Goal: Task Accomplishment & Management: Manage account settings

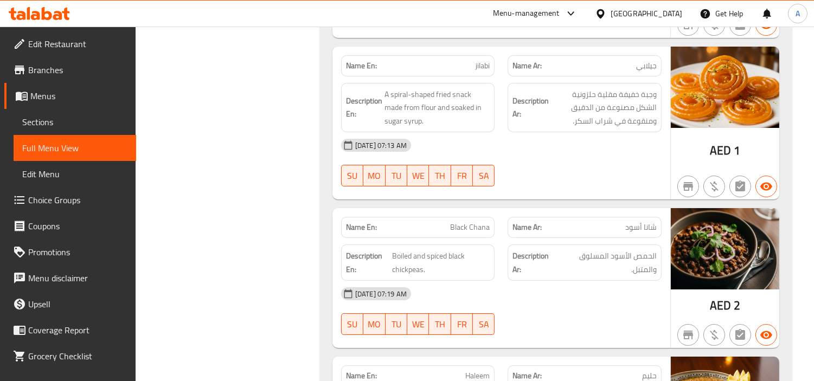
scroll to position [14474, 0]
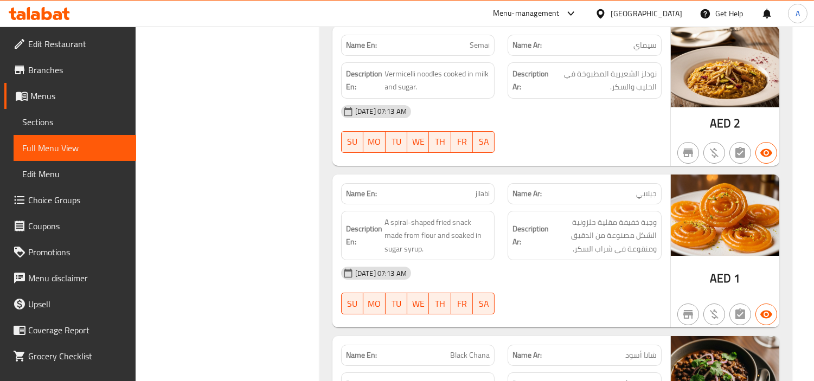
click at [71, 50] on span "Edit Restaurant" at bounding box center [77, 43] width 99 height 13
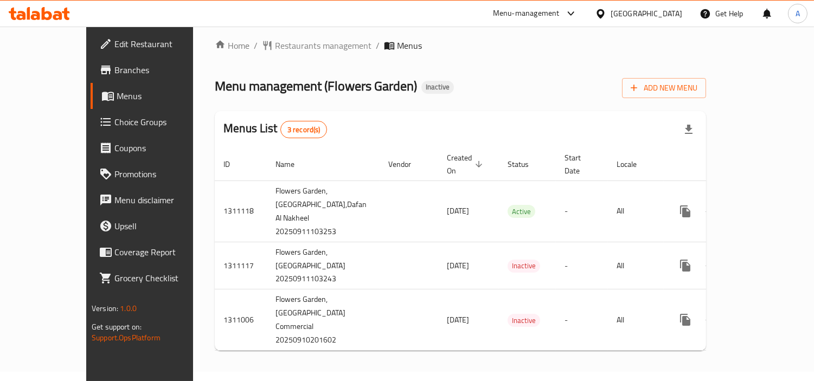
scroll to position [24, 0]
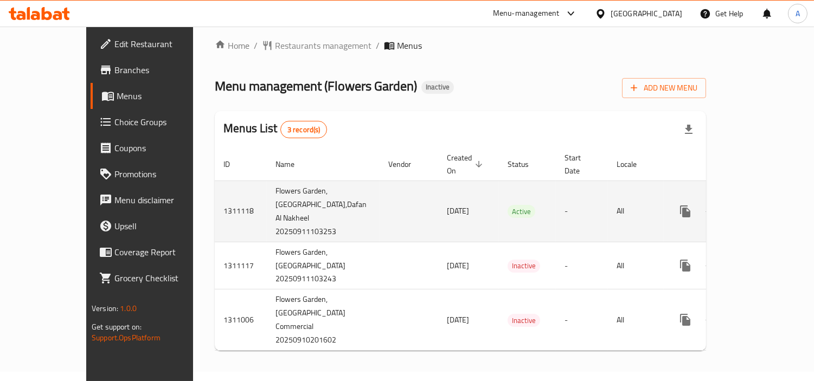
click at [770, 205] on icon "enhanced table" at bounding box center [763, 211] width 13 height 13
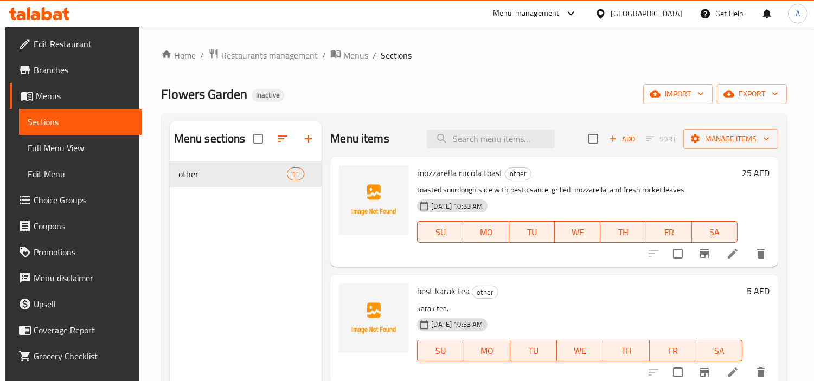
click at [56, 152] on span "Full Menu View" at bounding box center [80, 148] width 105 height 13
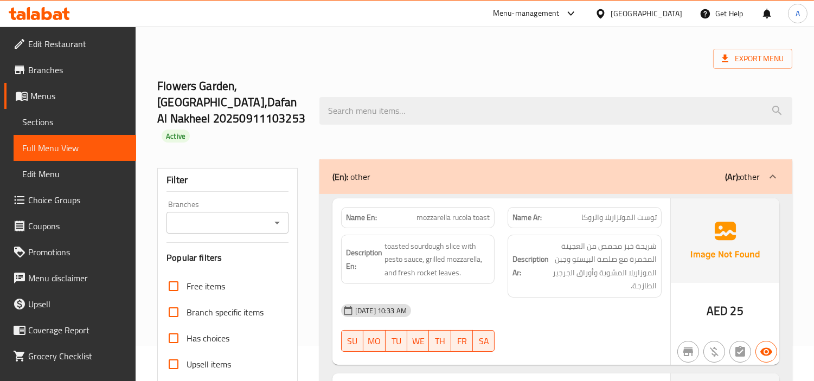
scroll to position [181, 0]
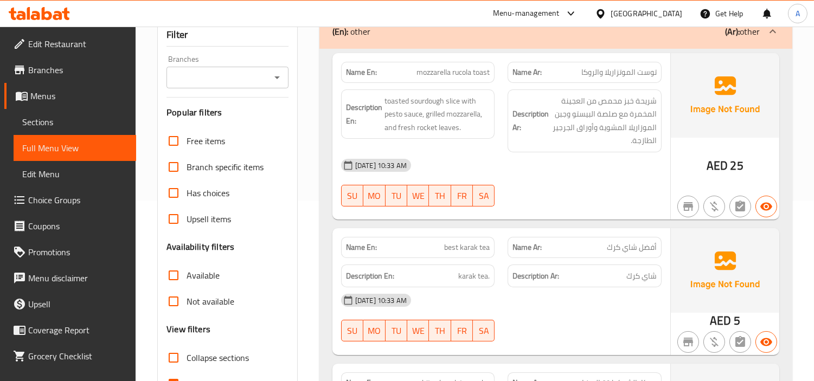
click at [172, 371] on input "Collapse categories" at bounding box center [174, 384] width 26 height 26
checkbox input "false"
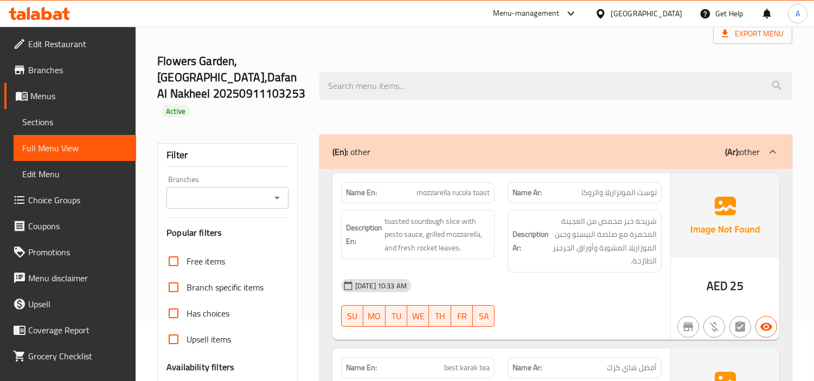
click at [435, 187] on span "mozzarella rucola toast" at bounding box center [453, 192] width 73 height 11
copy span "mozzarella"
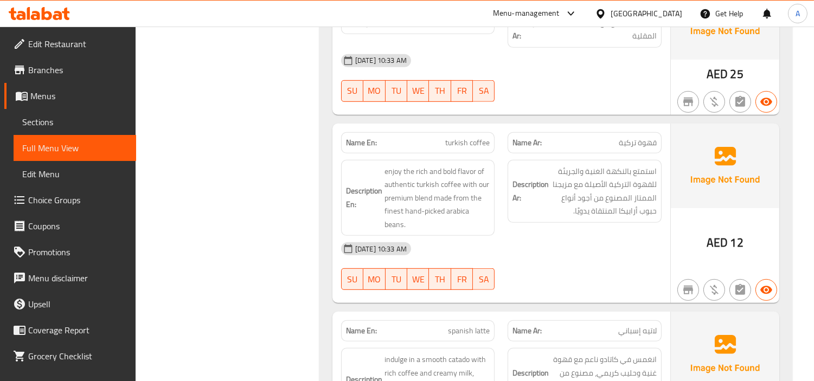
scroll to position [1085, 0]
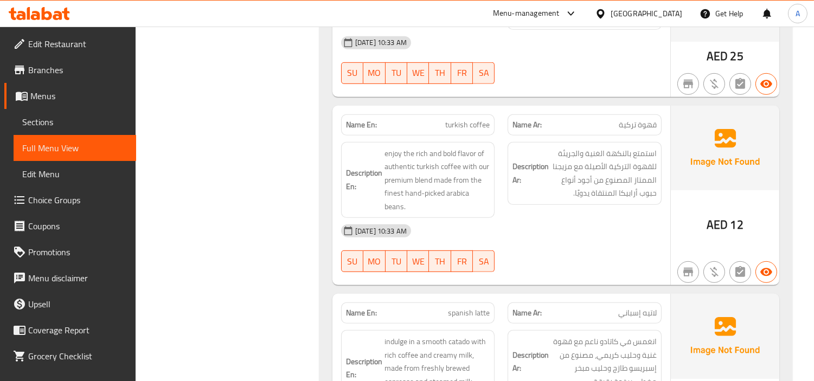
click at [462, 324] on div "Description En: indulge in a smooth catado with rich coffee and creamy milk, ma…" at bounding box center [418, 369] width 167 height 90
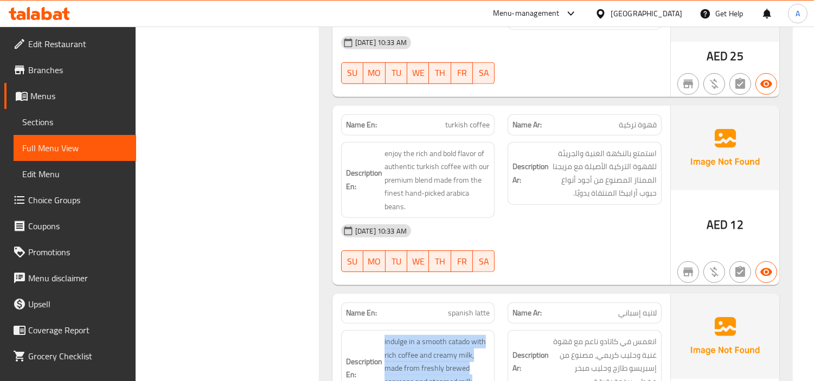
click at [462, 324] on div "Description En: indulge in a smooth catado with rich coffee and creamy milk, ma…" at bounding box center [418, 369] width 167 height 90
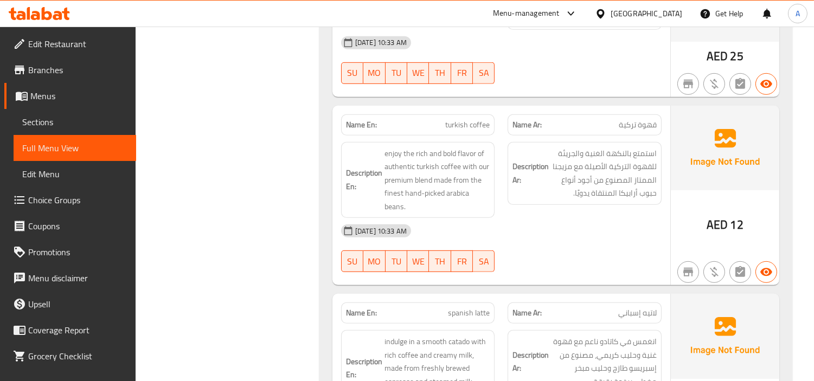
click at [469, 308] on span "spanish latte" at bounding box center [469, 313] width 42 height 11
copy span "spanish latte"
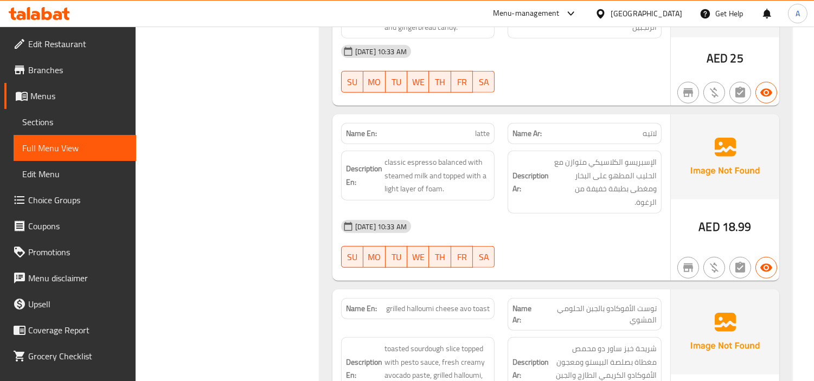
scroll to position [1717, 0]
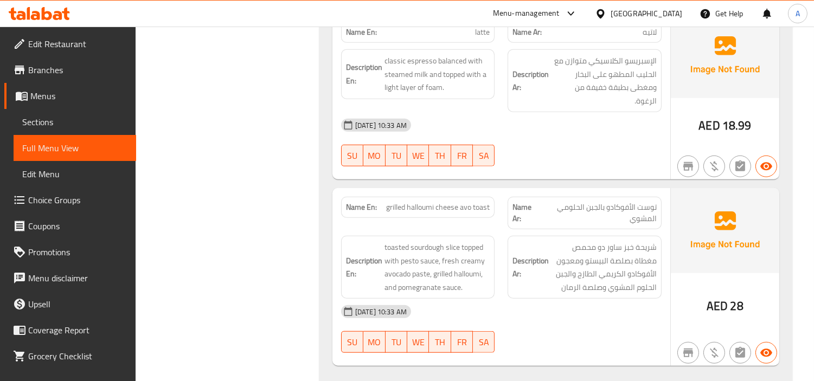
click at [421, 197] on div "Name En: grilled halloumi cheese avo toast" at bounding box center [418, 207] width 154 height 21
copy span "grilled halloumi cheese avo toast"
click at [586, 299] on div "[DATE] 10:33 AM" at bounding box center [502, 312] width 334 height 26
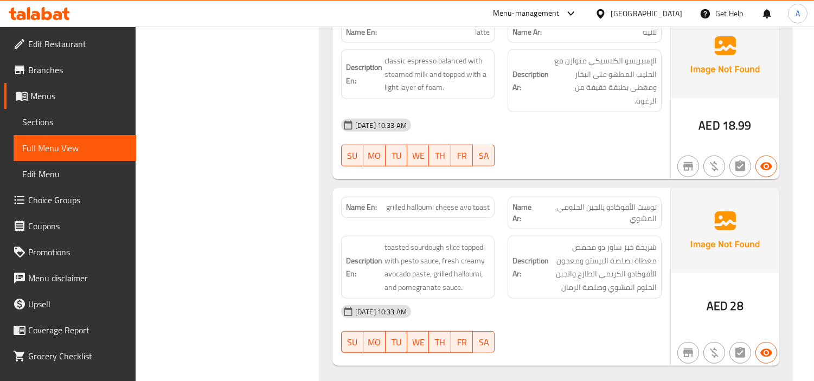
click at [61, 76] on span "Branches" at bounding box center [77, 69] width 99 height 13
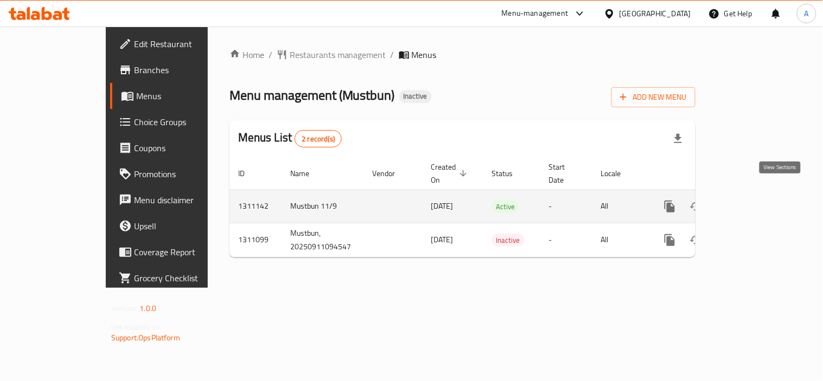
click at [755, 200] on icon "enhanced table" at bounding box center [748, 206] width 13 height 13
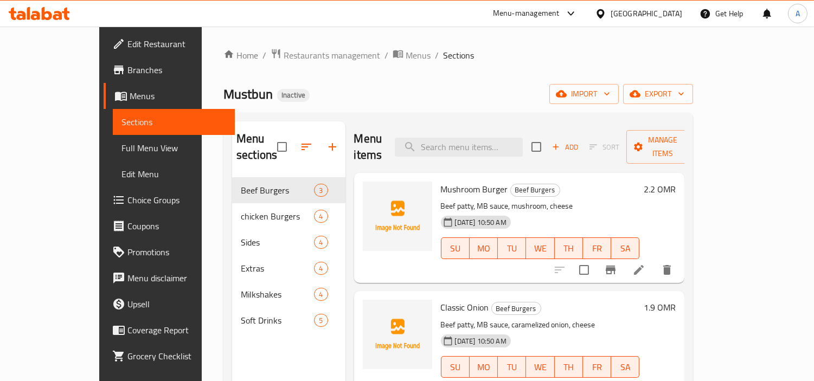
drag, startPoint x: 805, startPoint y: 158, endPoint x: 790, endPoint y: 156, distance: 14.9
click at [715, 158] on div "Home / Restaurants management / Menus / Sections Mustbun Inactive import export…" at bounding box center [458, 280] width 513 height 507
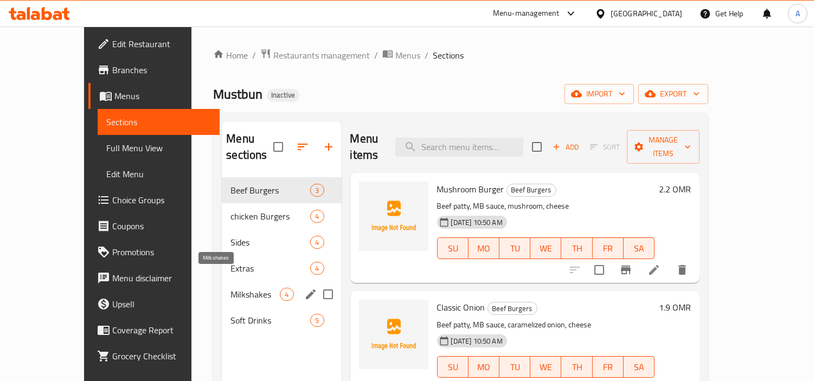
click at [231, 288] on span "Milkshakes" at bounding box center [255, 294] width 49 height 13
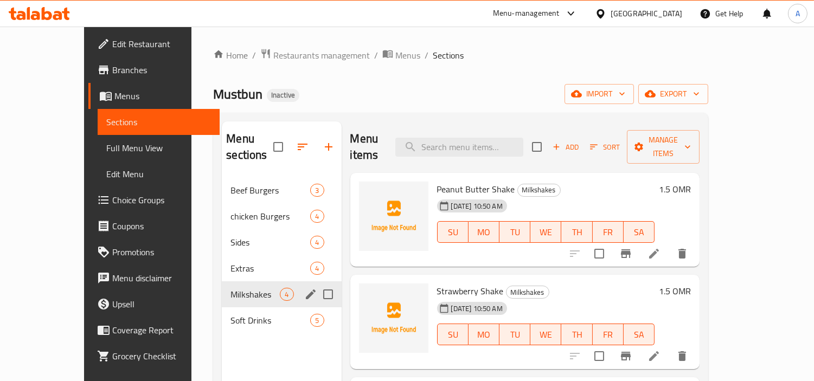
click at [222, 290] on div "Milkshakes 4" at bounding box center [281, 295] width 119 height 26
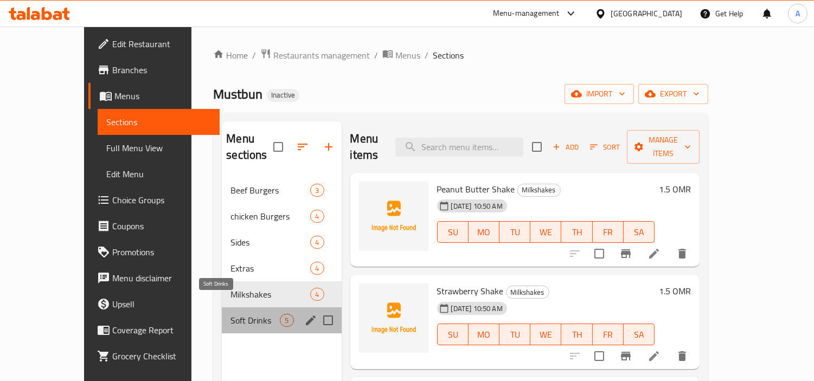
click at [231, 314] on span "Soft Drinks" at bounding box center [255, 320] width 49 height 13
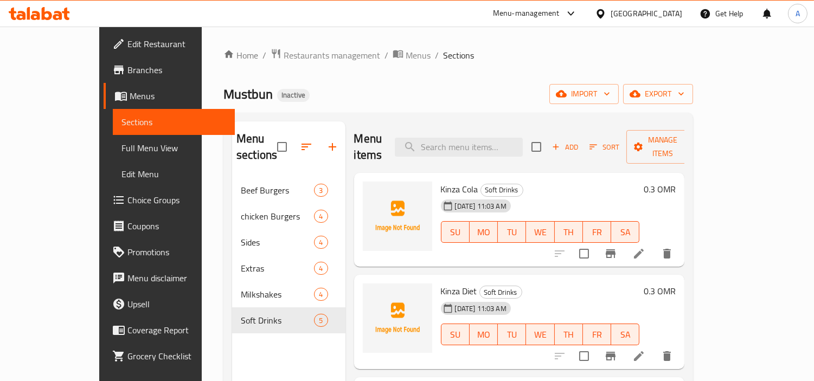
click at [474, 79] on div "Home / Restaurants management / Menus / Sections Mustbun Inactive import export…" at bounding box center [459, 279] width 470 height 463
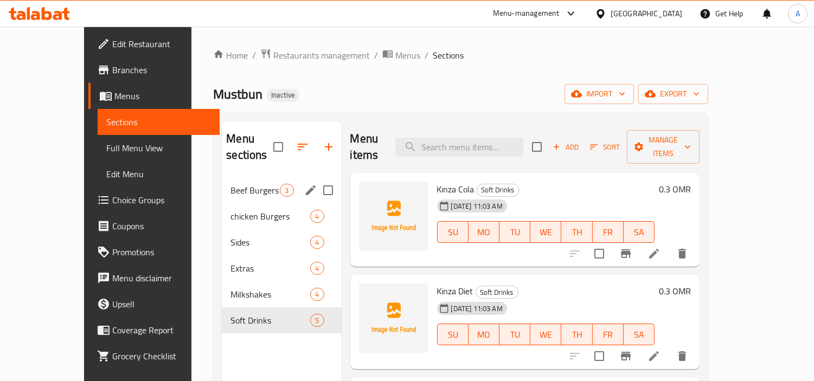
click at [231, 184] on span "Beef Burgers" at bounding box center [255, 190] width 49 height 13
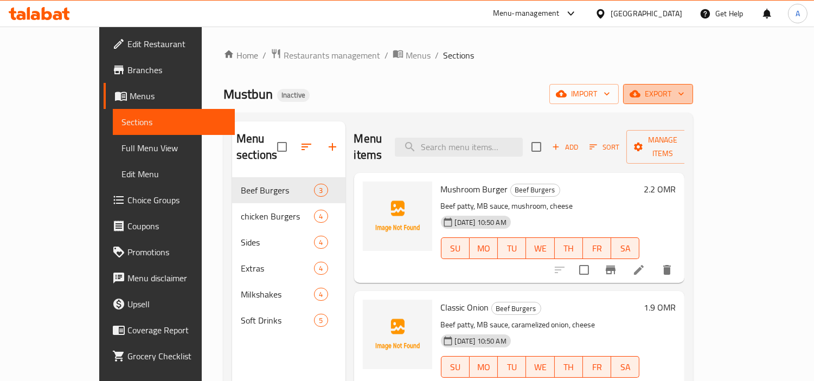
click at [685, 87] on span "export" at bounding box center [658, 94] width 53 height 14
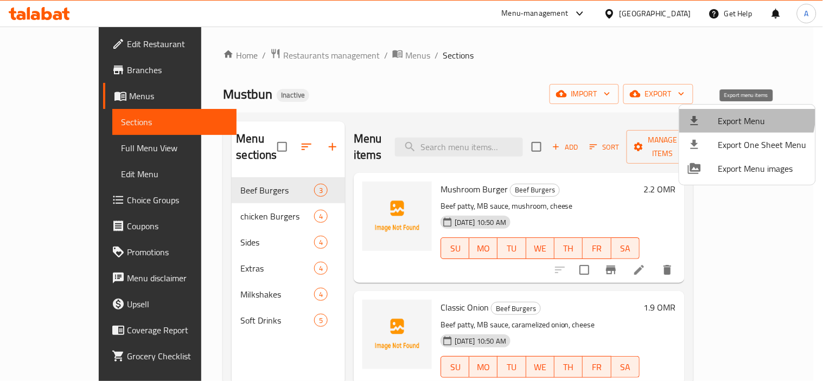
click at [735, 114] on span "Export Menu" at bounding box center [762, 120] width 88 height 13
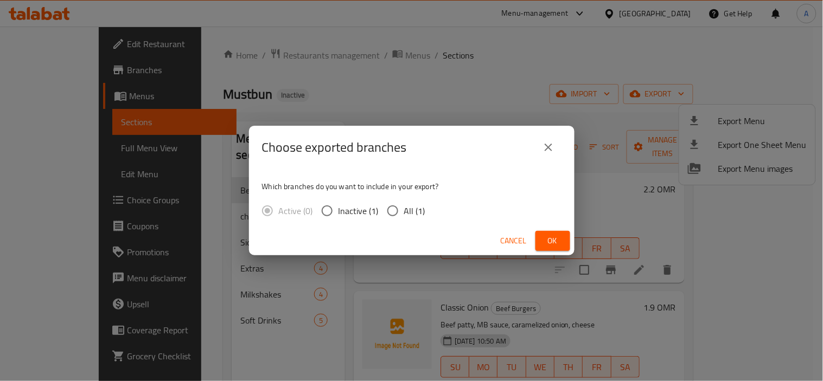
click at [389, 209] on input "All (1)" at bounding box center [392, 211] width 23 height 23
radio input "true"
click at [546, 240] on span "Ok" at bounding box center [552, 241] width 17 height 14
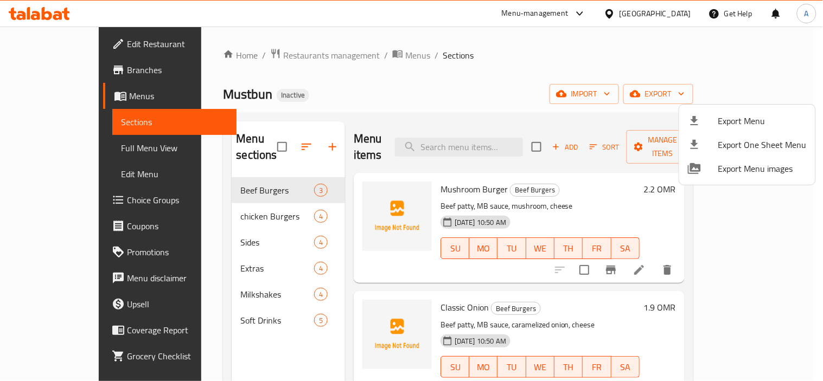
click at [482, 98] on div at bounding box center [411, 190] width 823 height 381
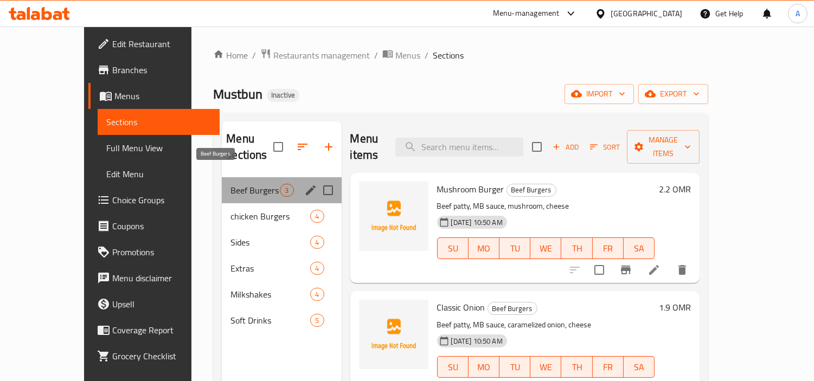
click at [231, 184] on span "Beef Burgers" at bounding box center [255, 190] width 49 height 13
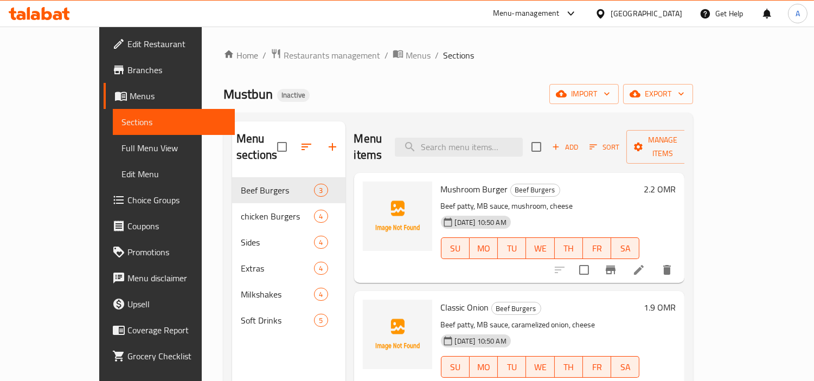
click at [122, 149] on span "Full Menu View" at bounding box center [174, 148] width 105 height 13
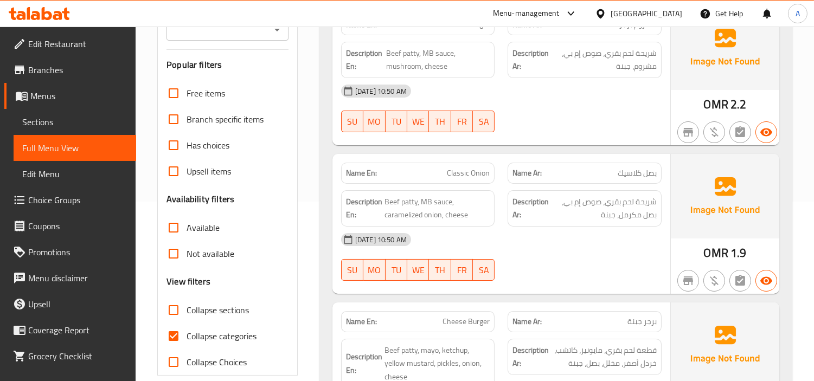
scroll to position [181, 0]
click at [171, 331] on input "Collapse categories" at bounding box center [174, 335] width 26 height 26
checkbox input "false"
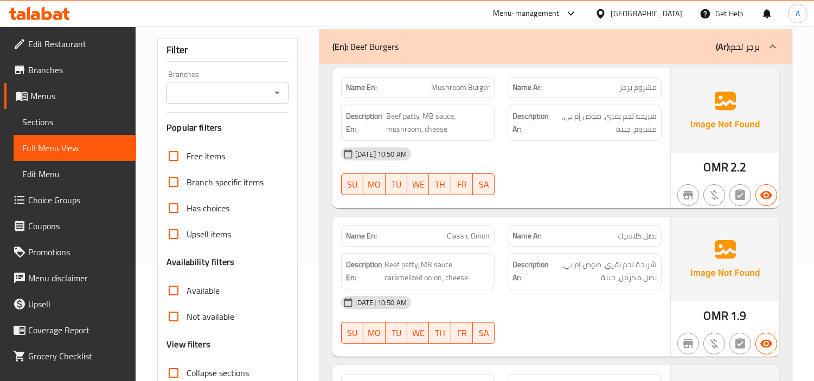
scroll to position [60, 0]
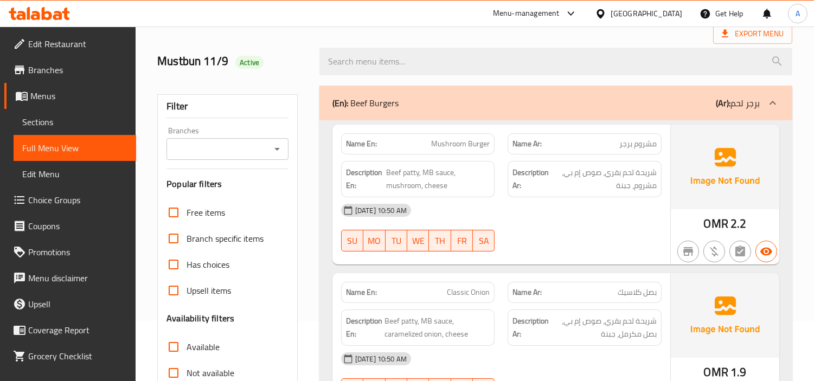
click at [539, 212] on div "11-09-2025 10:50 AM" at bounding box center [502, 210] width 334 height 26
click at [58, 120] on span "Sections" at bounding box center [74, 122] width 105 height 13
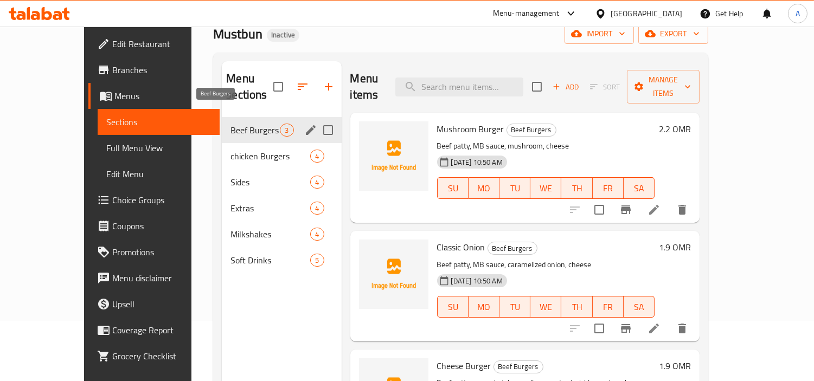
click at [231, 124] on span "Beef Burgers" at bounding box center [255, 130] width 49 height 13
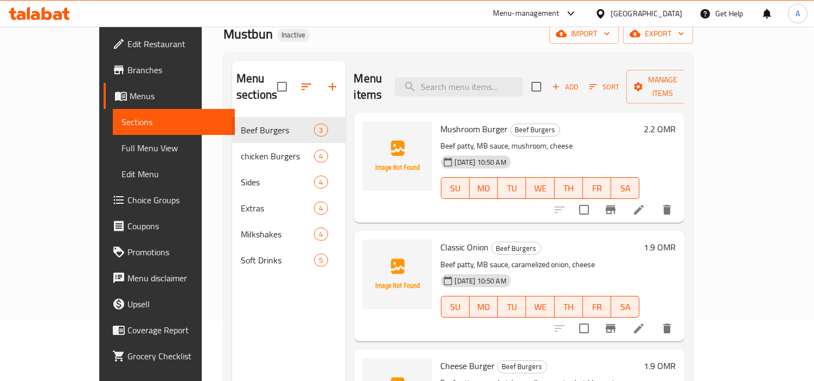
click at [530, 121] on div "Mushroom Burger Beef Burgers Beef patty, MB sauce, mushroom, cheese 11-09-2025 …" at bounding box center [541, 167] width 208 height 101
click at [528, 124] on span "Beef Burgers" at bounding box center [535, 130] width 49 height 12
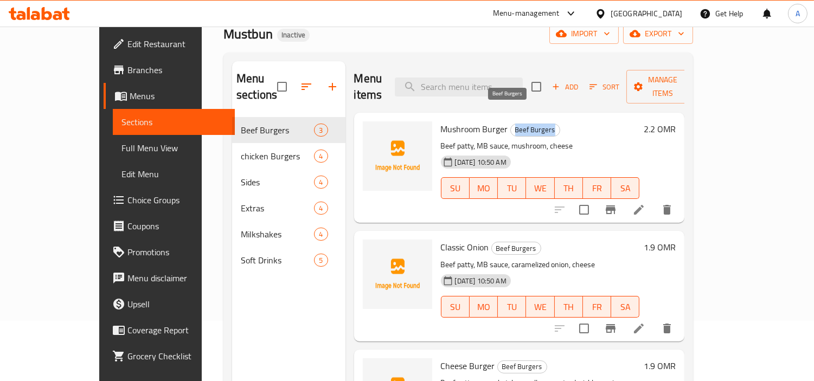
click at [528, 124] on span "Beef Burgers" at bounding box center [535, 130] width 49 height 12
copy span "Beef Burgers"
click at [232, 322] on div "Menu sections Beef Burgers 3 chicken Burgers 4 Sides 4 Extras 4 Milkshakes 4 So…" at bounding box center [288, 251] width 113 height 381
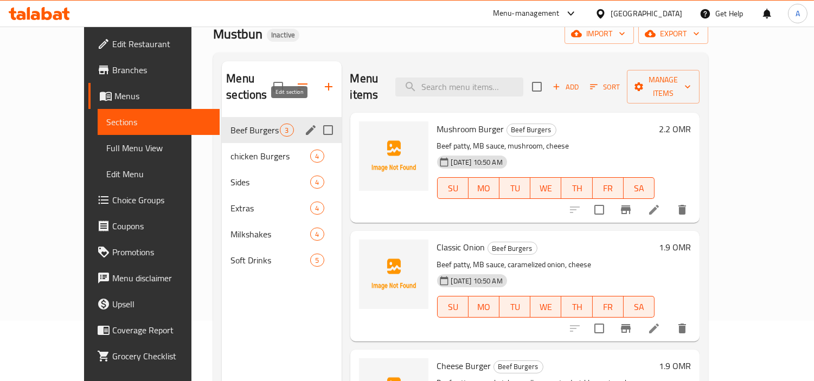
click at [303, 122] on button "edit" at bounding box center [311, 130] width 16 height 16
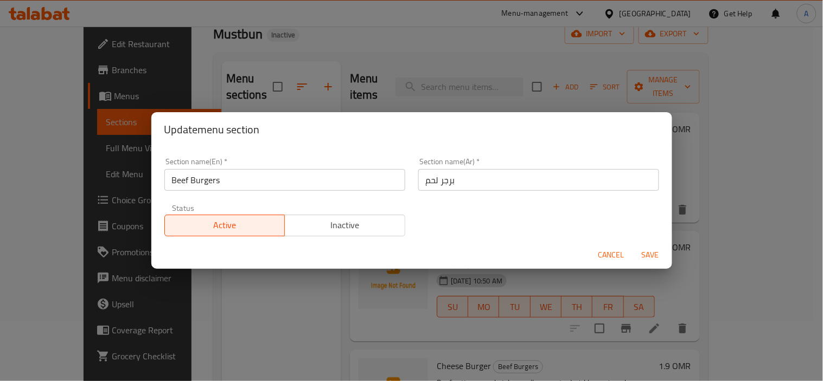
click at [489, 178] on input "برجر لحم" at bounding box center [538, 180] width 241 height 22
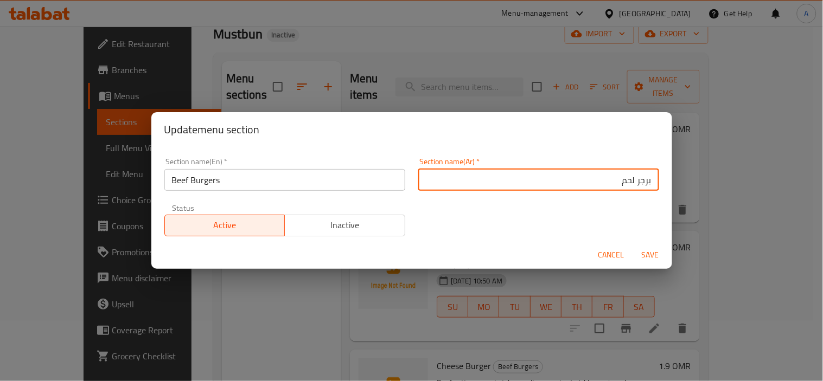
paste input "بقري"
click at [611, 186] on input "برجر لحمبقري" at bounding box center [538, 180] width 241 height 22
type input "برجر لحم بقري"
click at [659, 258] on span "Save" at bounding box center [650, 255] width 26 height 14
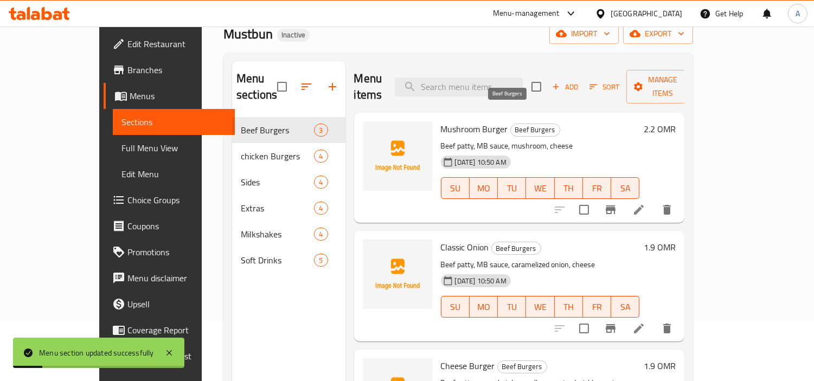
click at [511, 124] on span "Beef Burgers" at bounding box center [535, 130] width 49 height 12
copy span "Beef Burgers"
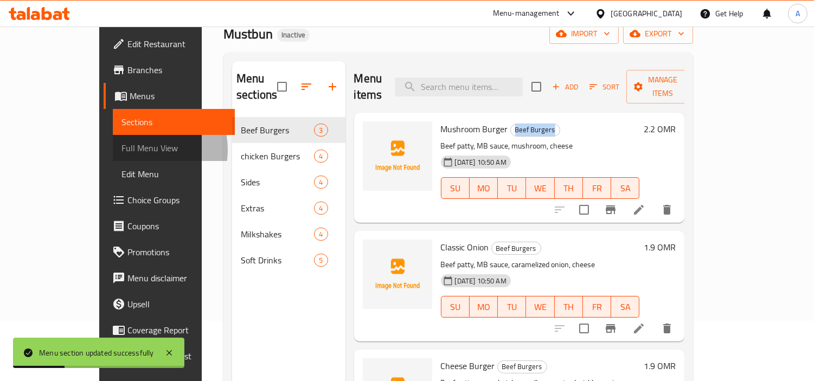
click at [122, 150] on span "Full Menu View" at bounding box center [174, 148] width 105 height 13
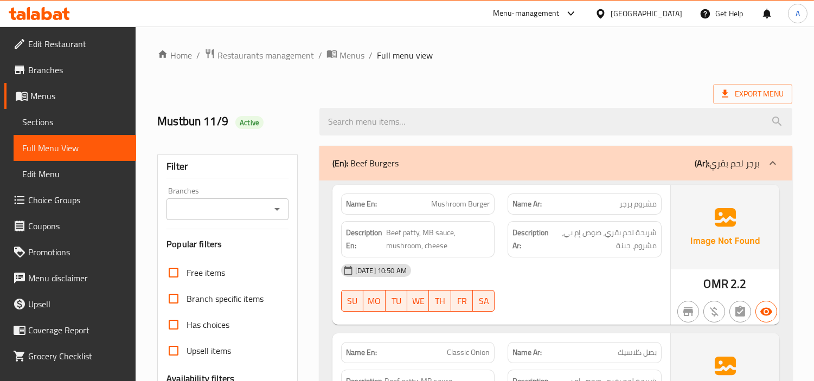
click at [451, 204] on span "Mushroom Burger" at bounding box center [460, 204] width 59 height 11
click at [476, 202] on span "Mushroom Burger" at bounding box center [460, 204] width 59 height 11
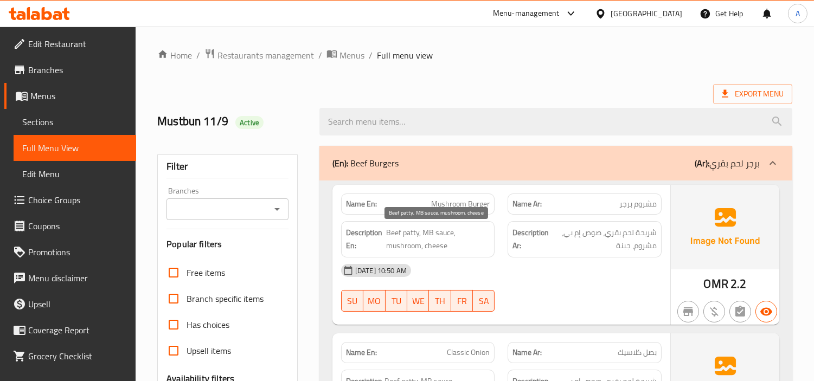
click at [410, 238] on span "Beef patty, MB sauce, mushroom, cheese" at bounding box center [438, 239] width 104 height 27
click at [392, 237] on span "Beef patty, MB sauce, mushroom, cheese" at bounding box center [438, 239] width 104 height 27
click at [439, 235] on span "Beef patty, MB sauce, mushroom, cheese" at bounding box center [438, 239] width 104 height 27
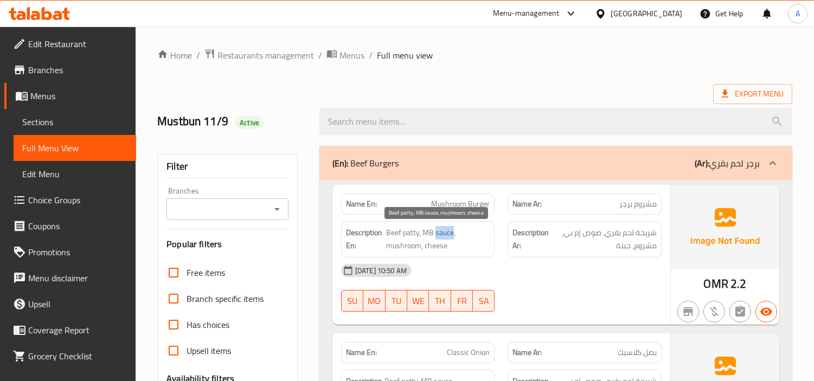
click at [439, 235] on span "Beef patty, MB sauce, mushroom, cheese" at bounding box center [438, 239] width 104 height 27
click at [427, 234] on span "Beef patty, MB sauce, mushroom, cheese" at bounding box center [438, 239] width 104 height 27
click at [397, 245] on span "Beef patty, MB sauce, mushroom, cheese" at bounding box center [438, 239] width 104 height 27
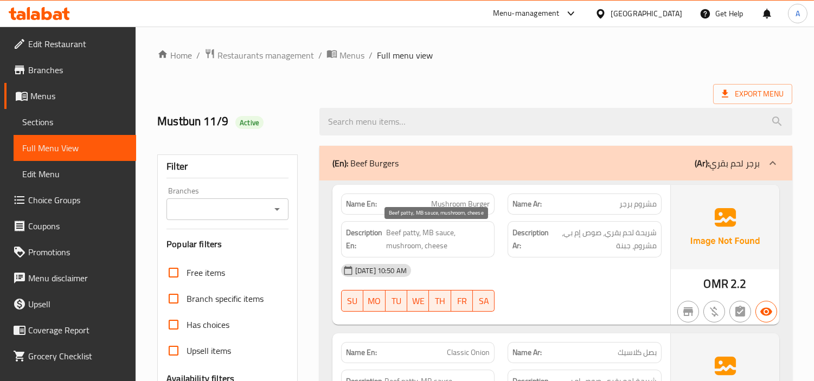
click at [443, 247] on span "Beef patty, MB sauce, mushroom, cheese" at bounding box center [438, 239] width 104 height 27
click at [562, 270] on div "11-09-2025 10:50 AM" at bounding box center [502, 271] width 334 height 26
click at [442, 207] on span "Mushroom Burger" at bounding box center [460, 204] width 59 height 11
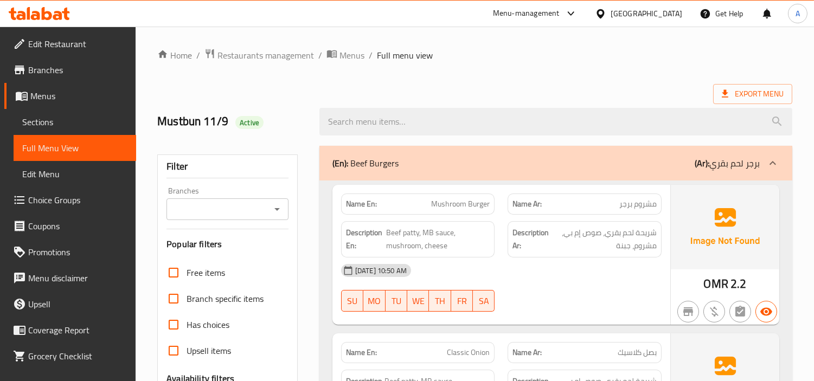
click at [474, 202] on span "Mushroom Burger" at bounding box center [460, 204] width 59 height 11
click at [405, 235] on span "Beef patty, MB sauce, mushroom, cheese" at bounding box center [438, 239] width 104 height 27
click at [398, 231] on span "Beef patty, MB sauce, mushroom, cheese" at bounding box center [438, 239] width 104 height 27
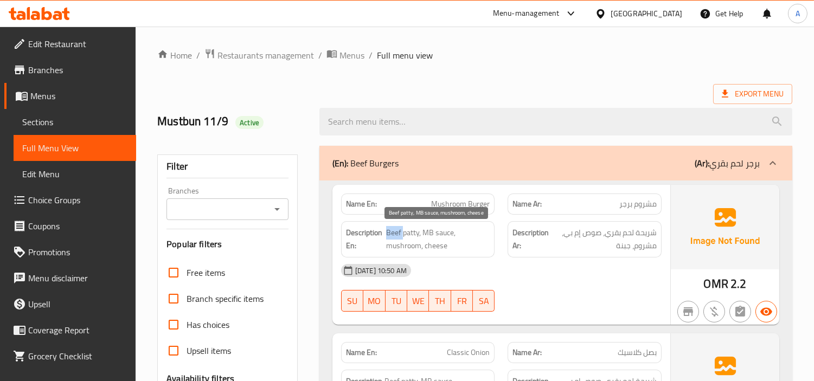
click at [398, 231] on span "Beef patty, MB sauce, mushroom, cheese" at bounding box center [438, 239] width 104 height 27
click at [444, 230] on span "Beef patty, MB sauce, mushroom, cheese" at bounding box center [438, 239] width 104 height 27
click at [425, 232] on span "Beef patty, MB sauce, mushroom, cheese" at bounding box center [438, 239] width 104 height 27
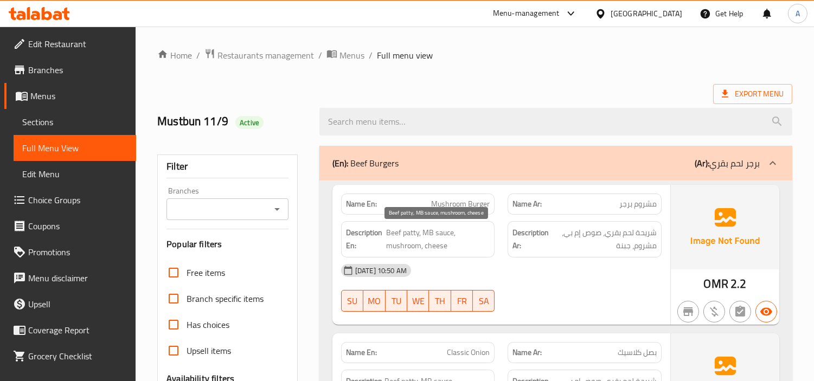
click at [393, 248] on span "Beef patty, MB sauce, mushroom, cheese" at bounding box center [438, 239] width 104 height 27
click at [432, 247] on span "Beef patty, MB sauce, mushroom, cheese" at bounding box center [438, 239] width 104 height 27
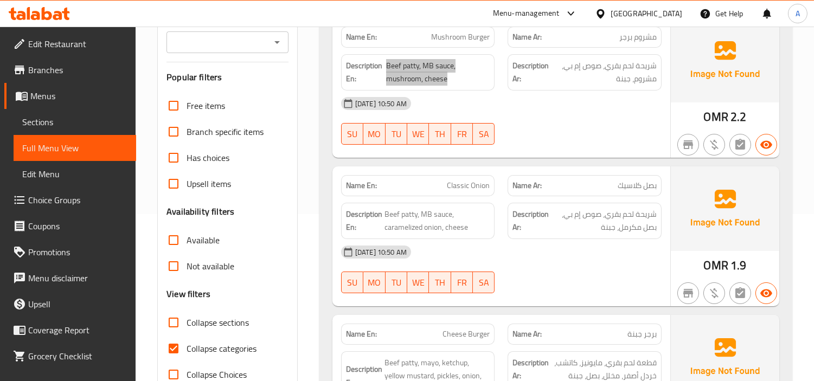
scroll to position [181, 0]
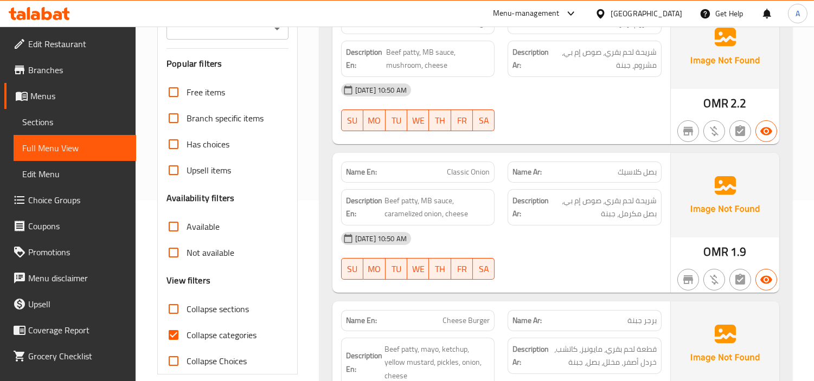
click at [473, 174] on span "Classic Onion" at bounding box center [468, 172] width 43 height 11
copy span "Classic Onion"
click at [59, 120] on span "Sections" at bounding box center [74, 122] width 105 height 13
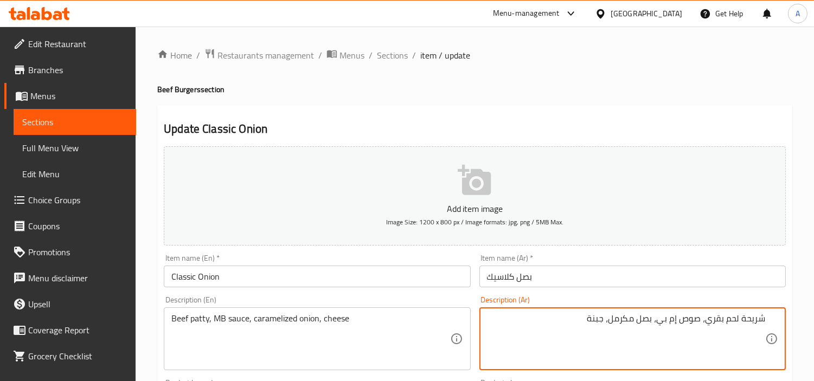
click at [562, 270] on input "بصل كلاسيك" at bounding box center [633, 277] width 307 height 22
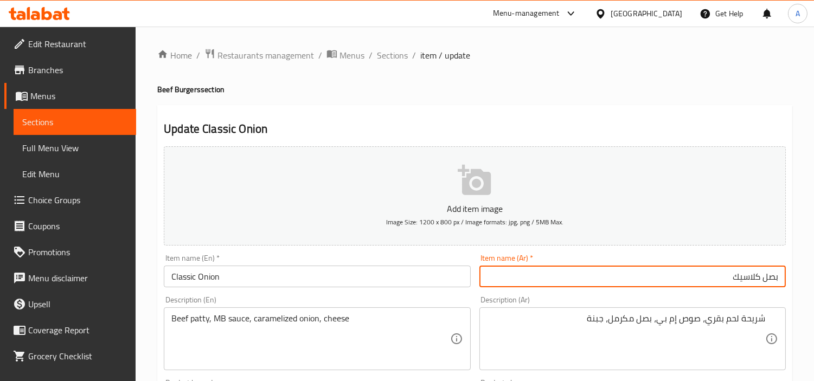
click at [770, 279] on input "بصل كلاسيك" at bounding box center [633, 277] width 307 height 22
click at [696, 277] on input "كلاسيك" at bounding box center [633, 277] width 307 height 22
type input "كلاسيك أونيون"
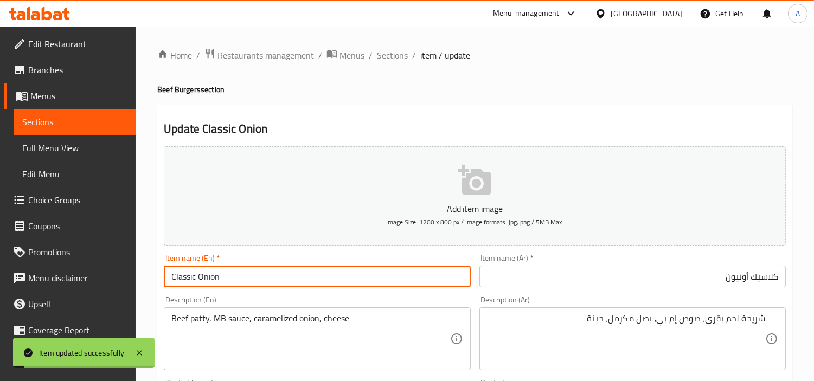
drag, startPoint x: 241, startPoint y: 275, endPoint x: 154, endPoint y: 274, distance: 87.9
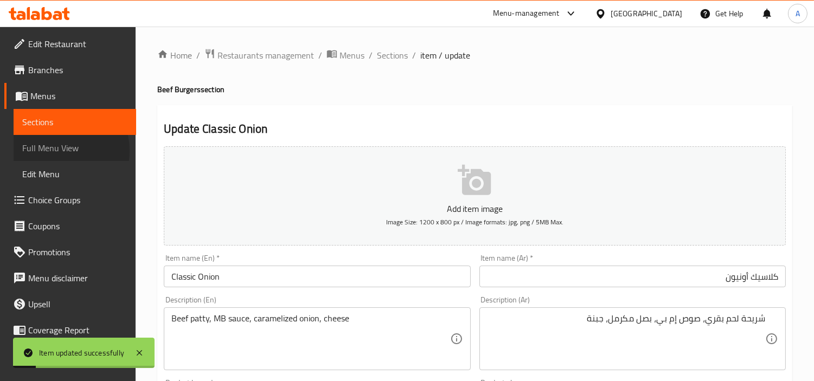
drag, startPoint x: 60, startPoint y: 151, endPoint x: 79, endPoint y: 147, distance: 18.8
click at [60, 151] on span "Full Menu View" at bounding box center [74, 148] width 105 height 13
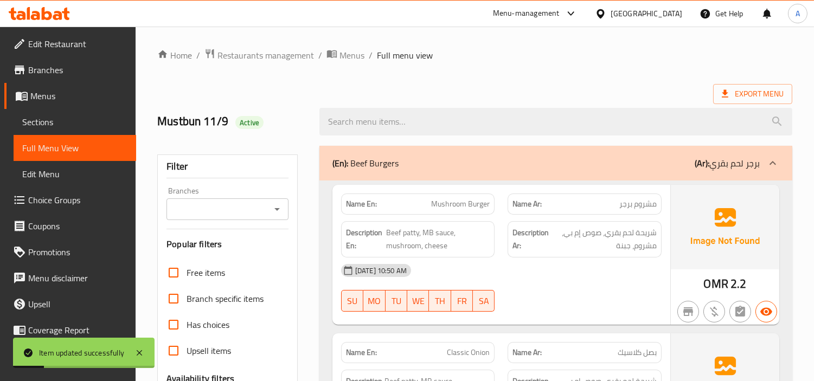
scroll to position [181, 0]
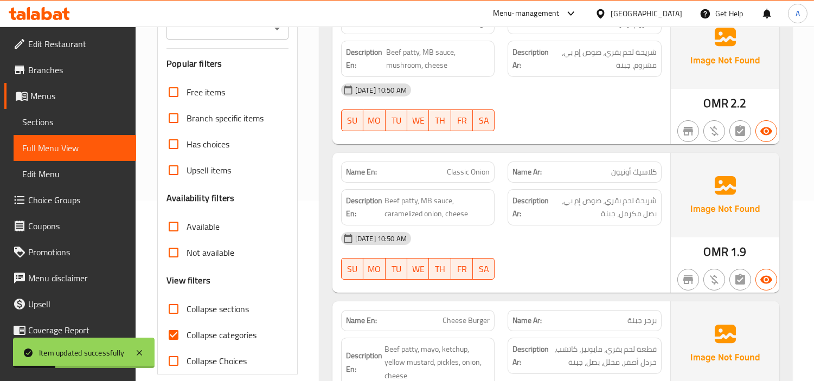
click at [175, 328] on input "Collapse categories" at bounding box center [174, 335] width 26 height 26
checkbox input "false"
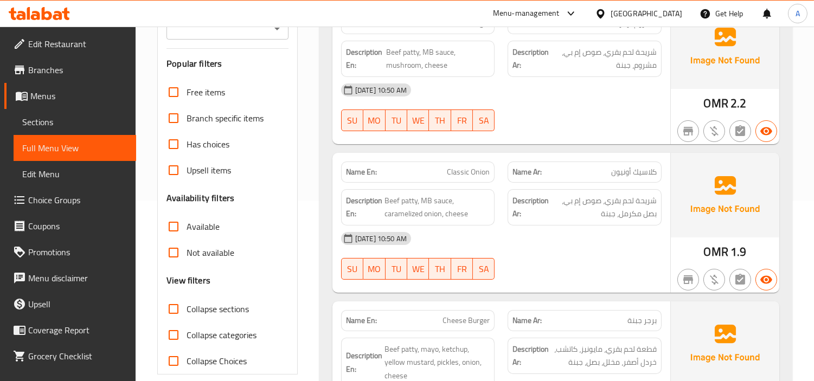
drag, startPoint x: 606, startPoint y: 261, endPoint x: 577, endPoint y: 257, distance: 29.5
click at [606, 261] on div "11-09-2025 10:50 AM SU MO TU WE TH FR SA" at bounding box center [502, 256] width 334 height 61
click at [454, 177] on span "Classic Onion" at bounding box center [468, 172] width 43 height 11
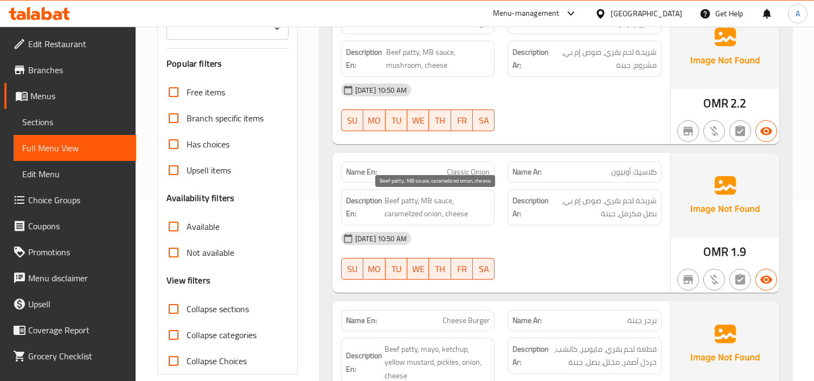
click at [410, 205] on span "Beef patty, MB sauce, caramelized onion, cheese" at bounding box center [438, 207] width 106 height 27
click at [392, 203] on span "Beef patty, MB sauce, caramelized onion, cheese" at bounding box center [438, 207] width 106 height 27
click at [441, 202] on span "Beef patty, MB sauce, caramelized onion, cheese" at bounding box center [438, 207] width 106 height 27
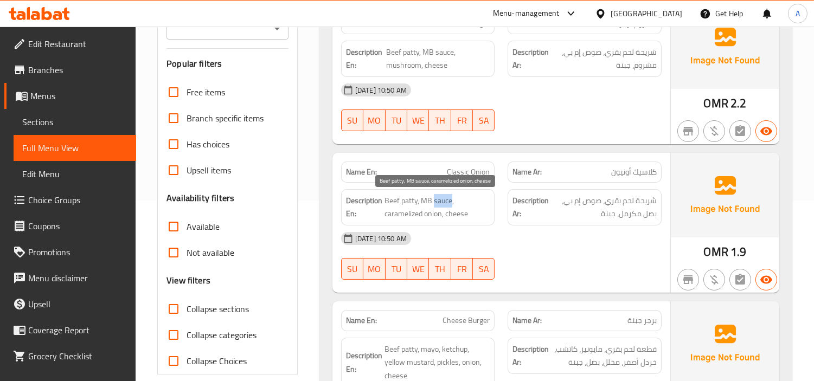
click at [441, 202] on span "Beef patty, MB sauce, caramelized onion, cheese" at bounding box center [438, 207] width 106 height 27
click at [424, 200] on span "Beef patty, MB sauce, caramelized onion, cheese" at bounding box center [438, 207] width 106 height 27
click at [429, 215] on span "Beef patty, MB sauce, caramelized onion, cheese" at bounding box center [438, 207] width 106 height 27
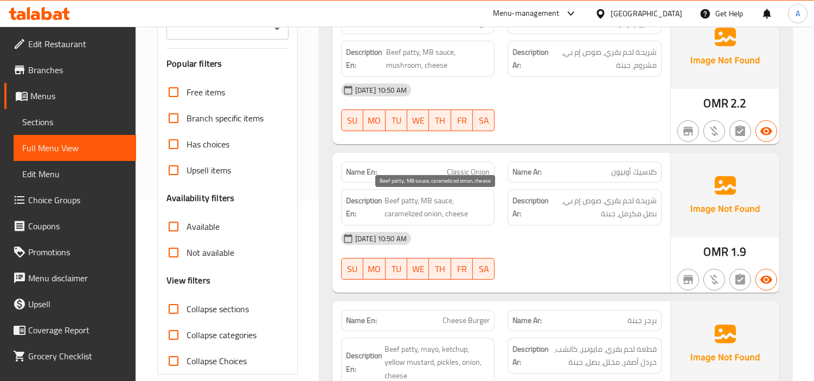
click at [401, 214] on span "Beef patty, MB sauce, caramelized onion, cheese" at bounding box center [438, 207] width 106 height 27
click at [463, 216] on span "Beef patty, MB sauce, caramelized onion, cheese" at bounding box center [438, 207] width 106 height 27
click at [612, 174] on span "كلاسيك أونيون" at bounding box center [634, 172] width 46 height 11
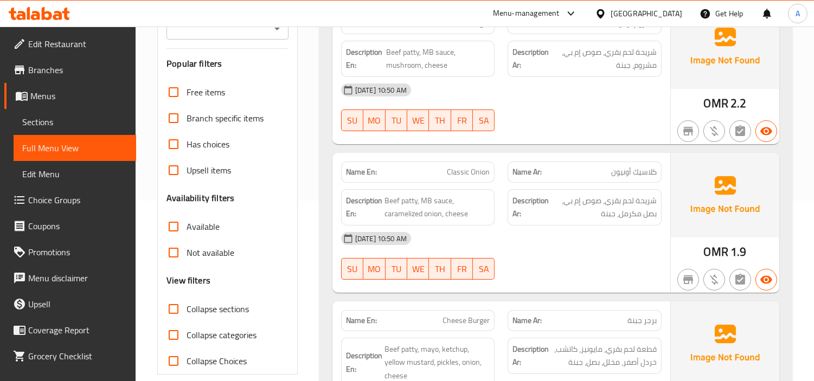
click at [612, 174] on span "كلاسيك أونيون" at bounding box center [634, 172] width 46 height 11
copy span "كلاسيك أونيون"
click at [617, 169] on span "كلاسيك أونيون" at bounding box center [634, 172] width 46 height 11
copy span "أونيون"
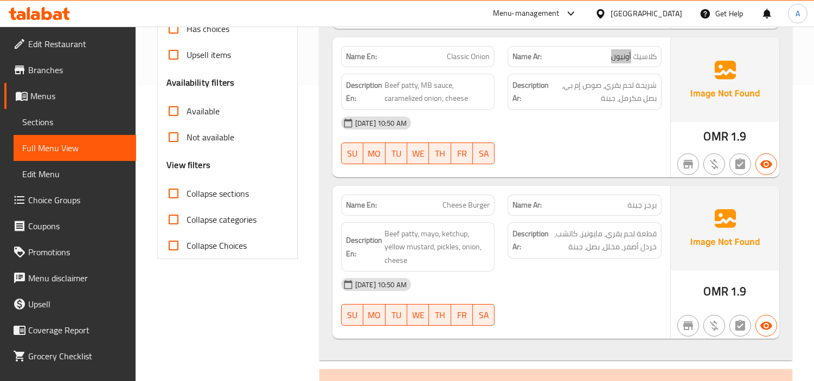
scroll to position [301, 0]
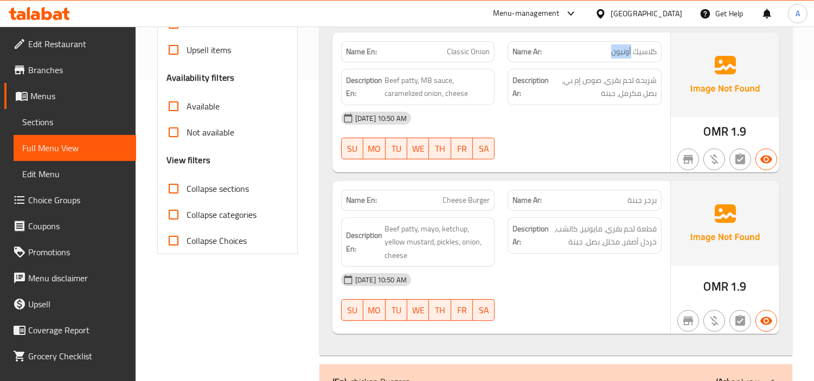
click at [453, 198] on span "Cheese Burger" at bounding box center [466, 200] width 47 height 11
copy span "Cheese Burger"
click at [52, 122] on span "Sections" at bounding box center [74, 122] width 105 height 13
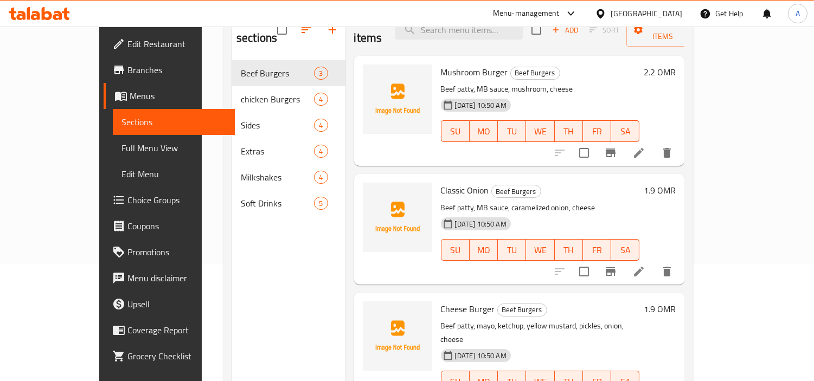
scroll to position [31, 0]
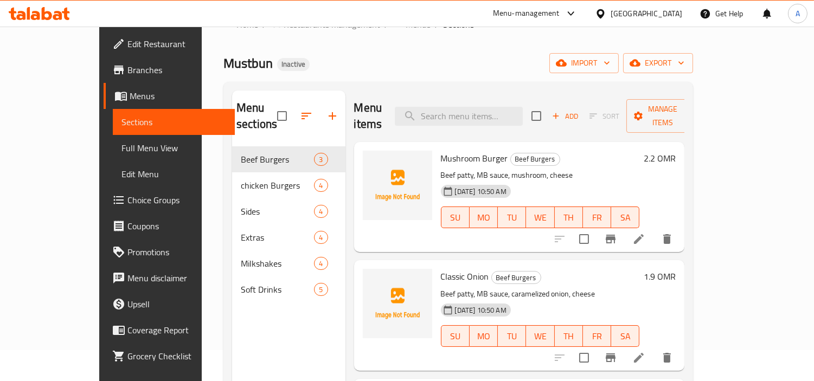
click at [468, 117] on div "Menu items Add Sort Manage items" at bounding box center [519, 117] width 331 height 52
click at [468, 111] on input "search" at bounding box center [459, 116] width 128 height 19
paste input "Cheese Burger"
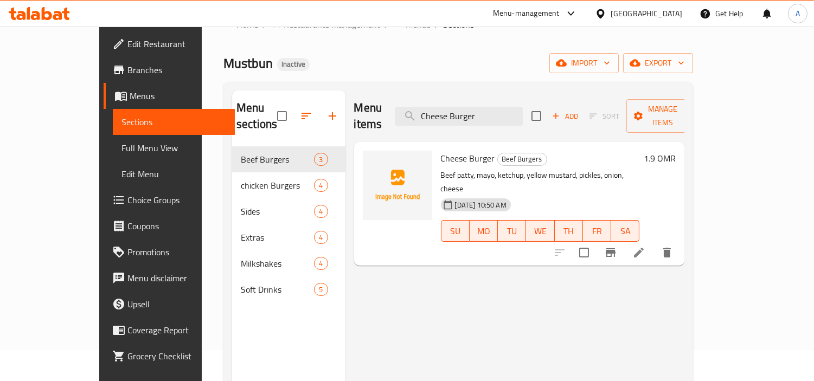
type input "Cheese Burger"
click at [644, 248] on icon at bounding box center [639, 253] width 10 height 10
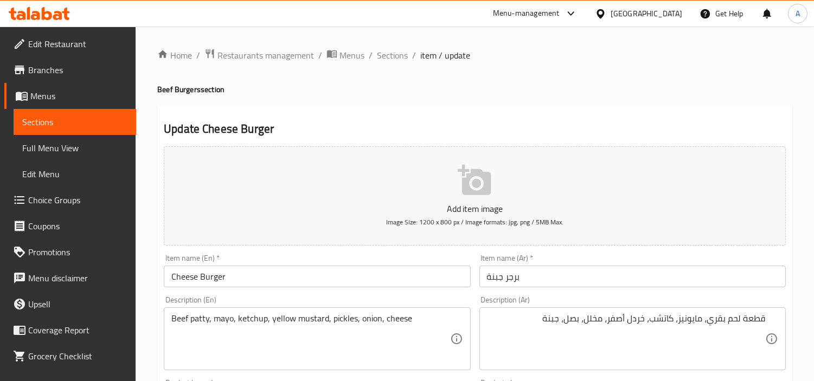
click at [586, 279] on input "برجر جبنة" at bounding box center [633, 277] width 307 height 22
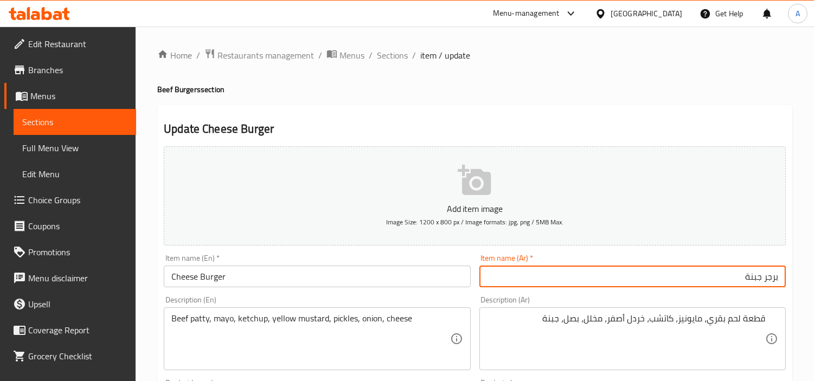
drag, startPoint x: 777, startPoint y: 276, endPoint x: 812, endPoint y: 278, distance: 34.8
click at [777, 276] on input "برجر جبنة" at bounding box center [633, 277] width 307 height 22
click at [742, 279] on input "تشيز برجر جبنة" at bounding box center [633, 277] width 307 height 22
type input "تشيز برجر"
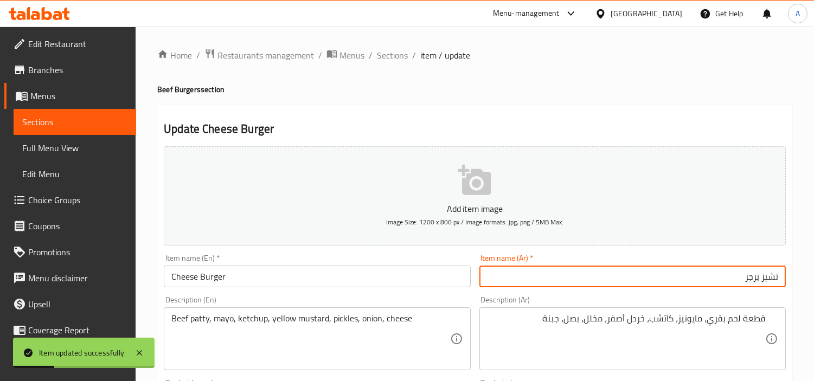
click at [235, 268] on input "Cheese Burger" at bounding box center [317, 277] width 307 height 22
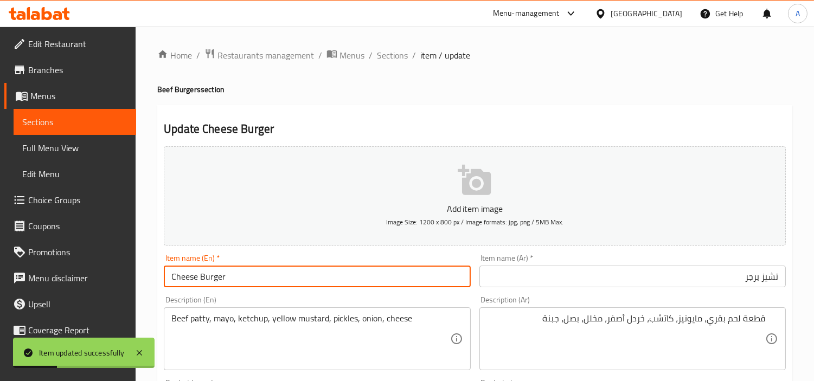
click at [235, 268] on input "Cheese Burger" at bounding box center [317, 277] width 307 height 22
drag, startPoint x: 46, startPoint y: 148, endPoint x: 53, endPoint y: 147, distance: 6.5
click at [46, 148] on span "Full Menu View" at bounding box center [74, 148] width 105 height 13
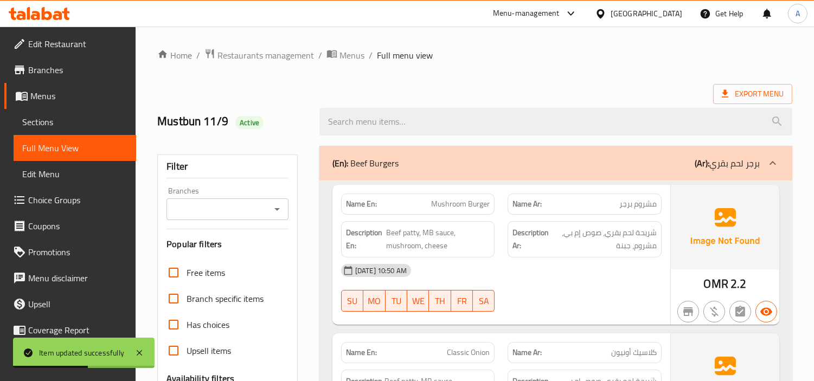
scroll to position [311, 0]
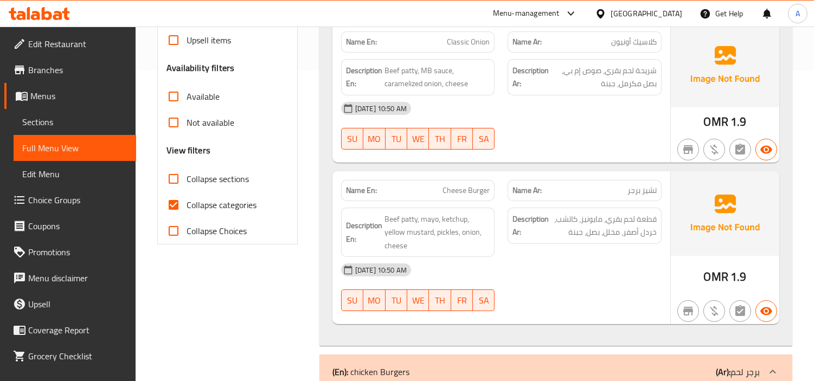
click at [451, 188] on span "Cheese Burger" at bounding box center [466, 190] width 47 height 11
click at [475, 188] on span "Cheese Burger" at bounding box center [466, 190] width 47 height 11
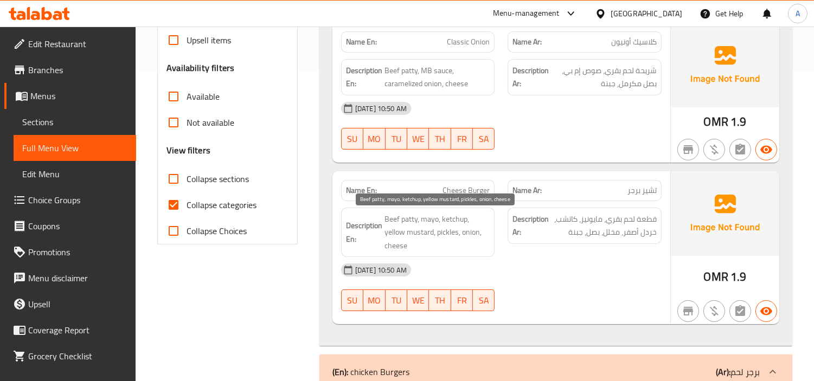
click at [410, 221] on span "Beef patty, mayo, ketchup, yellow mustard, pickles, onion, cheese" at bounding box center [438, 233] width 106 height 40
click at [392, 221] on span "Beef patty, mayo, ketchup, yellow mustard, pickles, onion, cheese" at bounding box center [438, 233] width 106 height 40
click at [431, 218] on span "Beef patty, mayo, ketchup, yellow mustard, pickles, onion, cheese" at bounding box center [438, 233] width 106 height 40
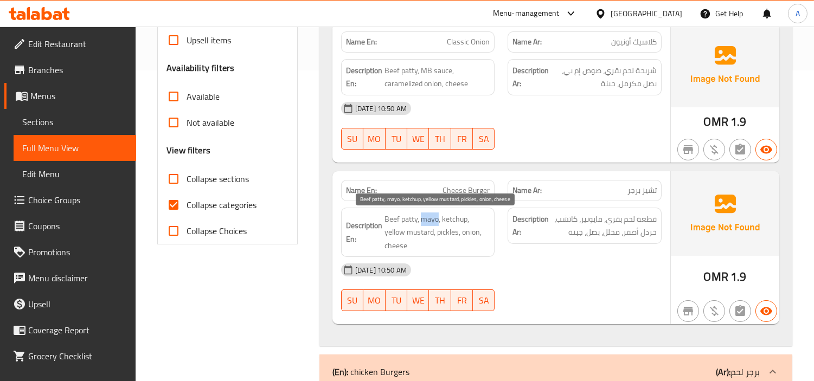
click at [431, 218] on span "Beef patty, mayo, ketchup, yellow mustard, pickles, onion, cheese" at bounding box center [438, 233] width 106 height 40
click at [452, 188] on span "Cheese Burger" at bounding box center [466, 190] width 47 height 11
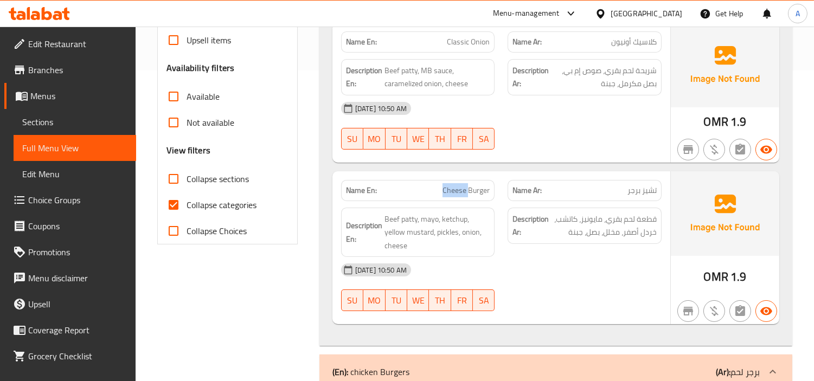
click at [452, 188] on span "Cheese Burger" at bounding box center [466, 190] width 47 height 11
click at [476, 189] on span "Cheese Burger" at bounding box center [466, 190] width 47 height 11
click at [409, 220] on span "Beef patty, mayo, ketchup, yellow mustard, pickles, onion, cheese" at bounding box center [438, 233] width 106 height 40
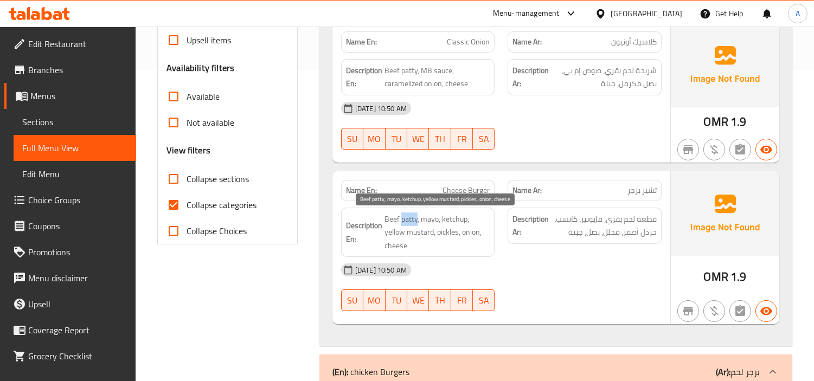
click at [409, 220] on span "Beef patty, mayo, ketchup, yellow mustard, pickles, onion, cheese" at bounding box center [438, 233] width 106 height 40
click at [394, 218] on span "Beef patty, mayo, ketchup, yellow mustard, pickles, onion, cheese" at bounding box center [438, 233] width 106 height 40
click at [430, 222] on span "Beef patty, mayo, ketchup, yellow mustard, pickles, onion, cheese" at bounding box center [438, 233] width 106 height 40
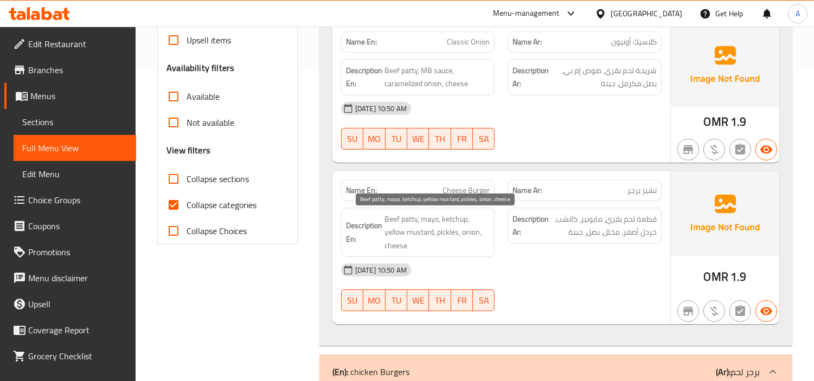
click at [457, 217] on span "Beef patty, mayo, ketchup, yellow mustard, pickles, onion, cheese" at bounding box center [438, 233] width 106 height 40
click at [414, 233] on span "Beef patty, mayo, ketchup, yellow mustard, pickles, onion, cheese" at bounding box center [438, 233] width 106 height 40
click at [397, 231] on span "Beef patty, mayo, ketchup, yellow mustard, pickles, onion, cheese" at bounding box center [438, 233] width 106 height 40
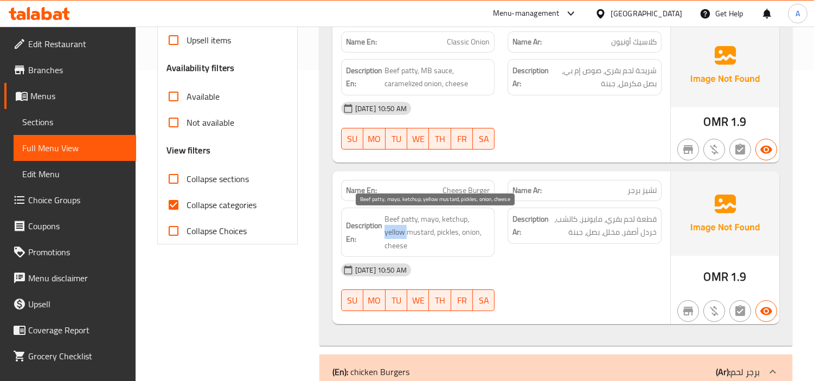
click at [397, 231] on span "Beef patty, mayo, ketchup, yellow mustard, pickles, onion, cheese" at bounding box center [438, 233] width 106 height 40
click at [443, 231] on span "Beef patty, mayo, ketchup, yellow mustard, pickles, onion, cheese" at bounding box center [438, 233] width 106 height 40
click at [473, 231] on span "Beef patty, mayo, ketchup, yellow mustard, pickles, onion, cheese" at bounding box center [438, 233] width 106 height 40
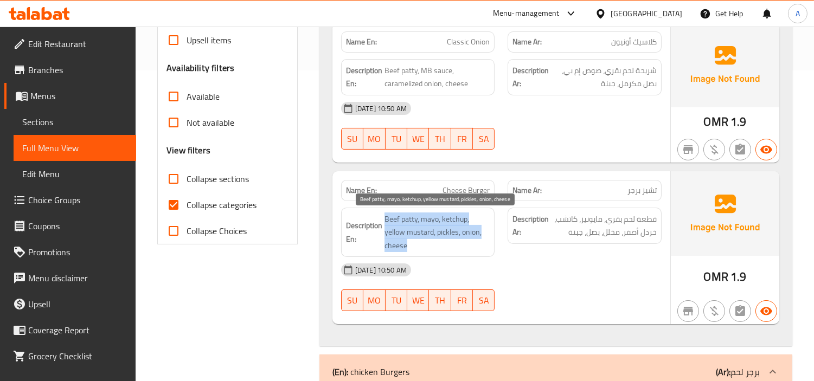
click at [473, 231] on span "Beef patty, mayo, ketchup, yellow mustard, pickles, onion, cheese" at bounding box center [438, 233] width 106 height 40
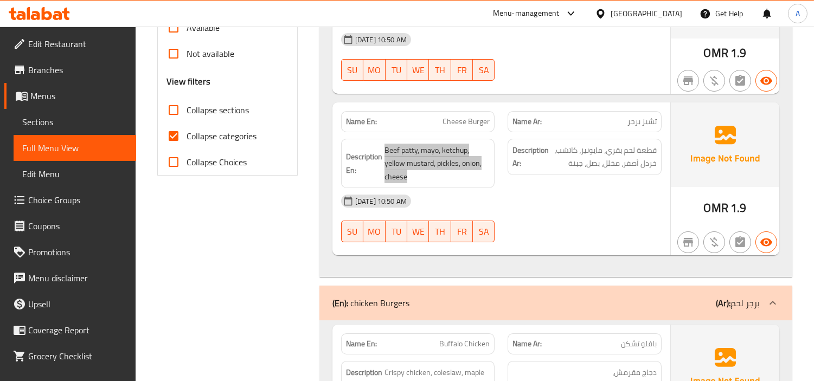
scroll to position [492, 0]
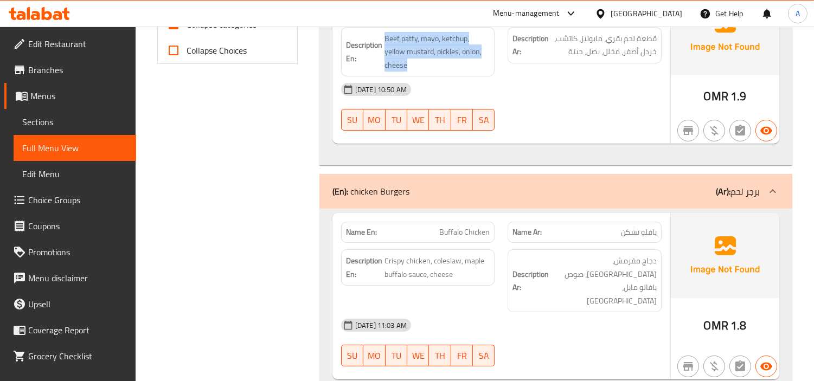
click at [578, 316] on div "11-09-2025 11:03 AM SU MO TU WE TH FR SA" at bounding box center [502, 342] width 334 height 61
click at [52, 121] on span "Sections" at bounding box center [74, 122] width 105 height 13
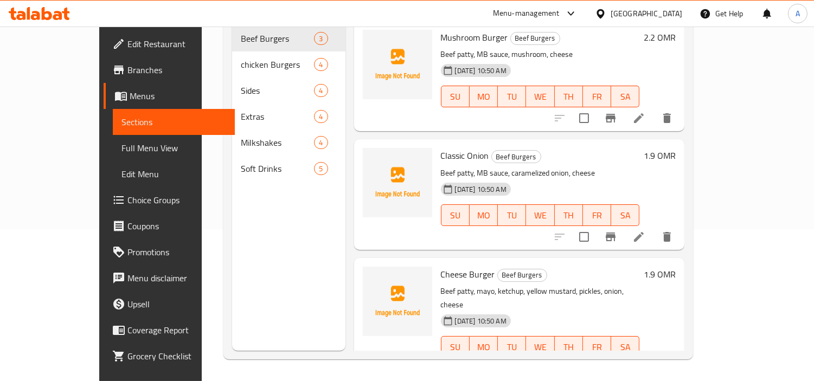
scroll to position [152, 0]
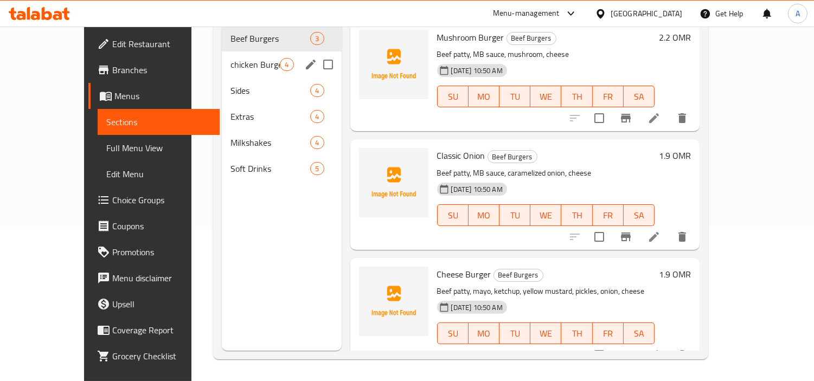
click at [231, 58] on span "chicken Burgers" at bounding box center [255, 64] width 49 height 13
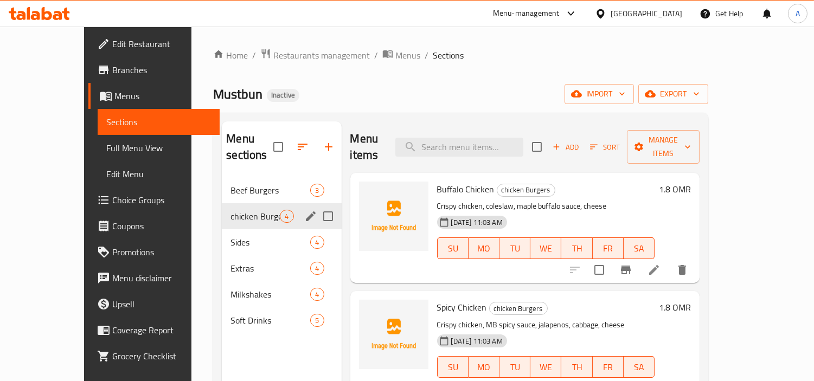
click at [304, 210] on icon "edit" at bounding box center [310, 216] width 13 height 13
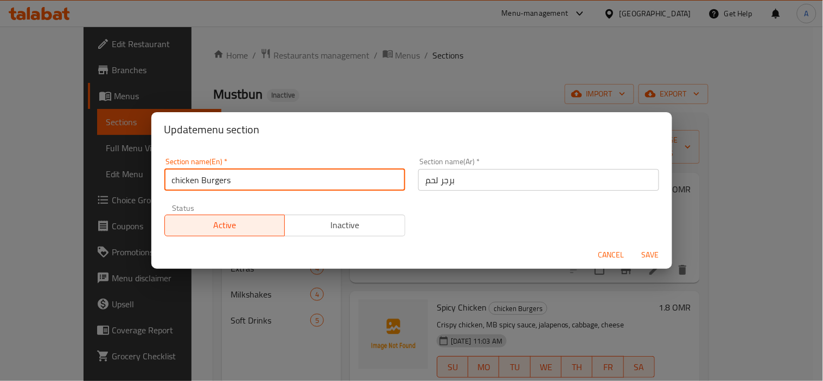
drag, startPoint x: 228, startPoint y: 180, endPoint x: 161, endPoint y: 180, distance: 67.8
click at [161, 180] on div "Section name(En)   * chicken Burgers Section name(En) *" at bounding box center [285, 174] width 254 height 46
click at [165, 181] on input "chicken Burgers" at bounding box center [284, 180] width 241 height 22
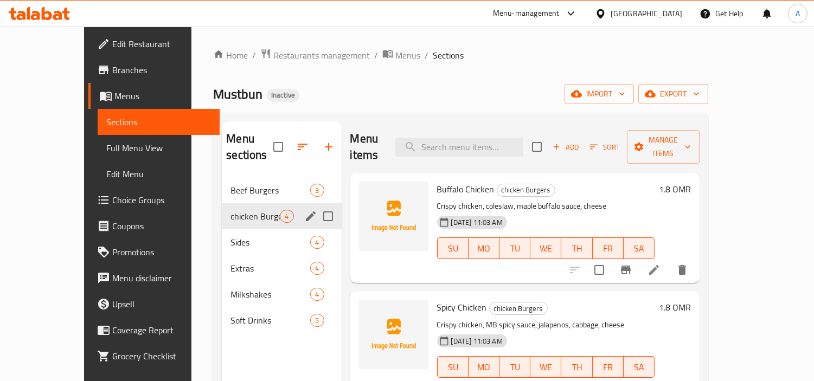
click at [231, 210] on span "chicken Burgers" at bounding box center [255, 216] width 49 height 13
click at [306, 212] on icon "edit" at bounding box center [311, 217] width 10 height 10
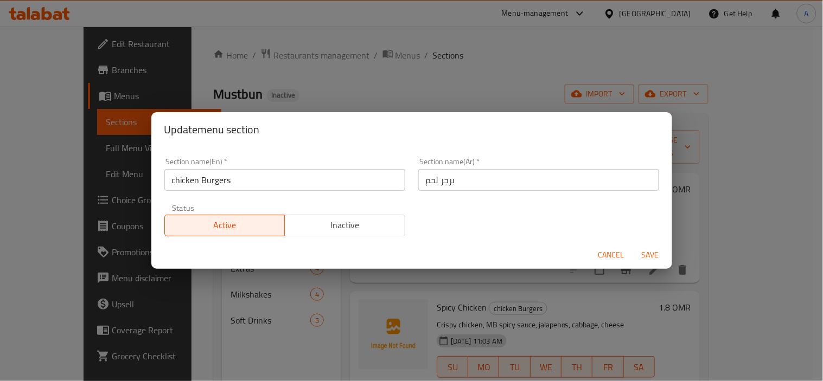
click at [423, 182] on input "برجر لحم" at bounding box center [538, 180] width 241 height 22
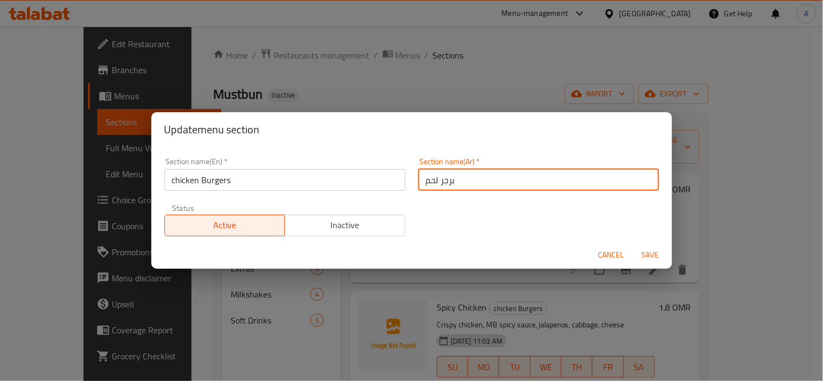
click at [423, 182] on input "برجر لحم" at bounding box center [538, 180] width 241 height 22
click at [429, 180] on input "برجر لحم" at bounding box center [538, 180] width 241 height 22
click at [431, 180] on input "برجر لحم" at bounding box center [538, 180] width 241 height 22
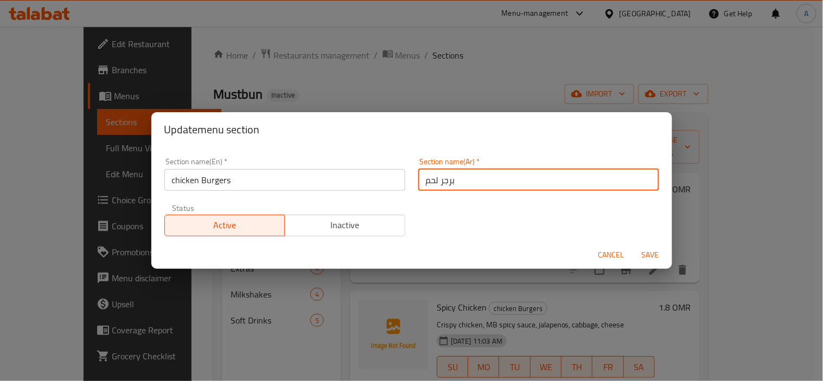
click at [479, 181] on input "برجر لحم" at bounding box center [538, 180] width 241 height 22
click at [619, 179] on input "برجر لحم" at bounding box center [538, 180] width 241 height 22
type input "برجر دجاج"
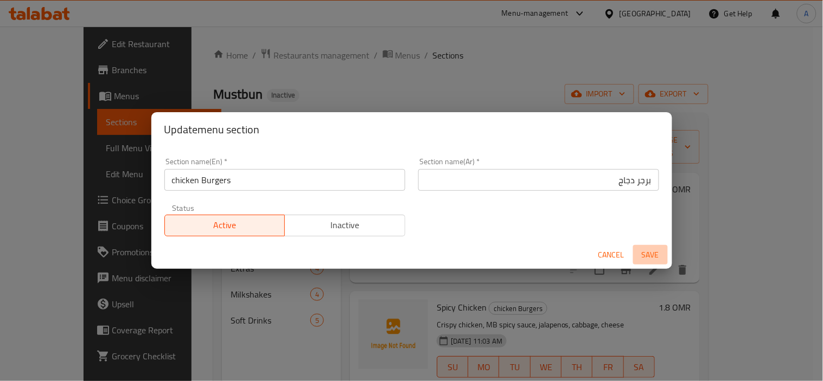
click at [664, 256] on button "Save" at bounding box center [650, 255] width 35 height 20
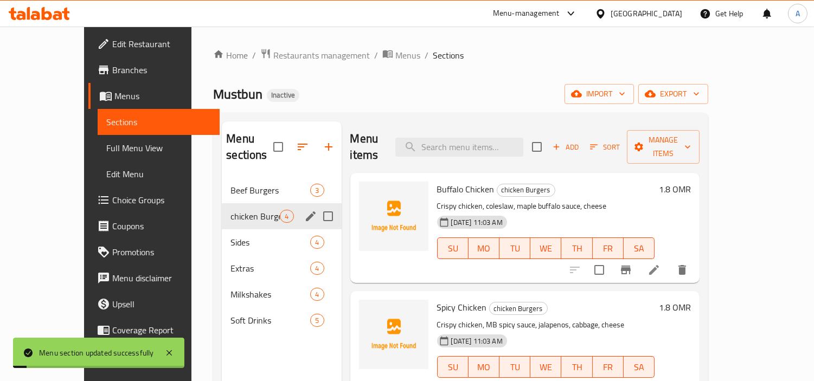
click at [498, 184] on span "chicken Burgers" at bounding box center [527, 190] width 58 height 12
copy span "chicken Burgers"
click at [106, 150] on span "Full Menu View" at bounding box center [158, 148] width 105 height 13
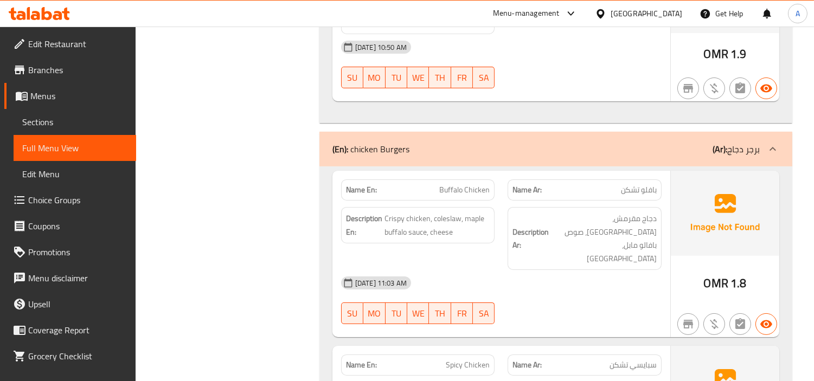
scroll to position [553, 0]
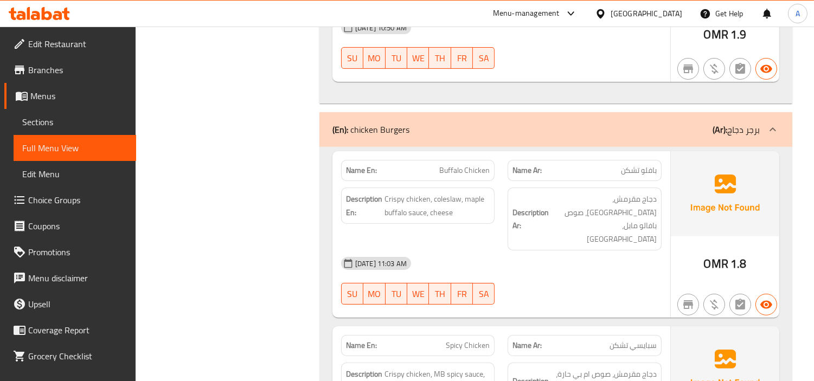
click at [442, 168] on span "Buffalo Chicken" at bounding box center [464, 170] width 50 height 11
click at [477, 170] on span "Buffalo Chicken" at bounding box center [464, 170] width 50 height 11
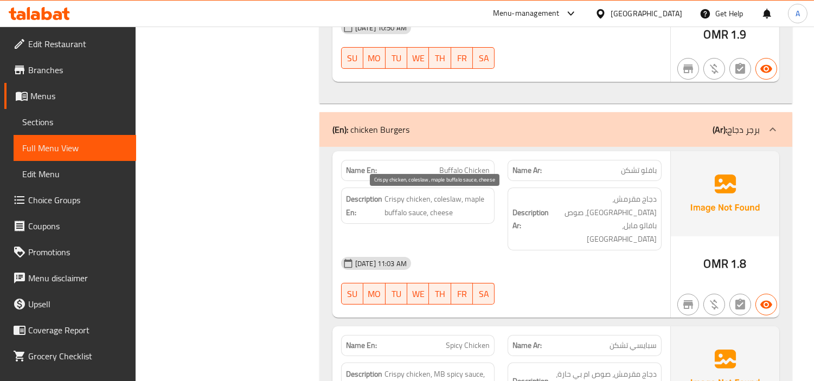
click at [417, 200] on span "Crispy chicken, coleslaw, maple buffalo sauce, cheese" at bounding box center [438, 206] width 106 height 27
click at [391, 203] on span "Crispy chicken, coleslaw, maple buffalo sauce, cheese" at bounding box center [438, 206] width 106 height 27
click at [443, 203] on span "Crispy chicken, coleslaw, maple buffalo sauce, cheese" at bounding box center [438, 206] width 106 height 27
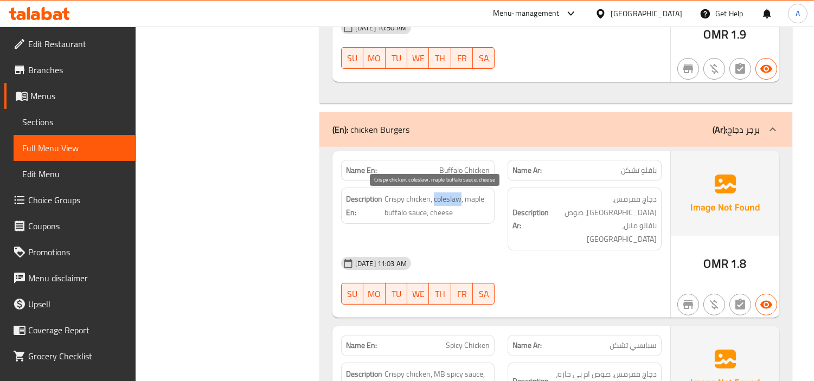
click at [443, 203] on span "Crispy chicken, coleslaw, maple buffalo sauce, cheese" at bounding box center [438, 206] width 106 height 27
click at [418, 214] on span "Crispy chicken, coleslaw, maple buffalo sauce, cheese" at bounding box center [438, 206] width 106 height 27
click at [476, 198] on span "Crispy chicken, coleslaw, maple buffalo sauce, cheese" at bounding box center [438, 206] width 106 height 27
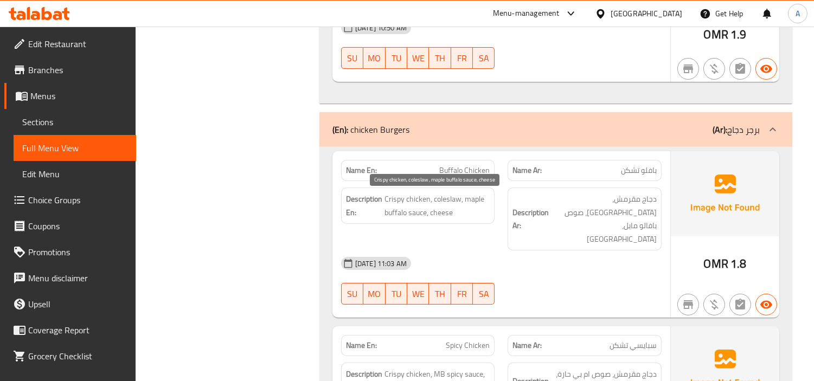
click at [393, 215] on span "Crispy chicken, coleslaw, maple buffalo sauce, cheese" at bounding box center [438, 206] width 106 height 27
click at [469, 198] on span "Crispy chicken, coleslaw, maple buffalo sauce, cheese" at bounding box center [438, 206] width 106 height 27
copy span "maple"
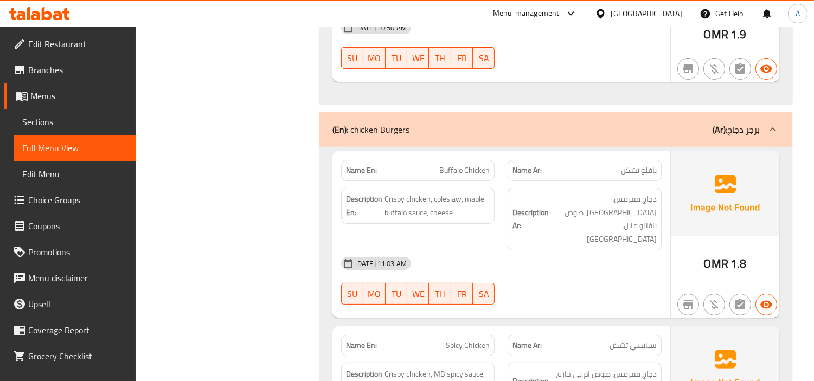
click at [451, 172] on span "Buffalo Chicken" at bounding box center [464, 170] width 50 height 11
click at [479, 172] on span "Buffalo Chicken" at bounding box center [464, 170] width 50 height 11
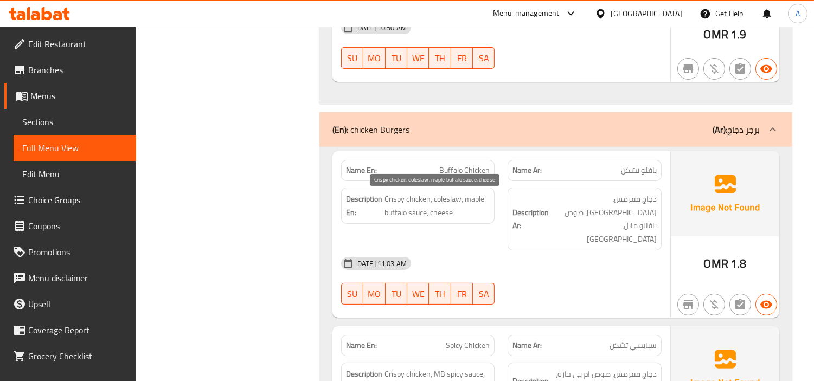
click at [413, 204] on span "Crispy chicken, coleslaw, maple buffalo sauce, cheese" at bounding box center [438, 206] width 106 height 27
click at [390, 201] on span "Crispy chicken, coleslaw, maple buffalo sauce, cheese" at bounding box center [438, 206] width 106 height 27
click at [443, 199] on span "Crispy chicken, coleslaw, maple buffalo sauce, cheese" at bounding box center [438, 206] width 106 height 27
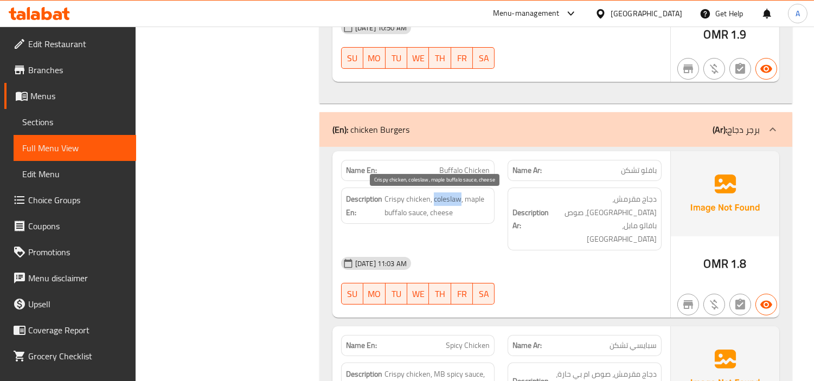
click at [443, 199] on span "Crispy chicken, coleslaw, maple buffalo sauce, cheese" at bounding box center [438, 206] width 106 height 27
click at [415, 214] on span "Crispy chicken, coleslaw, maple buffalo sauce, cheese" at bounding box center [438, 206] width 106 height 27
click at [390, 212] on span "Crispy chicken, coleslaw, maple buffalo sauce, cheese" at bounding box center [438, 206] width 106 height 27
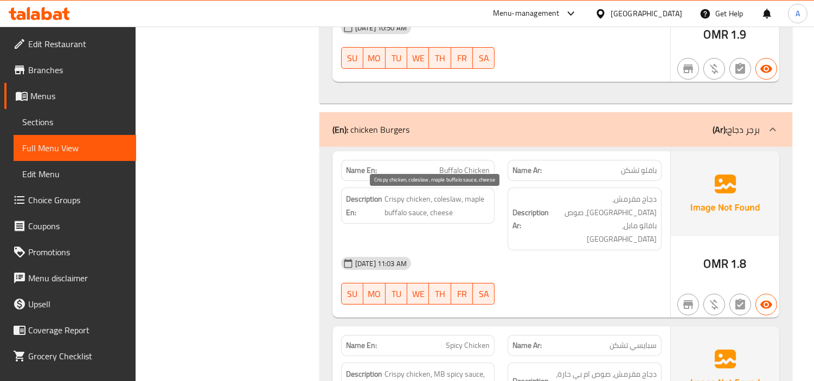
click at [477, 197] on span "Crispy chicken, coleslaw, maple buffalo sauce, cheese" at bounding box center [438, 206] width 106 height 27
click at [442, 215] on span "Crispy chicken, coleslaw, maple buffalo sauce, cheese" at bounding box center [438, 206] width 106 height 27
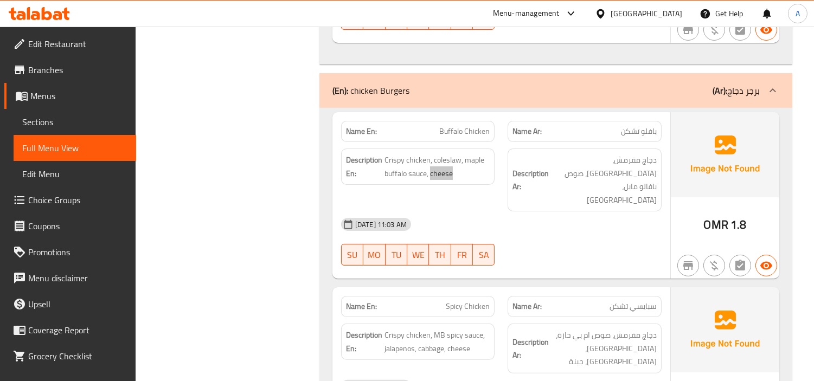
scroll to position [674, 0]
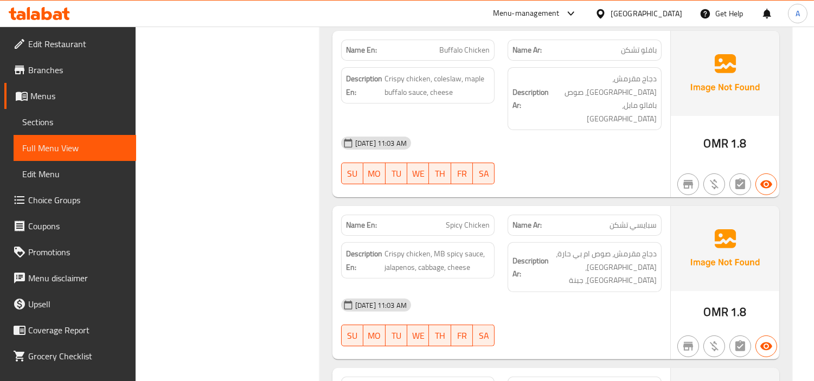
click at [455, 220] on span "Spicy Chicken" at bounding box center [468, 225] width 44 height 11
click at [478, 220] on span "Spicy Chicken" at bounding box center [468, 225] width 44 height 11
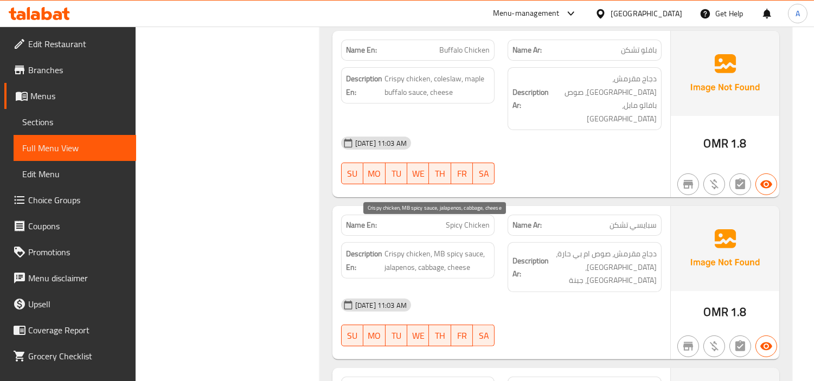
click at [411, 247] on span "Crispy chicken, MB spicy sauce, jalapenos, cabbage, cheese" at bounding box center [438, 260] width 106 height 27
click at [391, 247] on span "Crispy chicken, MB spicy sauce, jalapenos, cabbage, cheese" at bounding box center [438, 260] width 106 height 27
click at [581, 292] on div "11-09-2025 11:03 AM SU MO TU WE TH FR SA" at bounding box center [502, 322] width 334 height 61
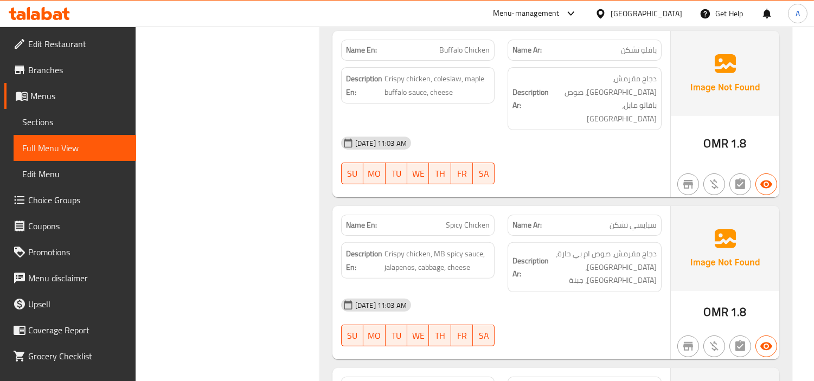
click at [453, 220] on span "Spicy Chicken" at bounding box center [468, 225] width 44 height 11
click at [476, 220] on span "Spicy Chicken" at bounding box center [468, 225] width 44 height 11
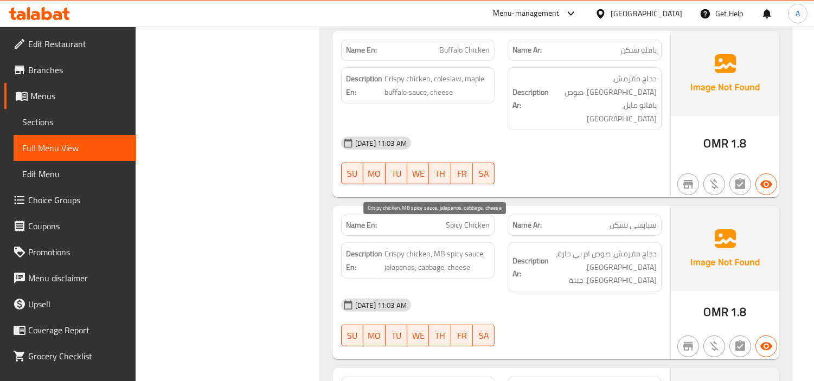
click at [414, 247] on span "Crispy chicken, MB spicy sauce, jalapenos, cabbage, cheese" at bounding box center [438, 260] width 106 height 27
click at [391, 247] on span "Crispy chicken, MB spicy sauce, jalapenos, cabbage, cheese" at bounding box center [438, 260] width 106 height 27
click at [470, 247] on span "Crispy chicken, MB spicy sauce, jalapenos, cabbage, cheese" at bounding box center [438, 260] width 106 height 27
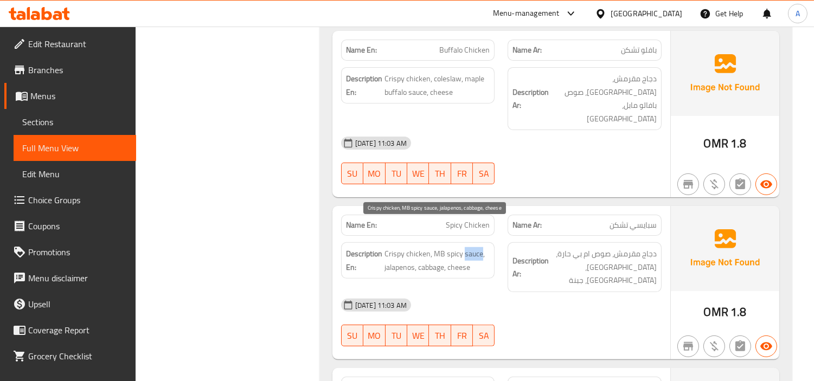
click at [470, 247] on span "Crispy chicken, MB spicy sauce, jalapenos, cabbage, cheese" at bounding box center [438, 260] width 106 height 27
click at [435, 247] on span "Crispy chicken, MB spicy sauce, jalapenos, cabbage, cheese" at bounding box center [438, 260] width 106 height 27
click at [448, 247] on span "Crispy chicken, MB spicy sauce, jalapenos, cabbage, cheese" at bounding box center [438, 260] width 106 height 27
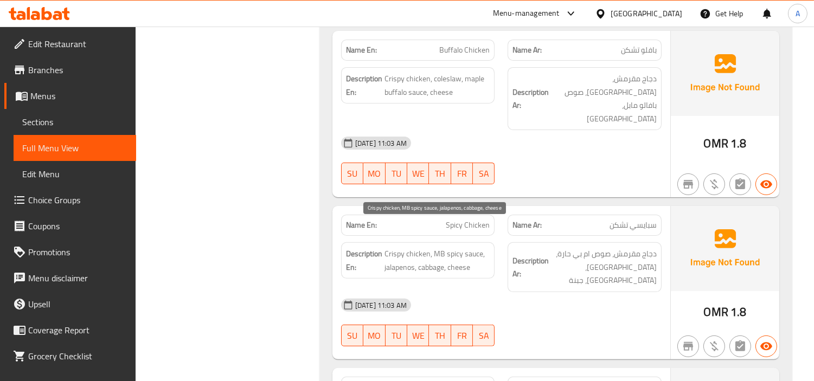
click at [395, 247] on span "Crispy chicken, MB spicy sauce, jalapenos, cabbage, cheese" at bounding box center [438, 260] width 106 height 27
click at [429, 247] on span "Crispy chicken, MB spicy sauce, jalapenos, cabbage, cheese" at bounding box center [438, 260] width 106 height 27
copy span "cabbage"
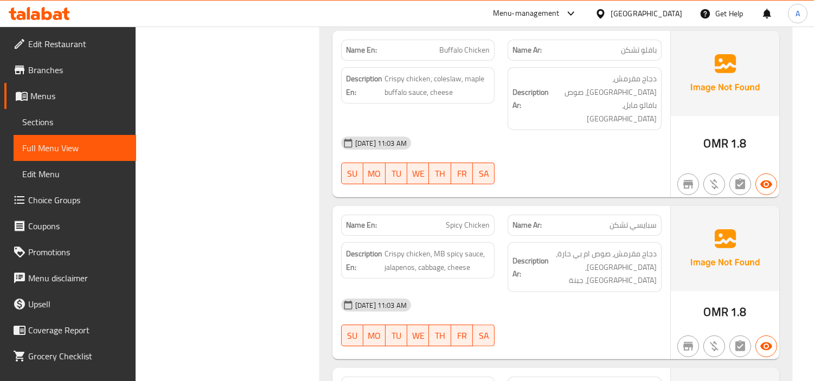
click at [457, 220] on span "Spicy Chicken" at bounding box center [468, 225] width 44 height 11
click at [414, 247] on span "Crispy chicken, MB spicy sauce, jalapenos, cabbage, cheese" at bounding box center [438, 260] width 106 height 27
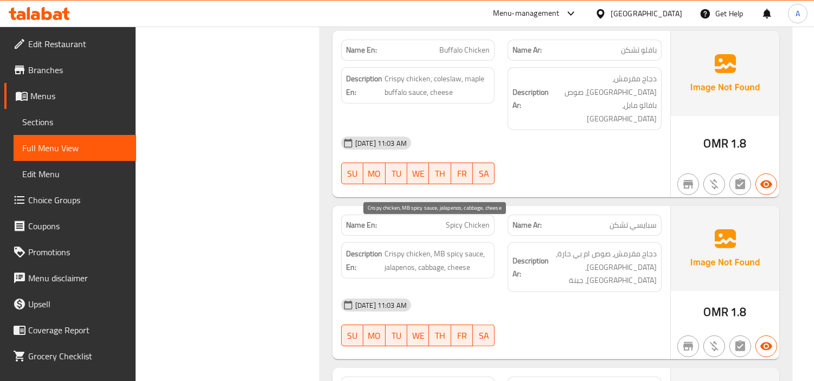
click at [388, 247] on span "Crispy chicken, MB spicy sauce, jalapenos, cabbage, cheese" at bounding box center [438, 260] width 106 height 27
click at [467, 247] on span "Crispy chicken, MB spicy sauce, jalapenos, cabbage, cheese" at bounding box center [438, 260] width 106 height 27
click at [469, 247] on span "Crispy chicken, MB spicy sauce, jalapenos, cabbage, cheese" at bounding box center [438, 260] width 106 height 27
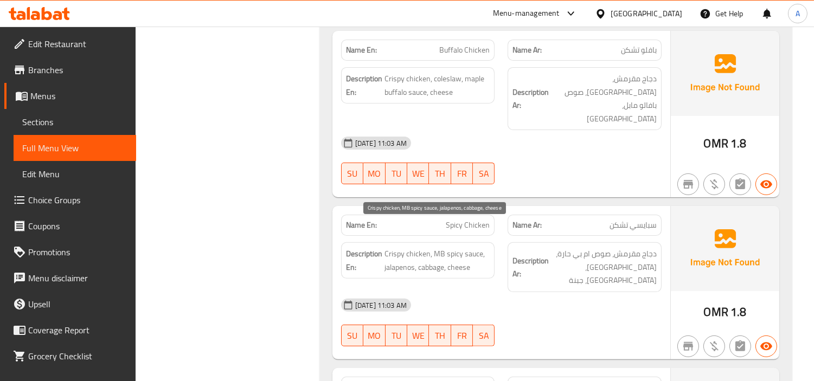
click at [438, 247] on span "Crispy chicken, MB spicy sauce, jalapenos, cabbage, cheese" at bounding box center [438, 260] width 106 height 27
click at [453, 247] on span "Crispy chicken, MB spicy sauce, jalapenos, cabbage, cheese" at bounding box center [438, 260] width 106 height 27
click at [398, 247] on span "Crispy chicken, MB spicy sauce, jalapenos, cabbage, cheese" at bounding box center [438, 260] width 106 height 27
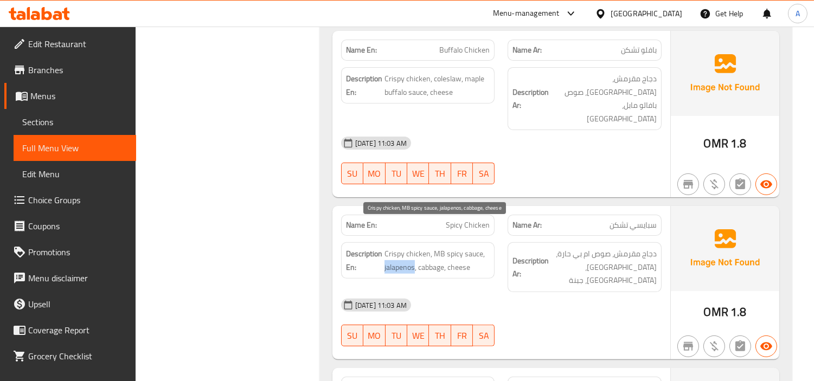
click at [398, 247] on span "Crispy chicken, MB spicy sauce, jalapenos, cabbage, cheese" at bounding box center [438, 260] width 106 height 27
click at [426, 247] on span "Crispy chicken, MB spicy sauce, jalapenos, cabbage, cheese" at bounding box center [438, 260] width 106 height 27
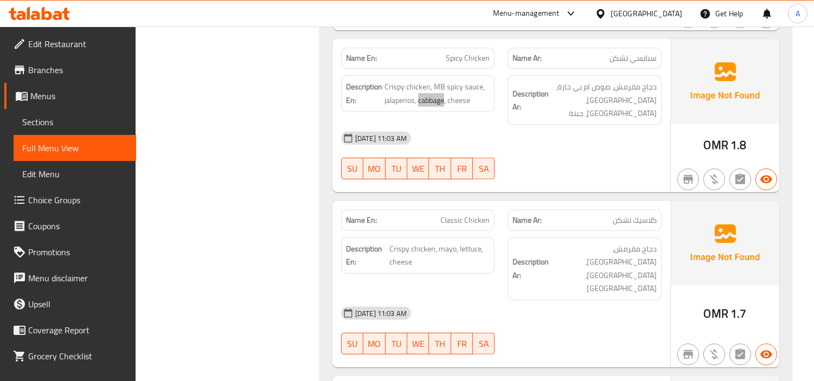
scroll to position [854, 0]
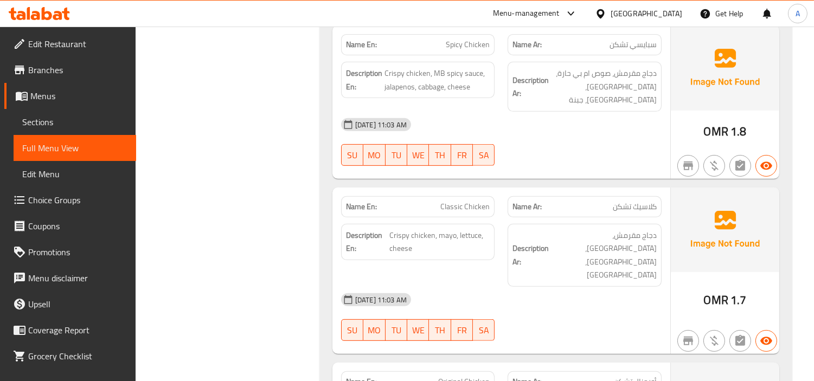
click at [449, 201] on span "Classic Chicken" at bounding box center [465, 206] width 49 height 11
click at [470, 201] on span "Classic Chicken" at bounding box center [465, 206] width 49 height 11
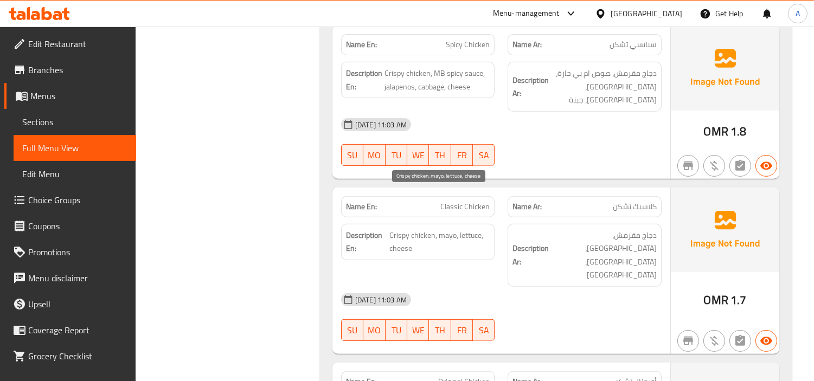
click at [420, 229] on span "Crispy chicken, mayo, lettuce, cheese" at bounding box center [440, 242] width 101 height 27
click at [398, 229] on span "Crispy chicken, mayo, lettuce, cheese" at bounding box center [440, 242] width 101 height 27
click at [447, 229] on span "Crispy chicken, mayo, lettuce, cheese" at bounding box center [440, 242] width 101 height 27
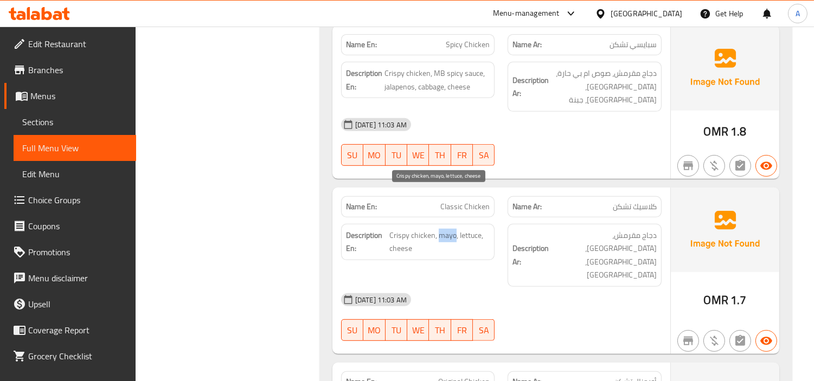
click at [447, 229] on span "Crispy chicken, mayo, lettuce, cheese" at bounding box center [440, 242] width 101 height 27
click at [474, 229] on span "Crispy chicken, mayo, lettuce, cheese" at bounding box center [440, 242] width 101 height 27
click at [404, 229] on span "Crispy chicken, mayo, lettuce, cheese" at bounding box center [440, 242] width 101 height 27
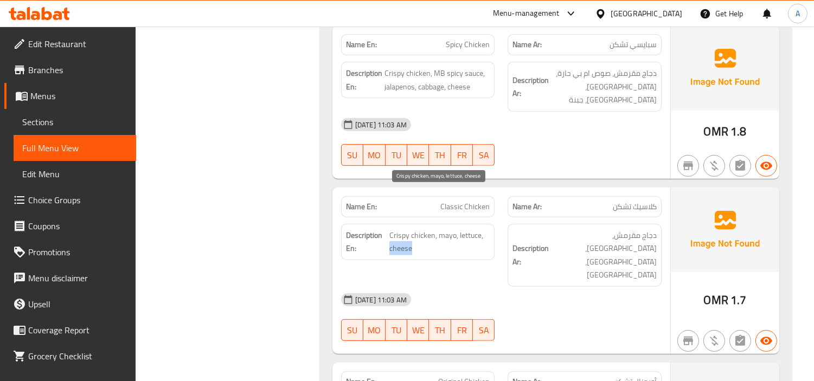
click at [422, 229] on span "Crispy chicken, mayo, lettuce, cheese" at bounding box center [440, 242] width 101 height 27
click at [400, 229] on span "Crispy chicken, mayo, lettuce, cheese" at bounding box center [440, 242] width 101 height 27
click at [443, 229] on span "Crispy chicken, mayo, lettuce, cheese" at bounding box center [440, 242] width 101 height 27
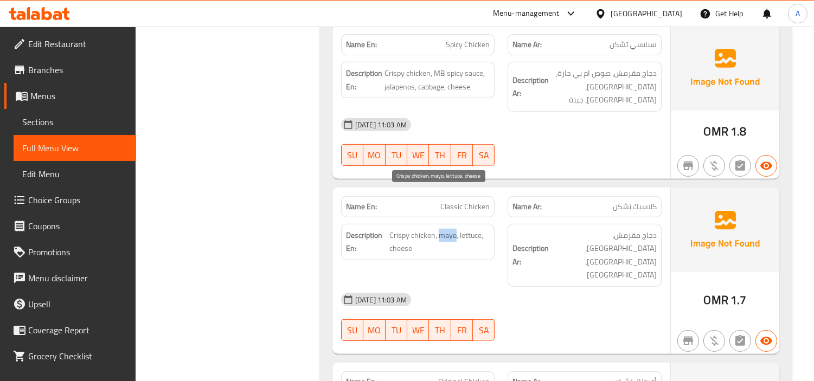
click at [443, 229] on span "Crispy chicken, mayo, lettuce, cheese" at bounding box center [440, 242] width 101 height 27
click at [465, 229] on span "Crispy chicken, mayo, lettuce, cheese" at bounding box center [440, 242] width 101 height 27
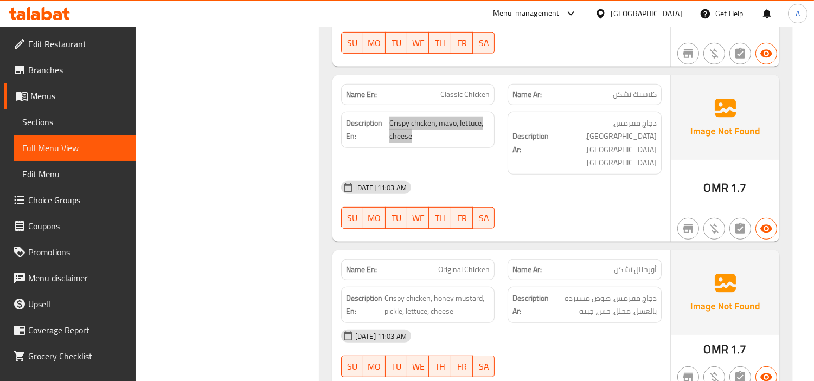
scroll to position [975, 0]
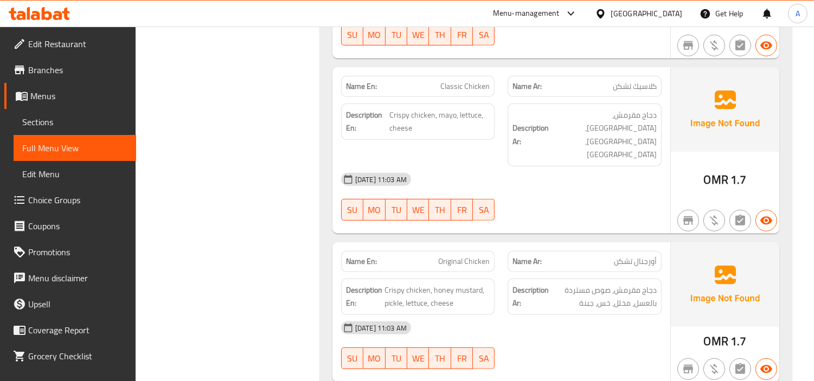
click at [457, 256] on span "Original Chicken" at bounding box center [464, 261] width 52 height 11
click at [480, 256] on span "Original Chicken" at bounding box center [464, 261] width 52 height 11
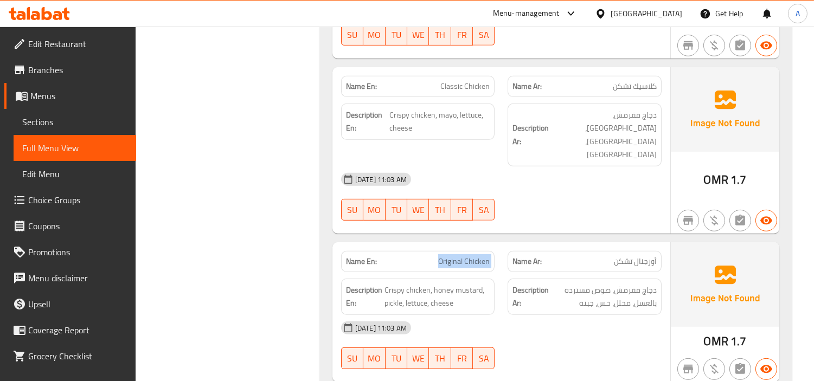
click at [447, 251] on div "Name En: Original Chicken" at bounding box center [418, 261] width 154 height 21
click at [413, 284] on span "Crispy chicken, honey mustard, pickle, lettuce, cheese" at bounding box center [438, 297] width 106 height 27
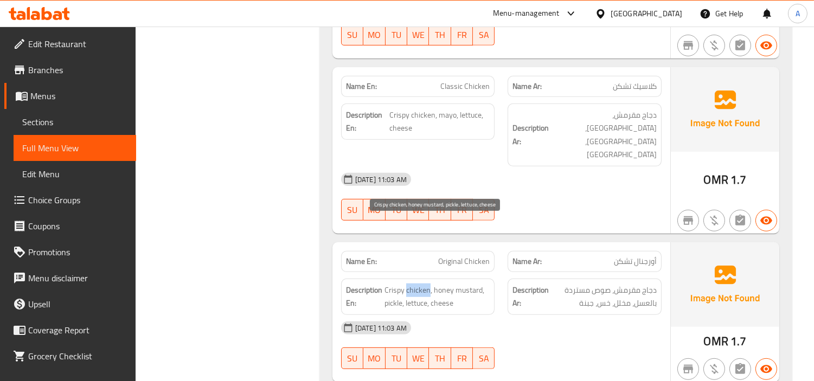
click at [413, 284] on span "Crispy chicken, honey mustard, pickle, lettuce, cheese" at bounding box center [438, 297] width 106 height 27
click at [392, 284] on span "Crispy chicken, honey mustard, pickle, lettuce, cheese" at bounding box center [438, 297] width 106 height 27
click at [490, 245] on div "Name En: Original Chicken" at bounding box center [418, 262] width 167 height 34
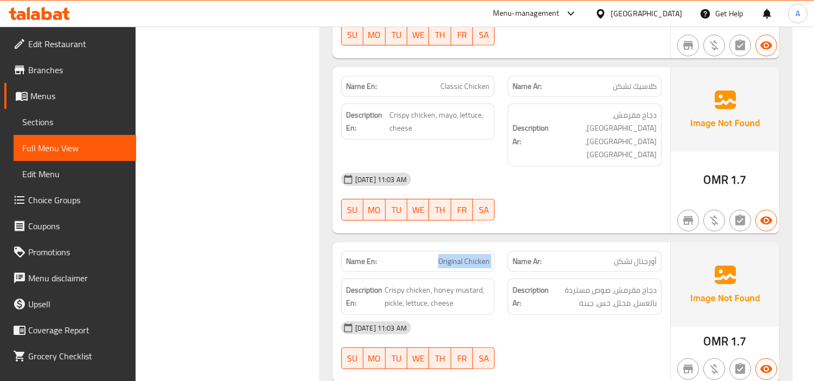
click at [490, 245] on div "Name En: Original Chicken" at bounding box center [418, 262] width 167 height 34
copy span "Original Chicken"
click at [68, 122] on span "Sections" at bounding box center [74, 122] width 105 height 13
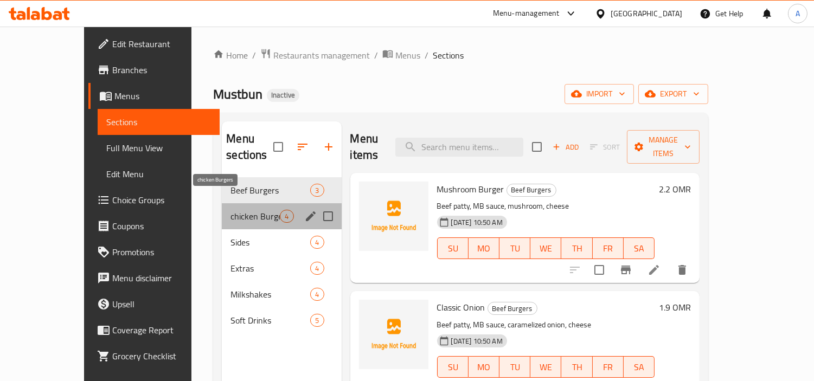
click at [231, 210] on span "chicken Burgers" at bounding box center [255, 216] width 49 height 13
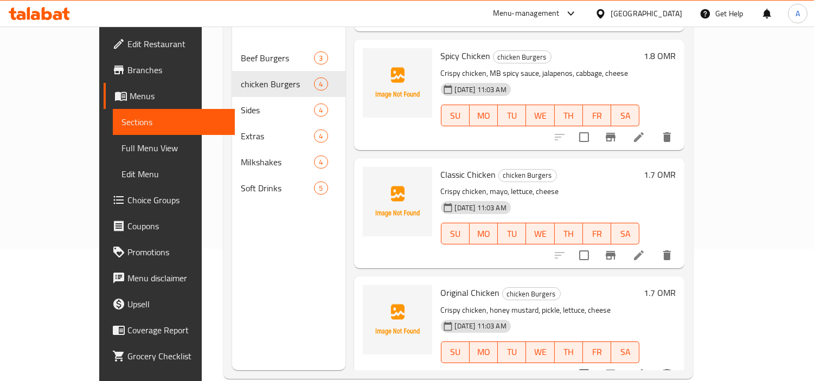
scroll to position [152, 0]
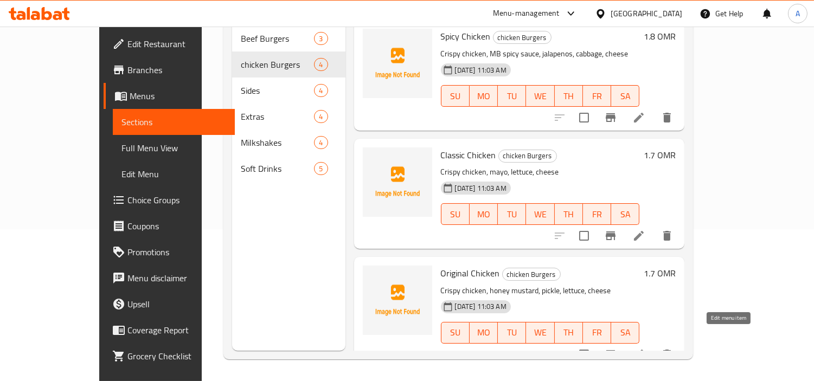
click at [646, 348] on icon at bounding box center [639, 354] width 13 height 13
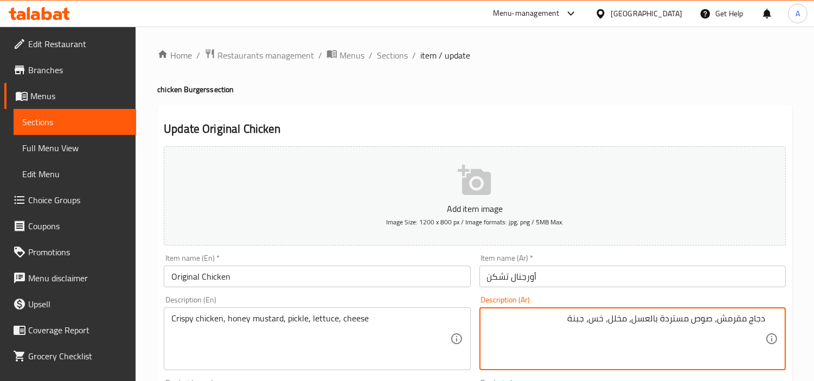
drag, startPoint x: 714, startPoint y: 322, endPoint x: 633, endPoint y: 323, distance: 81.4
click at [633, 323] on textarea "دجاج مقرمش، صوص مستردة بالعسل، مخلل، خس، جبنة" at bounding box center [626, 340] width 278 height 52
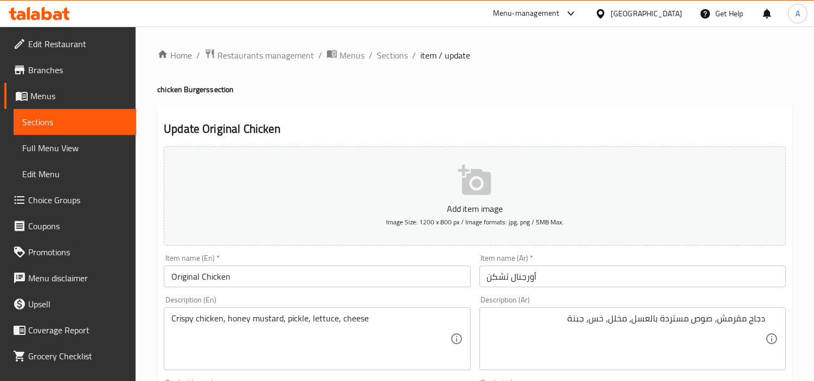
click at [701, 321] on textarea "دجاج مقرمش، صوص مستردة بالعسل، مخلل، خس، جبنة" at bounding box center [626, 340] width 278 height 52
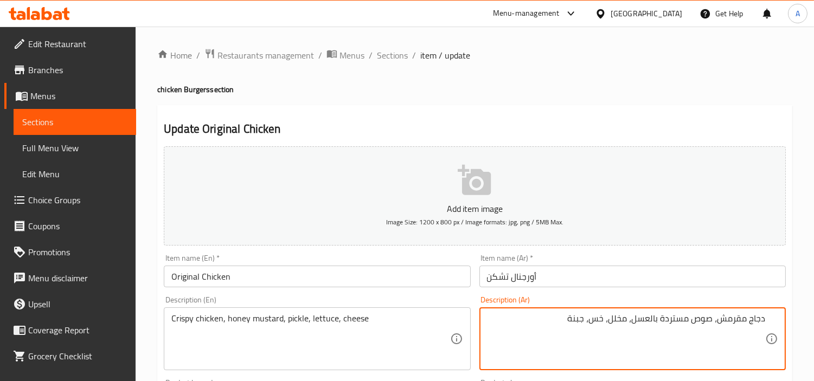
click at [701, 321] on textarea "دجاج مقرمش، صوص مستردة بالعسل، مخلل، خس، جبنة" at bounding box center [626, 340] width 278 height 52
drag, startPoint x: 714, startPoint y: 322, endPoint x: 658, endPoint y: 317, distance: 56.0
click at [658, 317] on textarea "دجاج مقرمش، مستردة بالعسل، مخلل، خس، جبنة" at bounding box center [626, 340] width 278 height 52
type textarea "دجاج مقرمش، مستردة بالعسل، مخلل، خس، جبنة"
click at [590, 283] on input "أورجنال تشكن" at bounding box center [633, 277] width 307 height 22
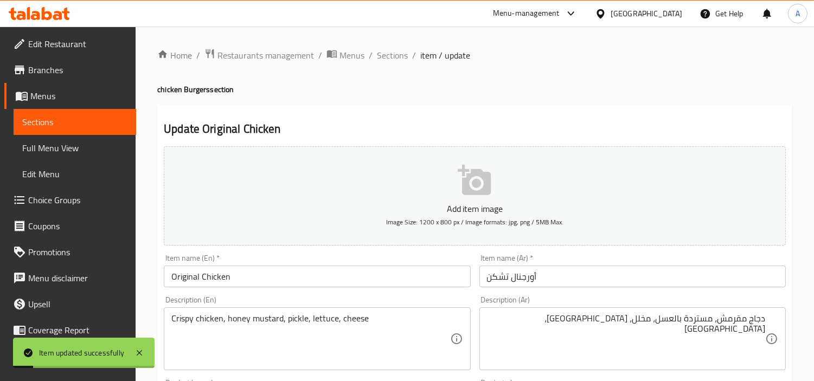
click at [258, 277] on input "Original Chicken" at bounding box center [317, 277] width 307 height 22
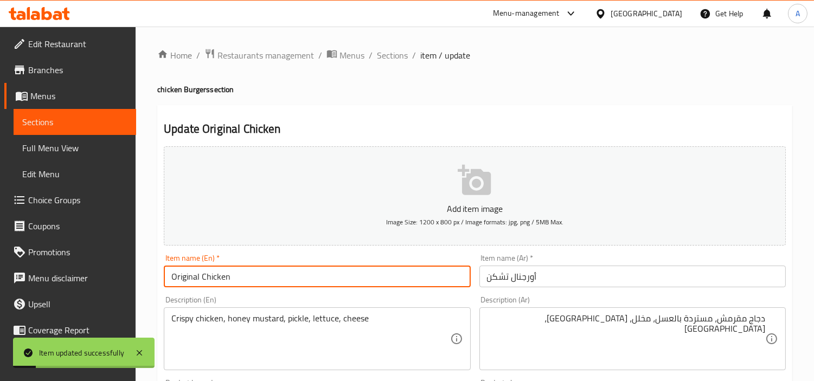
click at [258, 277] on input "Original Chicken" at bounding box center [317, 277] width 307 height 22
drag, startPoint x: 67, startPoint y: 147, endPoint x: 55, endPoint y: 172, distance: 27.7
click at [67, 147] on span "Full Menu View" at bounding box center [74, 148] width 105 height 13
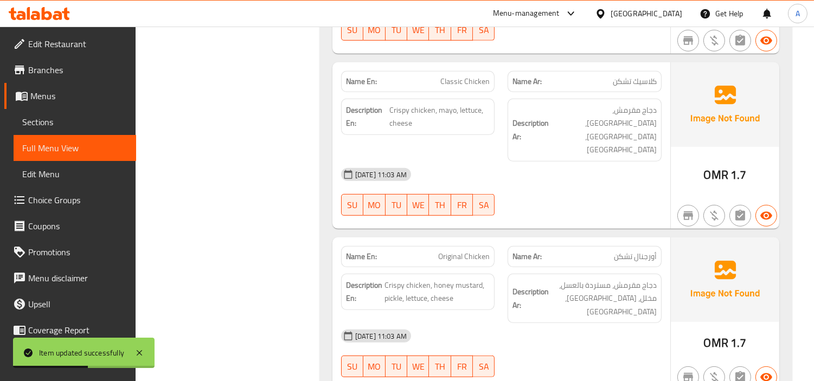
click at [445, 251] on span "Original Chicken" at bounding box center [464, 256] width 52 height 11
click at [479, 251] on span "Original Chicken" at bounding box center [464, 256] width 52 height 11
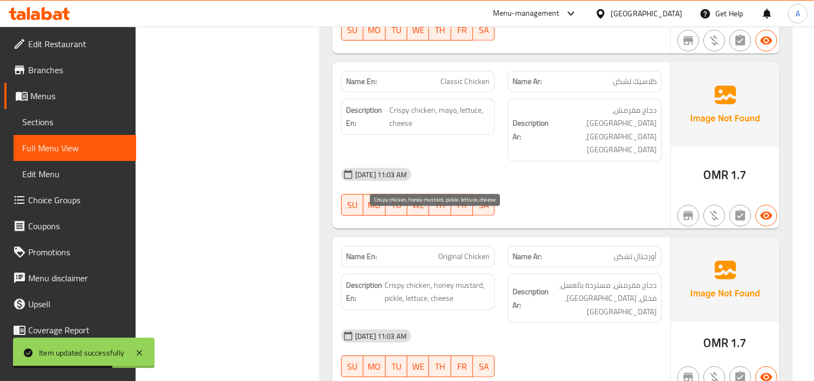
click at [415, 279] on span "Crispy chicken, honey mustard, pickle, lettuce, cheese" at bounding box center [438, 292] width 106 height 27
click at [393, 279] on span "Crispy chicken, honey mustard, pickle, lettuce, cheese" at bounding box center [438, 292] width 106 height 27
click at [473, 279] on span "Crispy chicken, honey mustard, pickle, lettuce, cheese" at bounding box center [438, 292] width 106 height 27
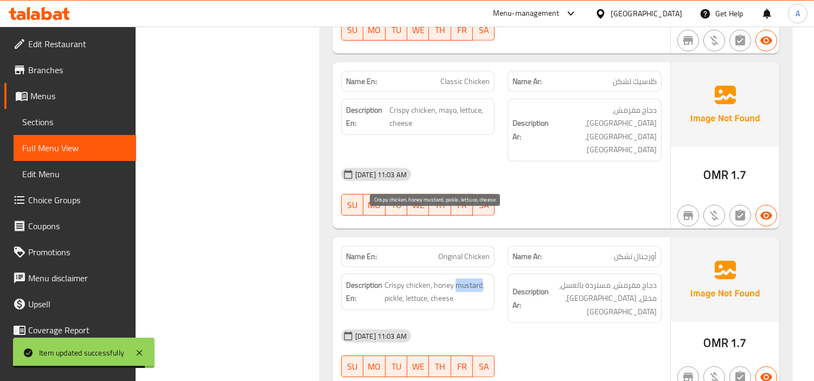
click at [473, 279] on span "Crispy chicken, honey mustard, pickle, lettuce, cheese" at bounding box center [438, 292] width 106 height 27
click at [441, 279] on span "Crispy chicken, honey mustard, pickle, lettuce, cheese" at bounding box center [438, 292] width 106 height 27
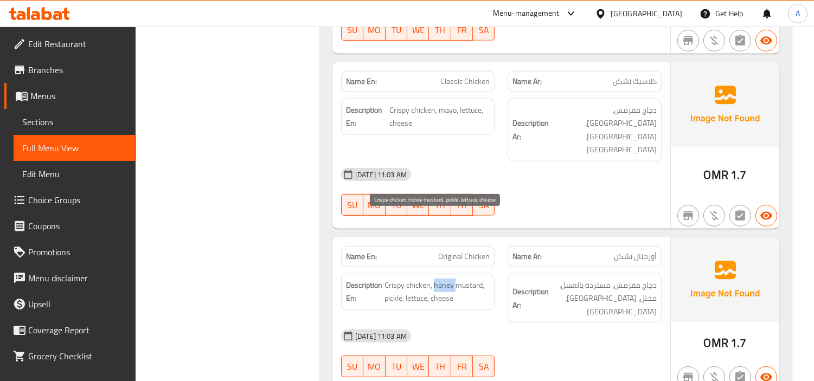
click at [441, 279] on span "Crispy chicken, honey mustard, pickle, lettuce, cheese" at bounding box center [438, 292] width 106 height 27
click at [391, 279] on span "Crispy chicken, honey mustard, pickle, lettuce, cheese" at bounding box center [438, 292] width 106 height 27
click at [411, 279] on span "Crispy chicken, honey mustard, pickle, lettuce, cheese" at bounding box center [438, 292] width 106 height 27
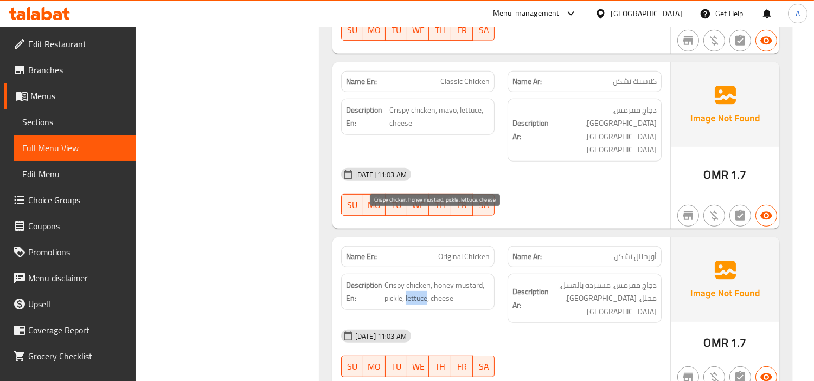
click at [411, 279] on span "Crispy chicken, honey mustard, pickle, lettuce, cheese" at bounding box center [438, 292] width 106 height 27
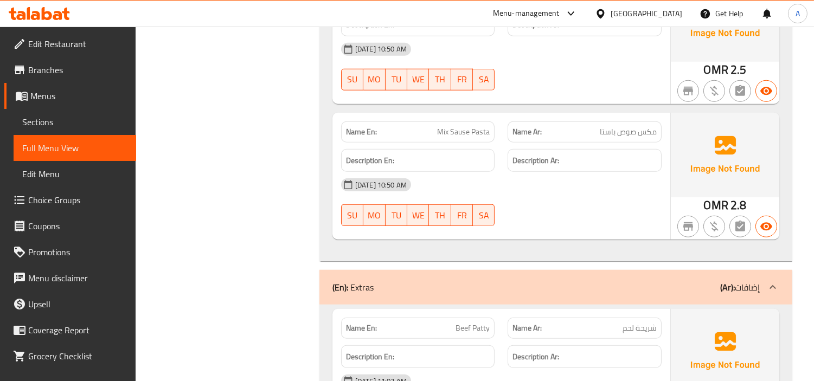
scroll to position [1764, 0]
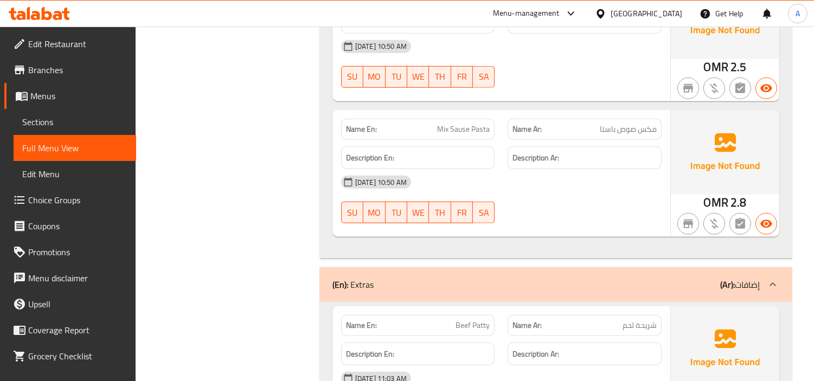
click at [476, 320] on span "Beef Patty" at bounding box center [473, 325] width 34 height 11
click at [30, 125] on span "Sections" at bounding box center [74, 122] width 105 height 13
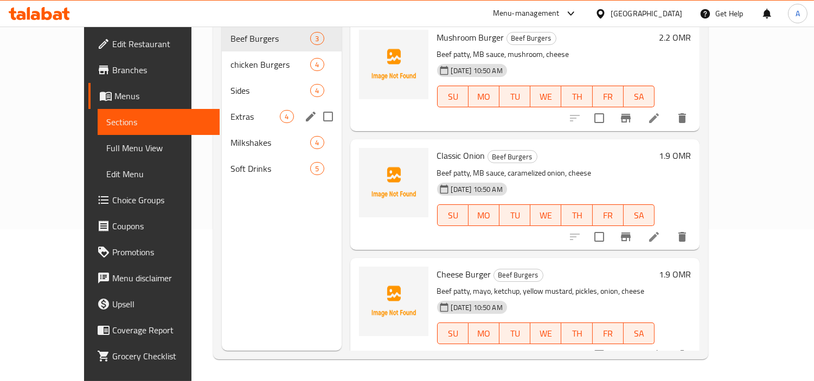
click at [231, 110] on span "Extras" at bounding box center [255, 116] width 49 height 13
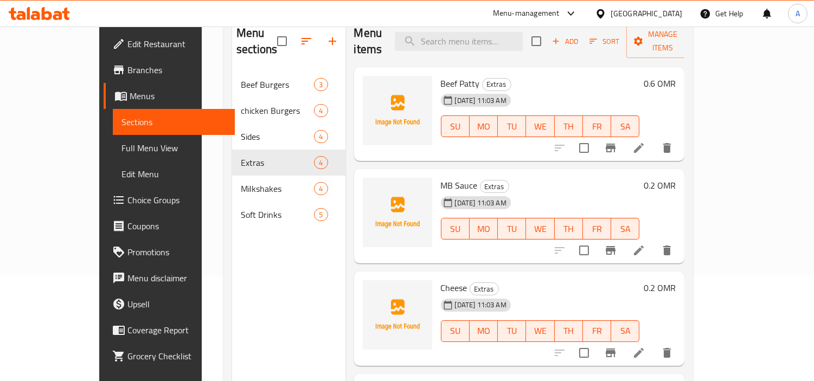
scroll to position [31, 0]
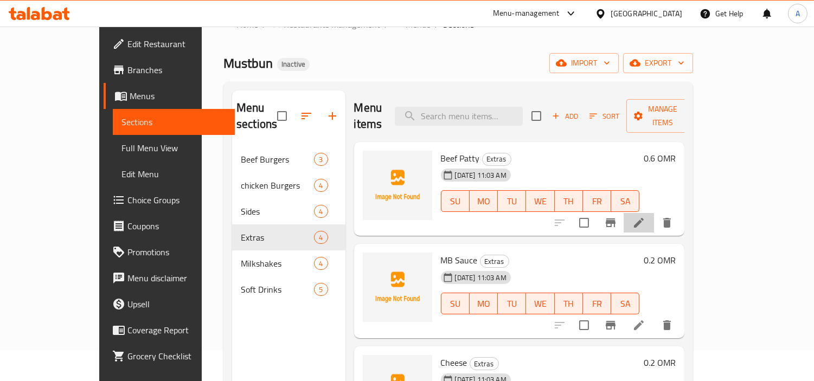
click at [654, 213] on li at bounding box center [639, 223] width 30 height 20
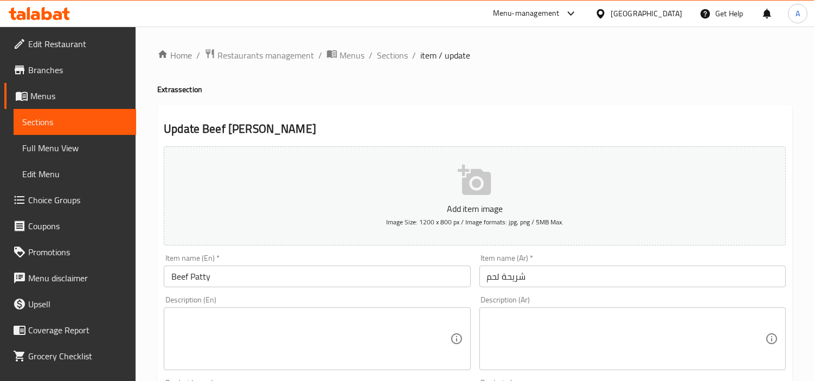
click at [558, 285] on input "شريحة لحم" at bounding box center [633, 277] width 307 height 22
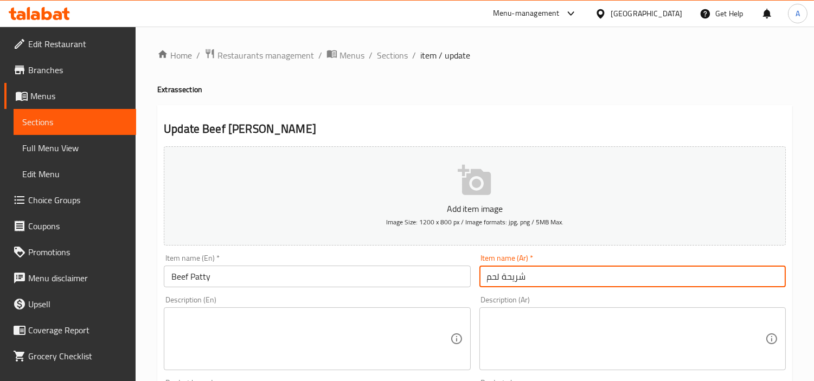
click at [558, 285] on input "شريحة لحم" at bounding box center [633, 277] width 307 height 22
click at [545, 278] on input "شريحة لحم" at bounding box center [633, 277] width 307 height 22
type input "شريحة لحم بقري"
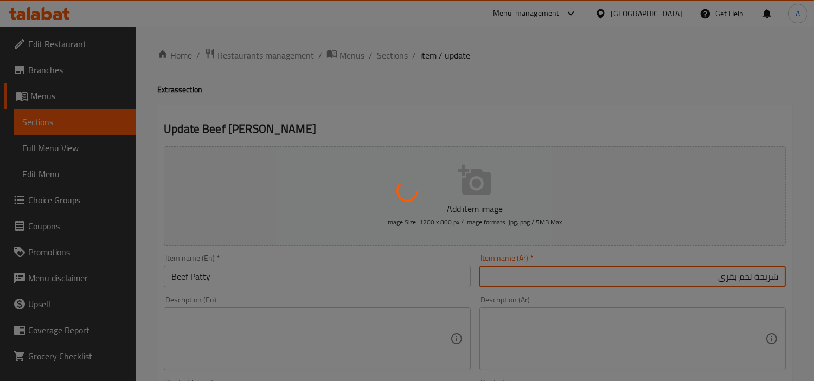
click at [723, 278] on div at bounding box center [407, 190] width 814 height 381
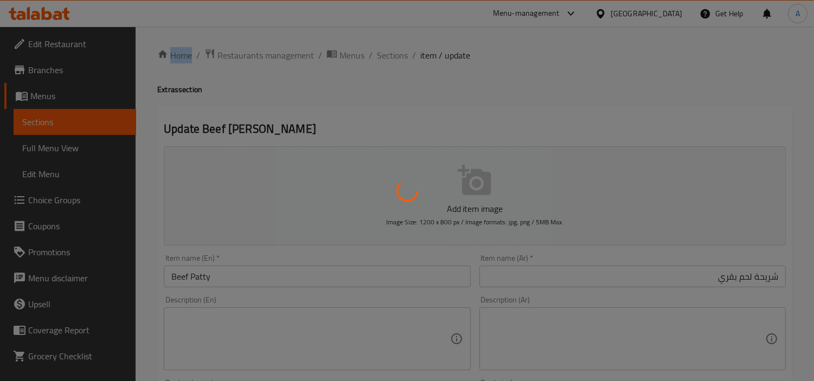
click at [724, 278] on div at bounding box center [407, 190] width 814 height 381
click at [736, 280] on div at bounding box center [407, 190] width 814 height 381
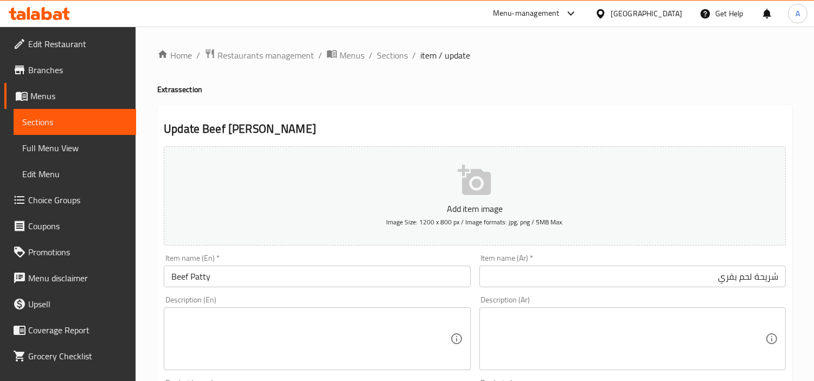
click at [560, 270] on input "شريحة لحم بقري" at bounding box center [633, 277] width 307 height 22
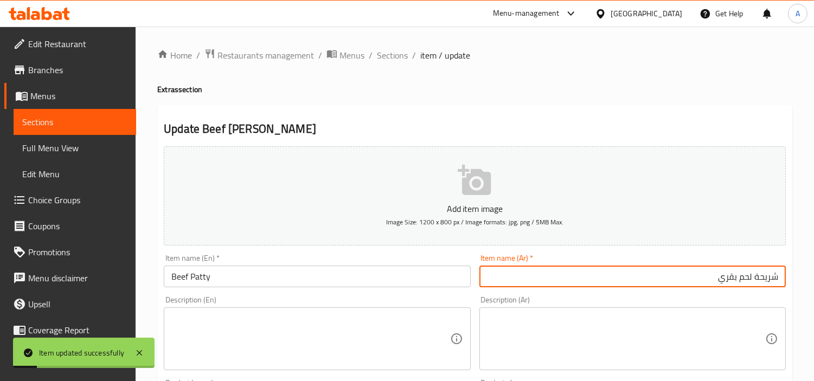
click at [235, 277] on input "Beef Patty" at bounding box center [317, 277] width 307 height 22
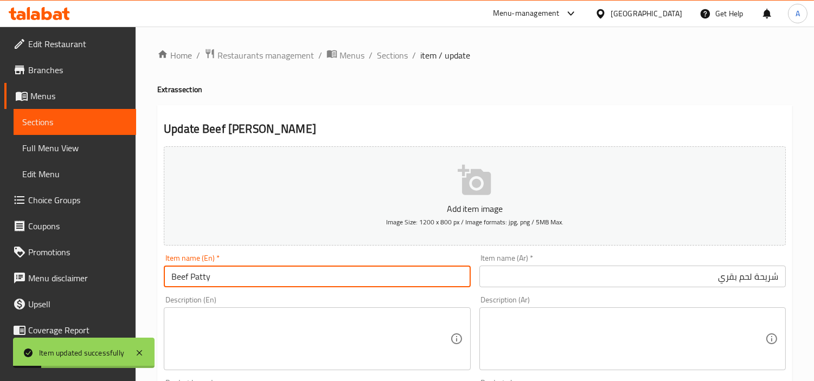
click at [235, 277] on input "Beef Patty" at bounding box center [317, 277] width 307 height 22
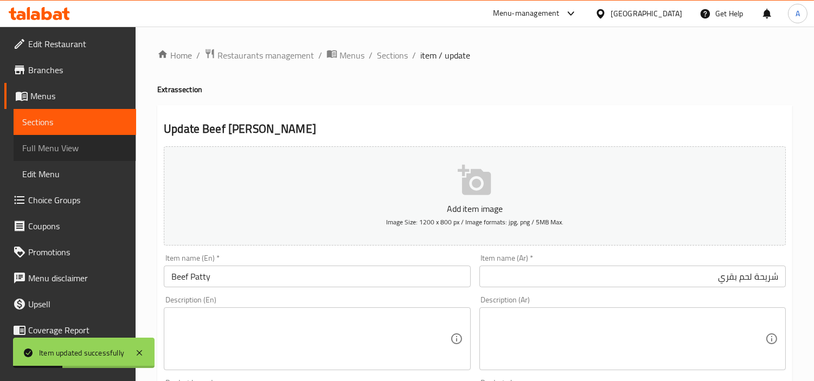
click at [79, 145] on span "Full Menu View" at bounding box center [74, 148] width 105 height 13
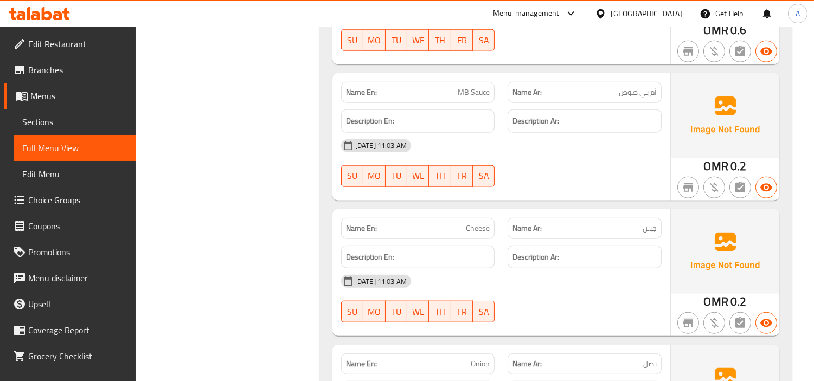
scroll to position [2434, 0]
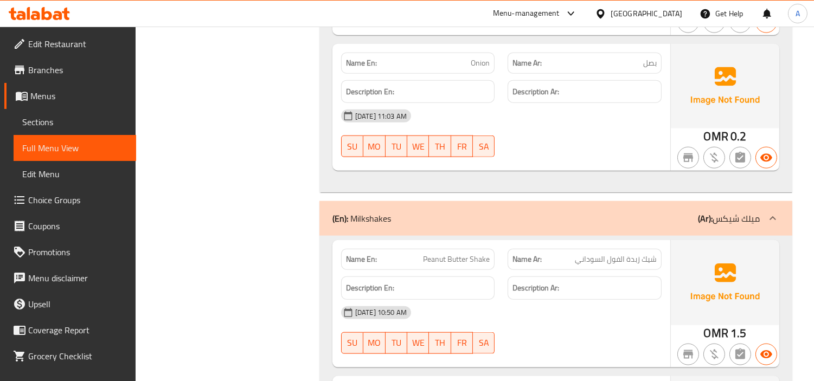
click at [586, 300] on div "11-09-2025 10:50 AM SU MO TU WE TH FR SA" at bounding box center [502, 330] width 334 height 61
click at [69, 111] on link "Sections" at bounding box center [75, 122] width 123 height 26
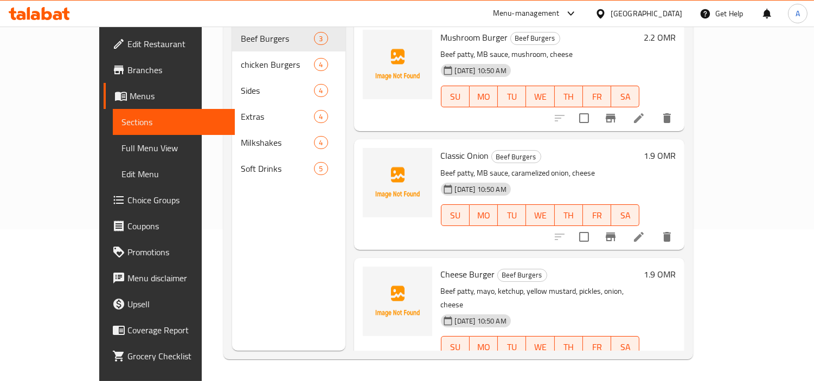
scroll to position [152, 0]
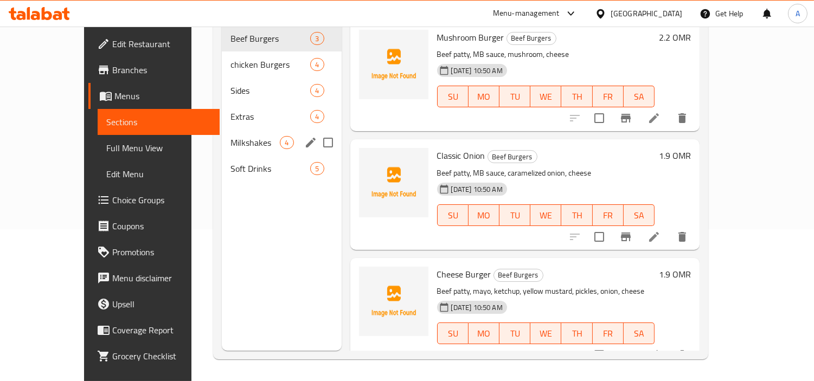
click at [231, 136] on span "Milkshakes" at bounding box center [255, 142] width 49 height 13
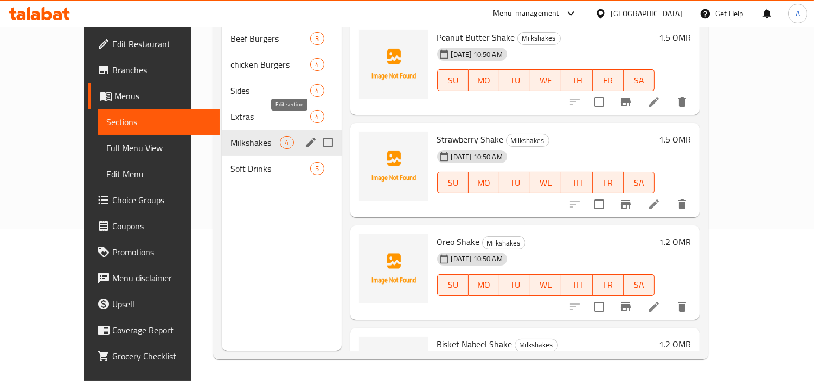
click at [304, 136] on icon "edit" at bounding box center [310, 142] width 13 height 13
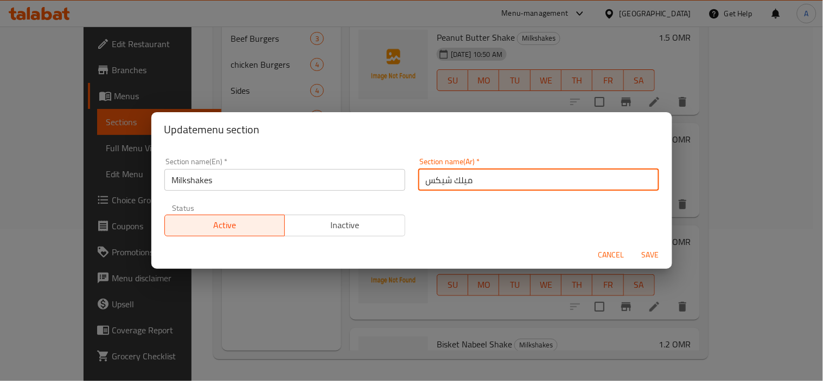
drag, startPoint x: 473, startPoint y: 181, endPoint x: 398, endPoint y: 182, distance: 75.4
click at [398, 182] on div "Section name(En)   * Milkshakes Section name(En) * Section name(Ar)   * ميلك شي…" at bounding box center [412, 197] width 508 height 92
click at [617, 253] on span "Cancel" at bounding box center [611, 255] width 26 height 14
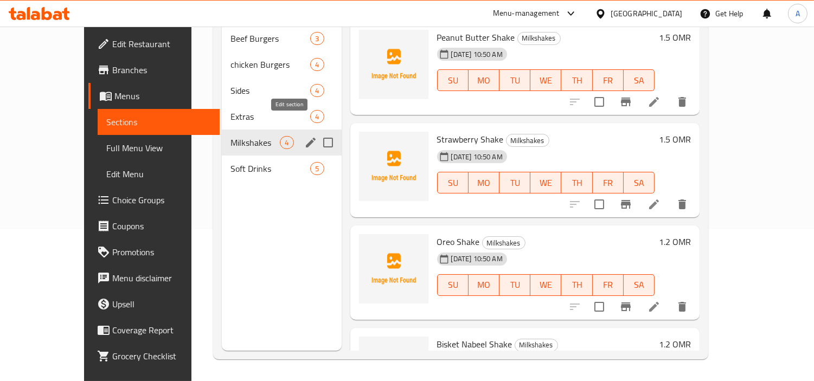
click at [306, 138] on icon "edit" at bounding box center [311, 143] width 10 height 10
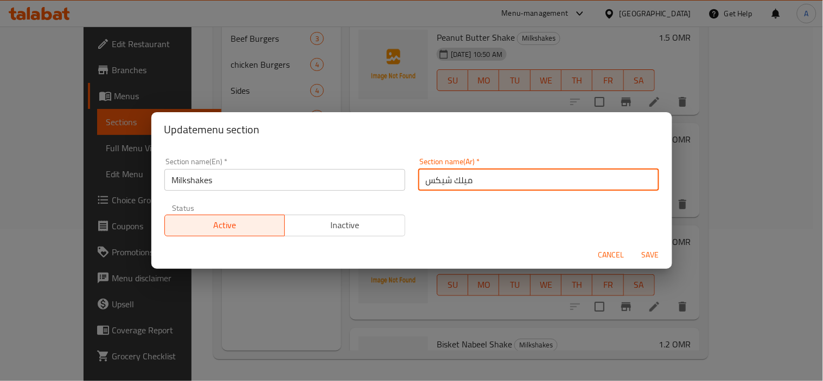
click at [425, 182] on input "ميلك شيكس" at bounding box center [538, 180] width 241 height 22
type input "ميلك شيك"
click at [660, 252] on span "Save" at bounding box center [650, 255] width 26 height 14
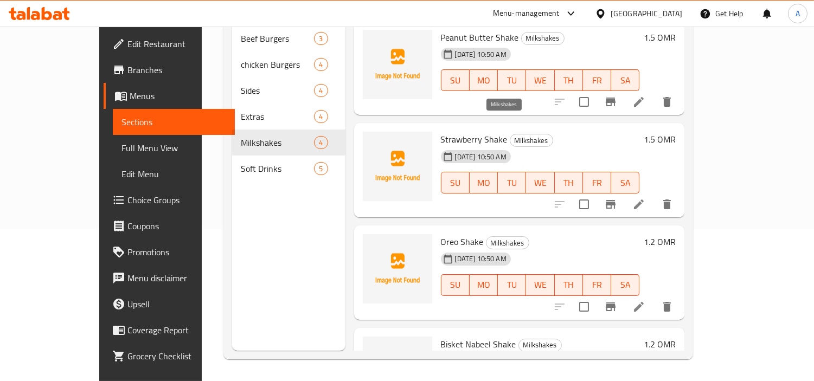
click at [511, 135] on span "Milkshakes" at bounding box center [532, 141] width 42 height 12
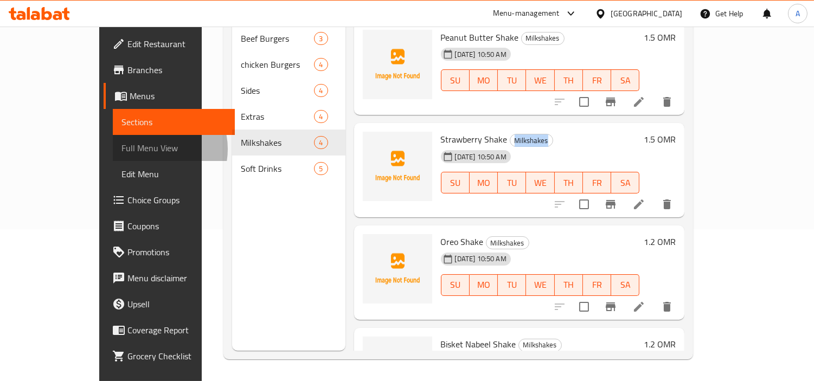
click at [122, 149] on span "Full Menu View" at bounding box center [174, 148] width 105 height 13
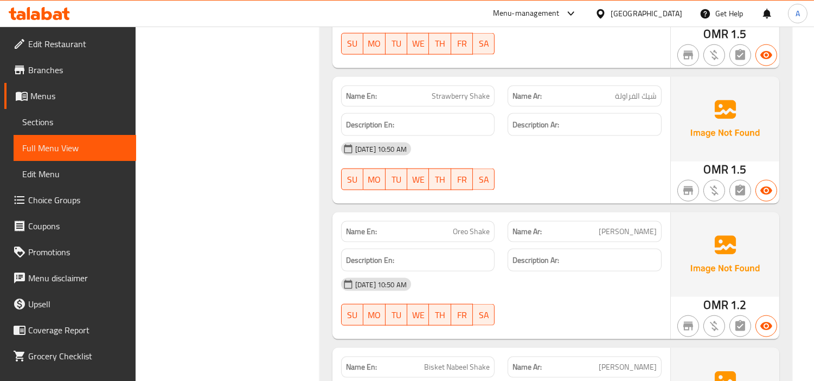
scroll to position [2791, 0]
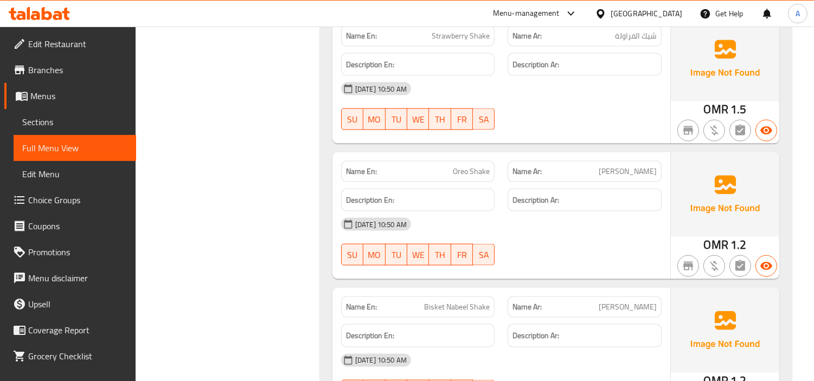
click at [462, 302] on span "Bisket Nabeel Shake" at bounding box center [457, 307] width 66 height 11
click at [483, 302] on span "Bisket Nabeel Shake" at bounding box center [457, 307] width 66 height 11
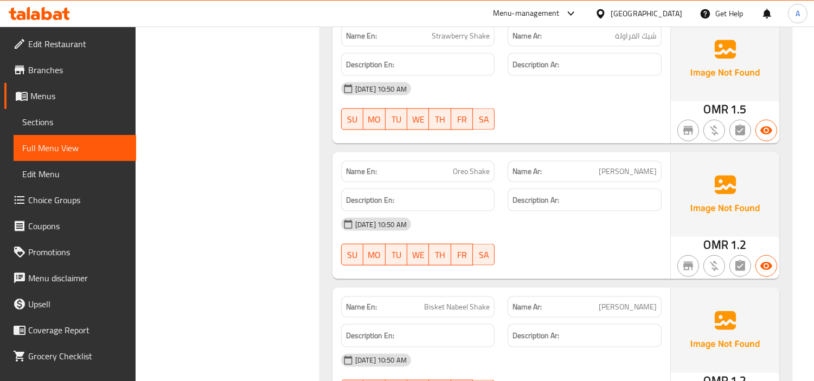
click at [437, 302] on span "Bisket Nabeel Shake" at bounding box center [457, 307] width 66 height 11
click at [449, 302] on span "Bisket Nabeel Shake" at bounding box center [457, 307] width 66 height 11
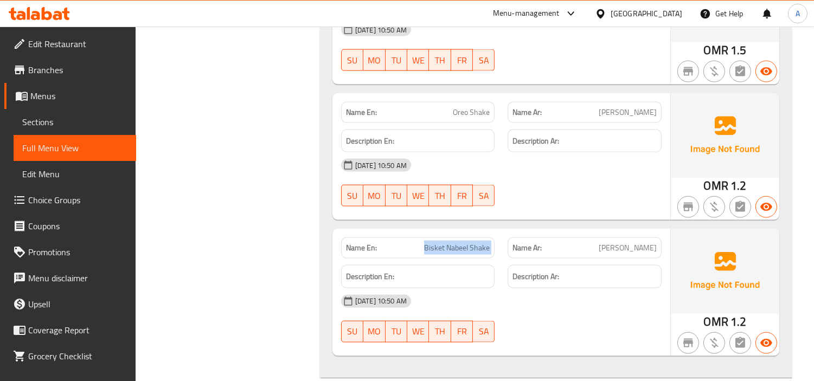
scroll to position [2971, 0]
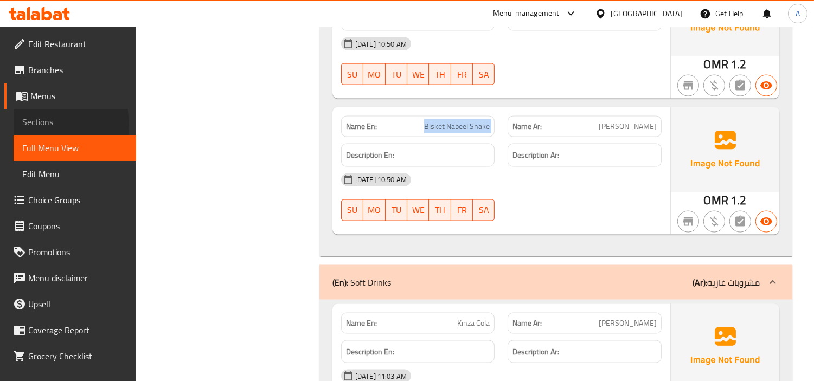
click at [30, 126] on span "Sections" at bounding box center [74, 122] width 105 height 13
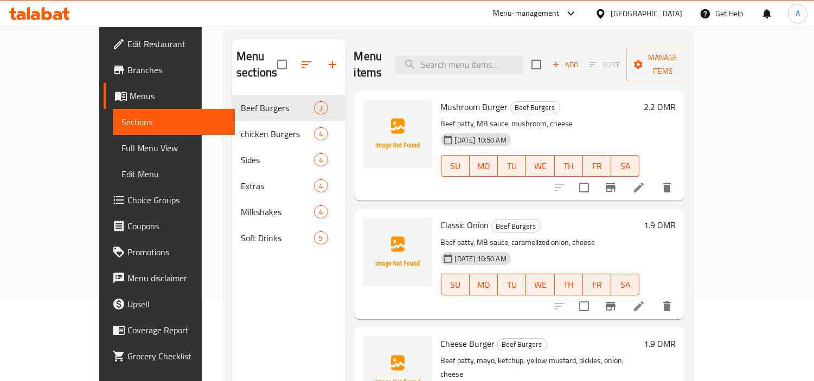
scroll to position [31, 0]
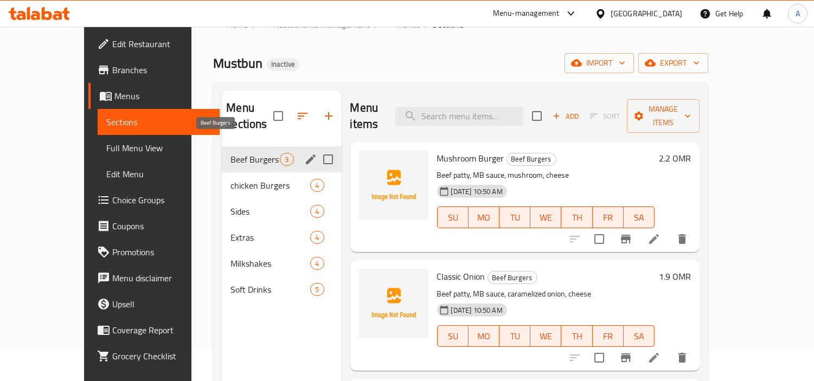
click at [231, 153] on span "Beef Burgers" at bounding box center [255, 159] width 49 height 13
click at [222, 173] on div "chicken Burgers 4" at bounding box center [281, 186] width 119 height 26
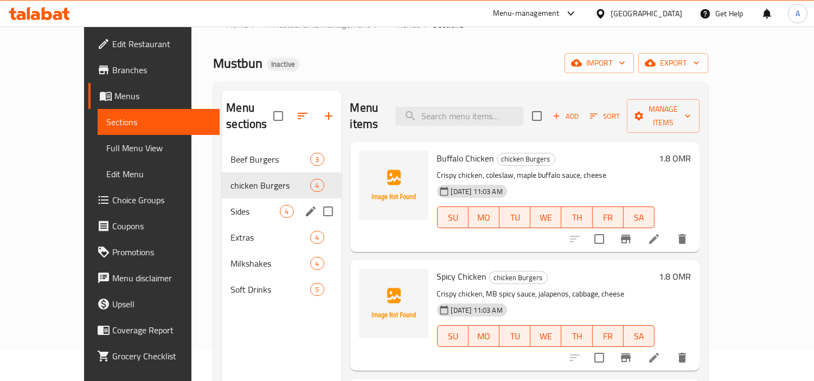
click at [222, 202] on div "Sides 4" at bounding box center [281, 212] width 119 height 26
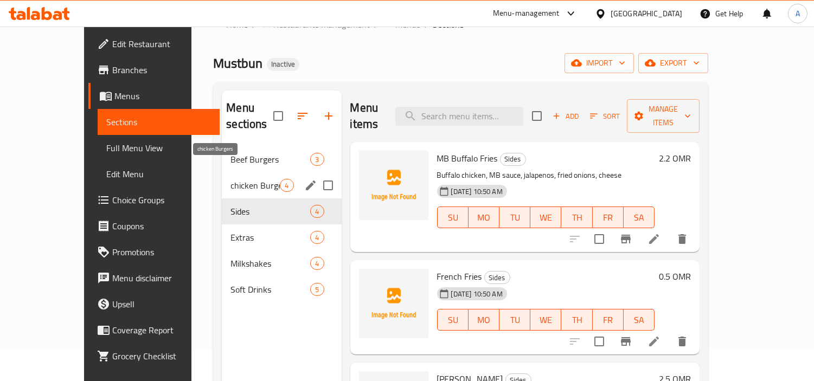
click at [231, 179] on span "chicken Burgers" at bounding box center [255, 185] width 49 height 13
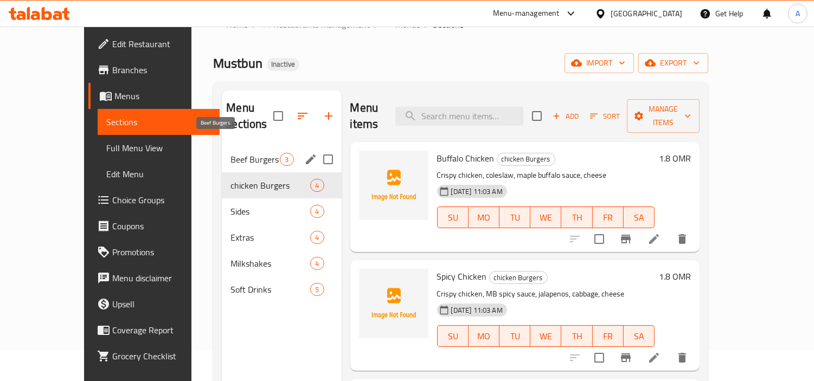
click at [231, 153] on span "Beef Burgers" at bounding box center [255, 159] width 49 height 13
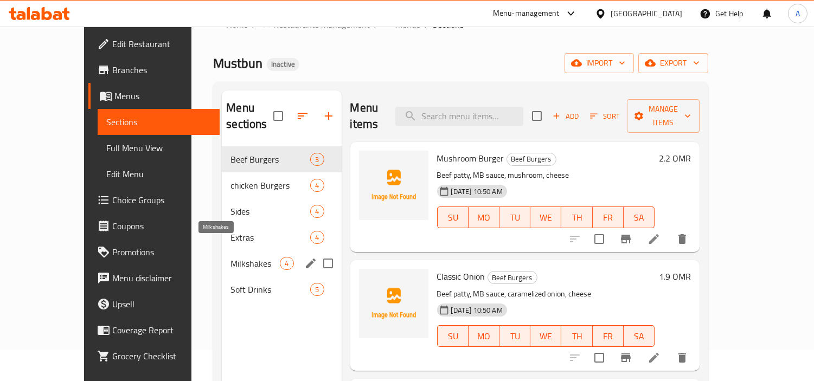
click at [231, 257] on span "Milkshakes" at bounding box center [255, 263] width 49 height 13
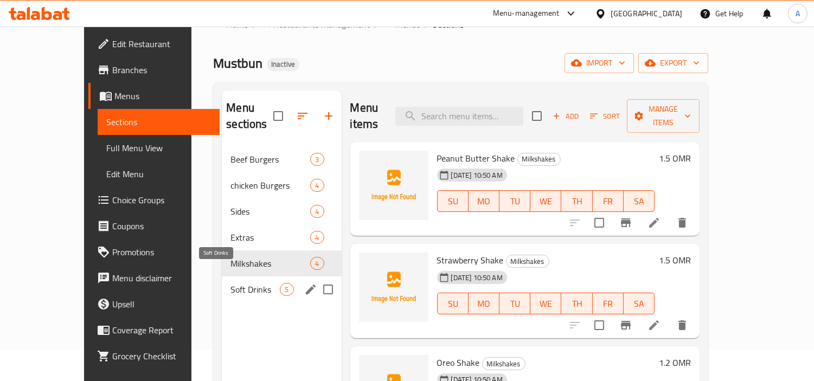
click at [231, 283] on span "Soft Drinks" at bounding box center [255, 289] width 49 height 13
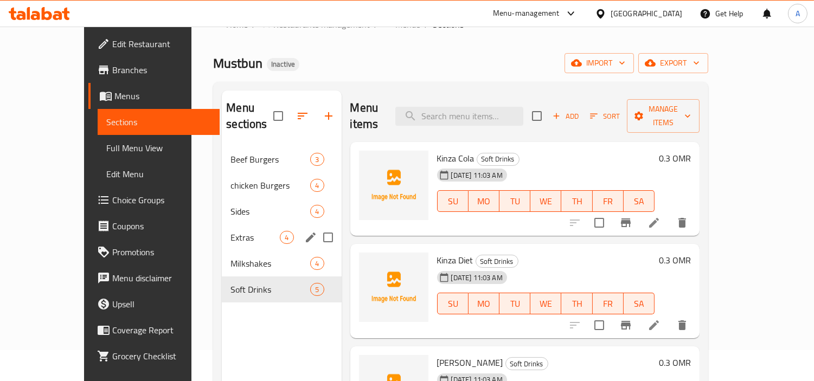
click at [222, 228] on div "Extras 4" at bounding box center [281, 238] width 119 height 26
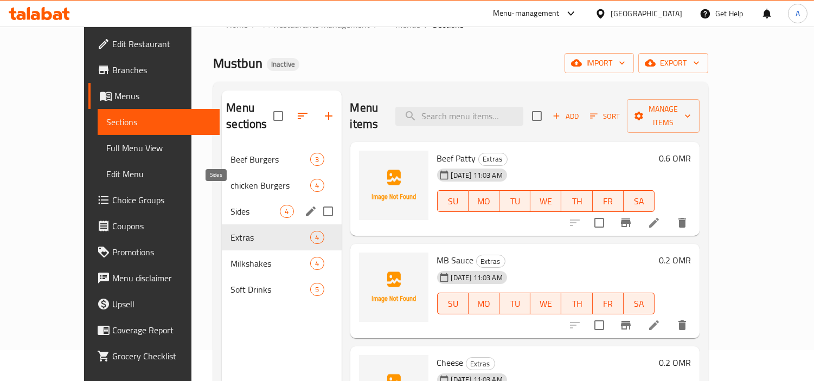
click at [231, 205] on span "Sides" at bounding box center [255, 211] width 49 height 13
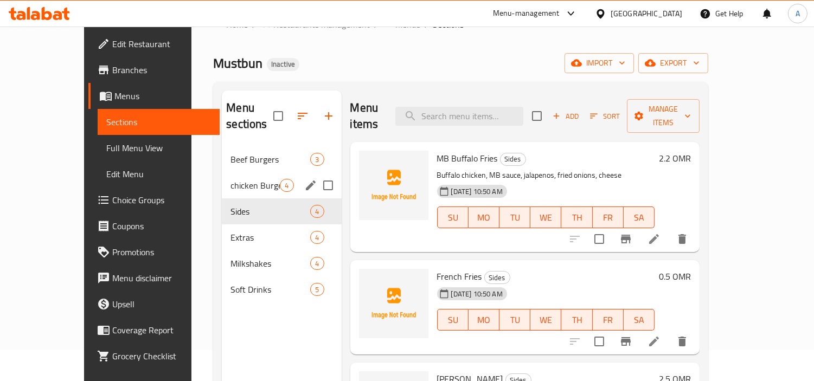
click at [222, 151] on div "Beef Burgers 3" at bounding box center [281, 159] width 119 height 26
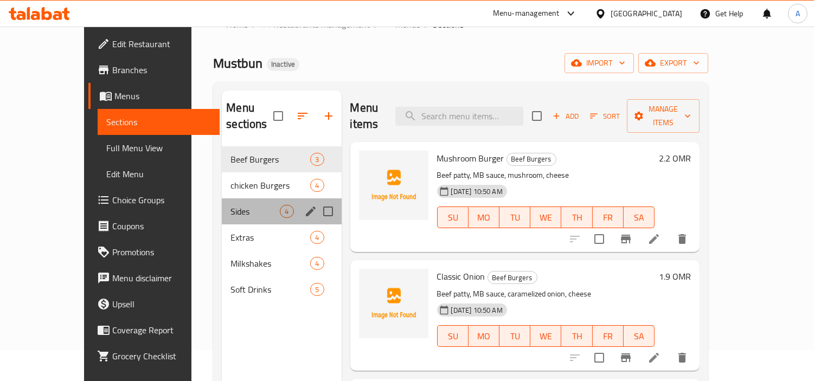
click at [222, 199] on div "Sides 4" at bounding box center [281, 212] width 119 height 26
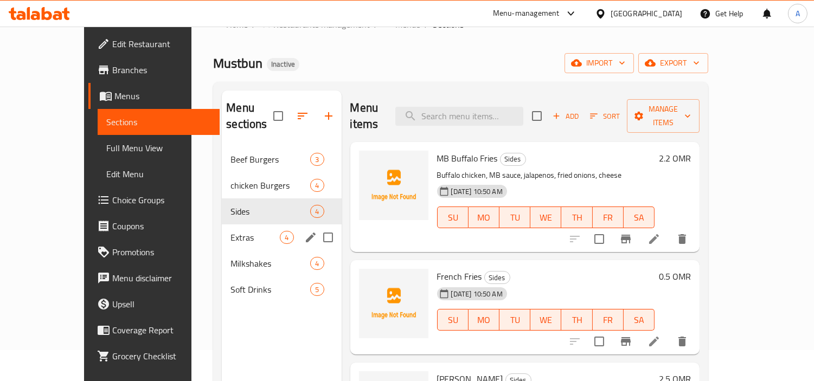
click at [222, 225] on div "Extras 4" at bounding box center [281, 238] width 119 height 26
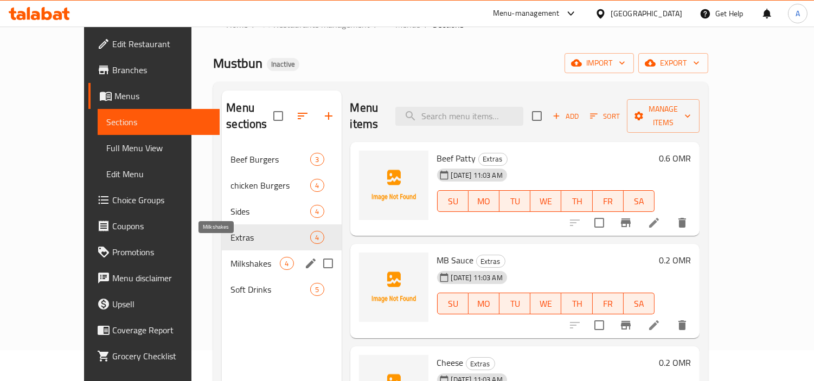
click at [231, 257] on span "Milkshakes" at bounding box center [255, 263] width 49 height 13
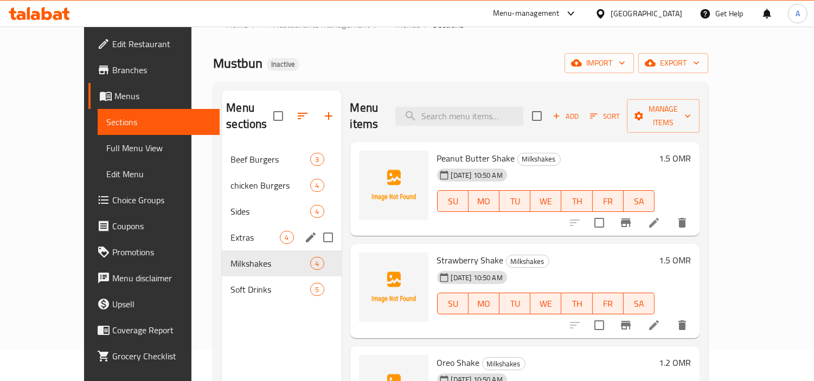
click at [231, 231] on span "Extras" at bounding box center [255, 237] width 49 height 13
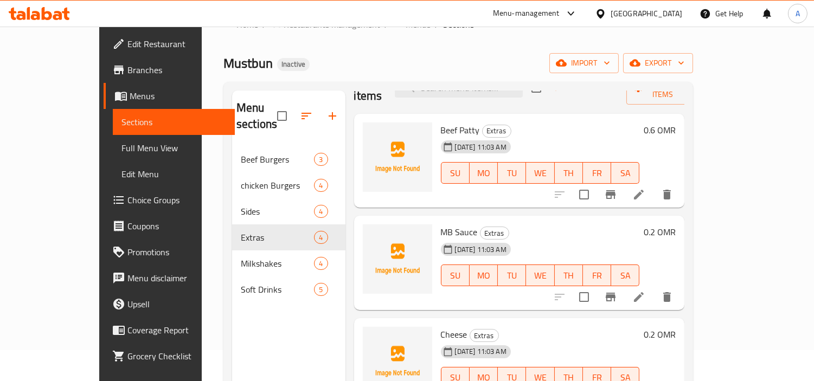
scroll to position [54, 0]
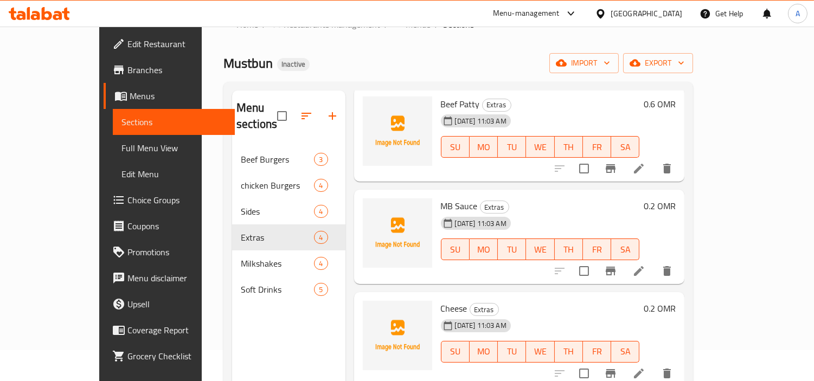
click at [122, 149] on span "Full Menu View" at bounding box center [174, 148] width 105 height 13
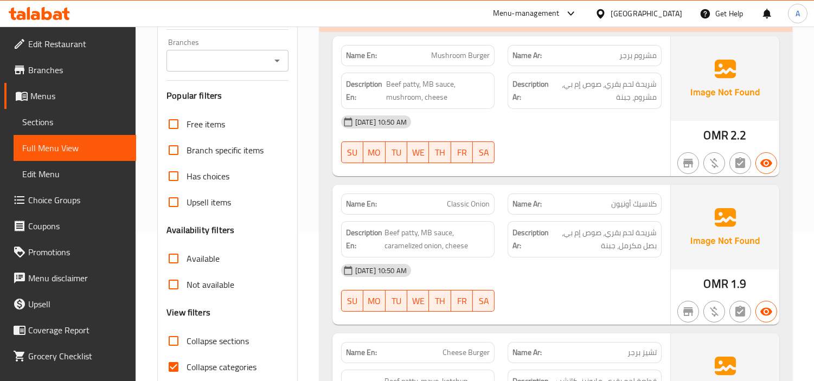
scroll to position [333, 0]
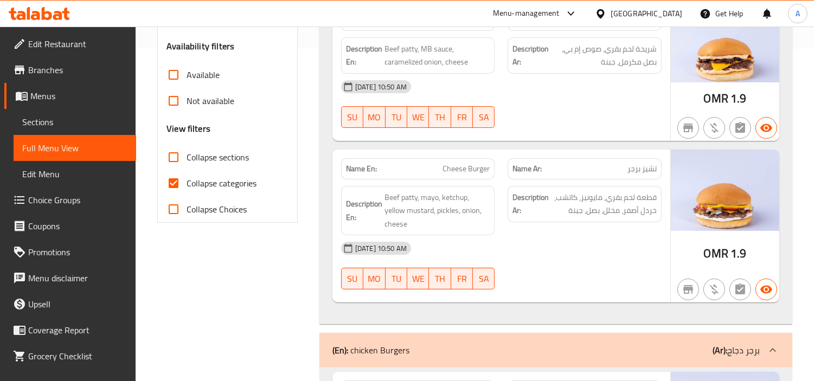
click at [169, 185] on input "Collapse categories" at bounding box center [174, 183] width 26 height 26
checkbox input "false"
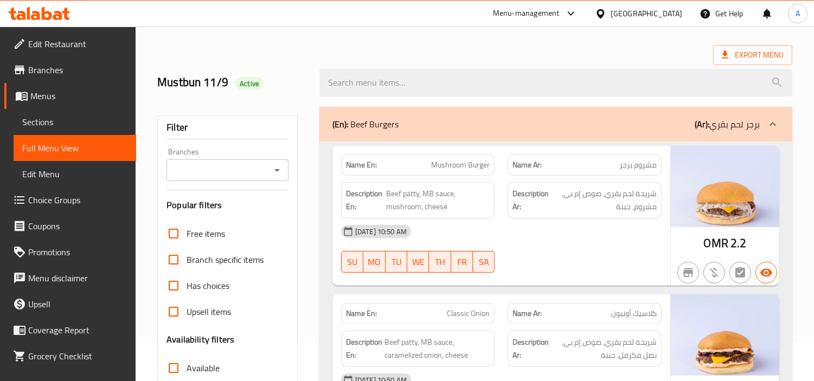
scroll to position [60, 0]
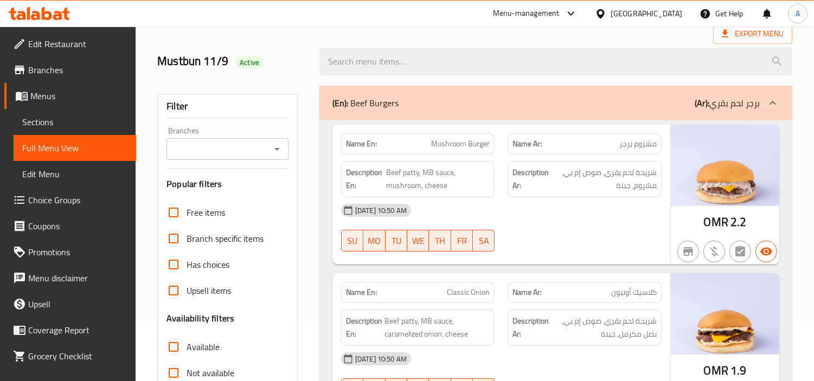
click at [443, 143] on span "Mushroom Burger" at bounding box center [460, 143] width 59 height 11
click at [475, 145] on span "Mushroom Burger" at bounding box center [460, 143] width 59 height 11
click at [452, 141] on span "Mushroom Burger" at bounding box center [460, 143] width 59 height 11
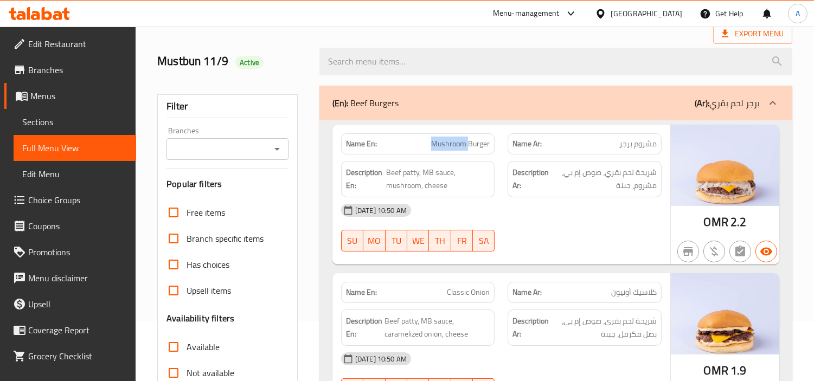
click at [452, 141] on span "Mushroom Burger" at bounding box center [460, 143] width 59 height 11
click at [473, 144] on span "Mushroom Burger" at bounding box center [460, 143] width 59 height 11
click at [407, 170] on span "Beef patty, MB sauce, mushroom, cheese" at bounding box center [438, 179] width 104 height 27
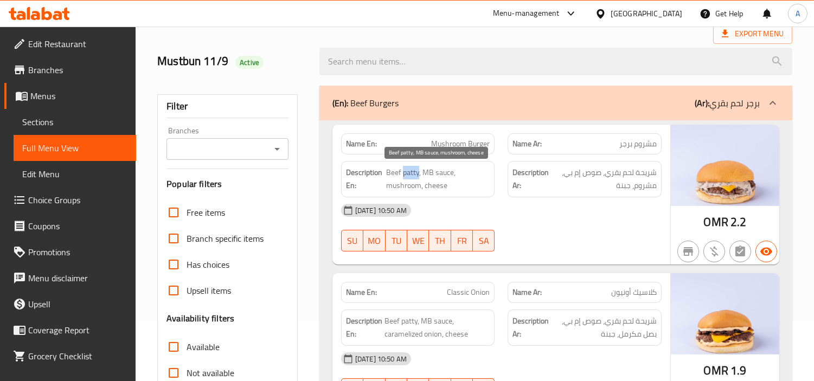
click at [407, 170] on span "Beef patty, MB sauce, mushroom, cheese" at bounding box center [438, 179] width 104 height 27
click at [392, 170] on span "Beef patty, MB sauce, mushroom, cheese" at bounding box center [438, 179] width 104 height 27
click at [447, 170] on span "Beef patty, MB sauce, mushroom, cheese" at bounding box center [438, 179] width 104 height 27
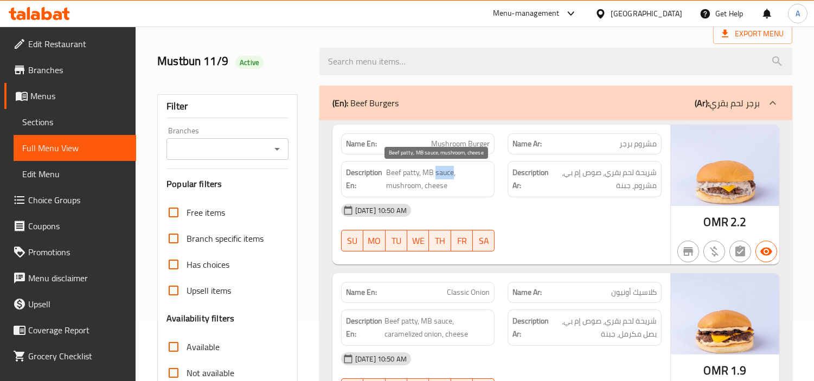
click at [427, 171] on span "Beef patty, MB sauce, mushroom, cheese" at bounding box center [438, 179] width 104 height 27
click at [396, 183] on span "Beef patty, MB sauce, mushroom, cheese" at bounding box center [438, 179] width 104 height 27
click at [430, 184] on span "Beef patty, MB sauce, mushroom, cheese" at bounding box center [438, 179] width 104 height 27
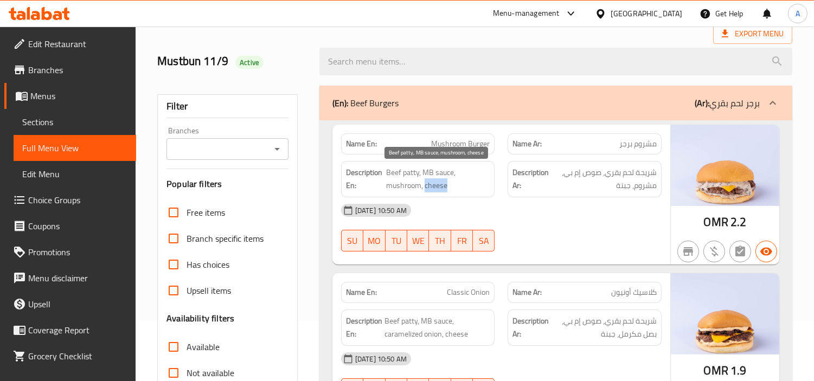
click at [430, 184] on span "Beef patty, MB sauce, mushroom, cheese" at bounding box center [438, 179] width 104 height 27
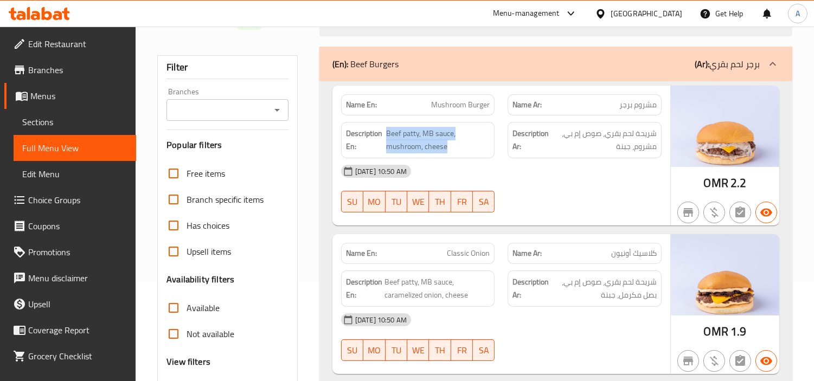
scroll to position [120, 0]
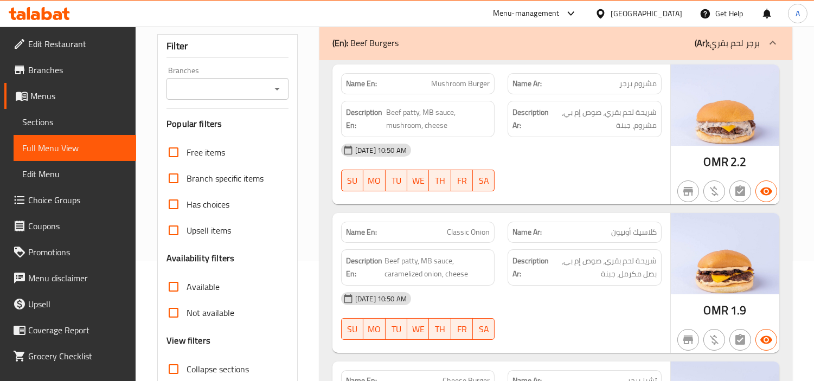
click at [451, 232] on span "Classic Onion" at bounding box center [468, 232] width 43 height 11
click at [408, 263] on span "Beef patty, MB sauce, caramelized onion, cheese" at bounding box center [438, 267] width 106 height 27
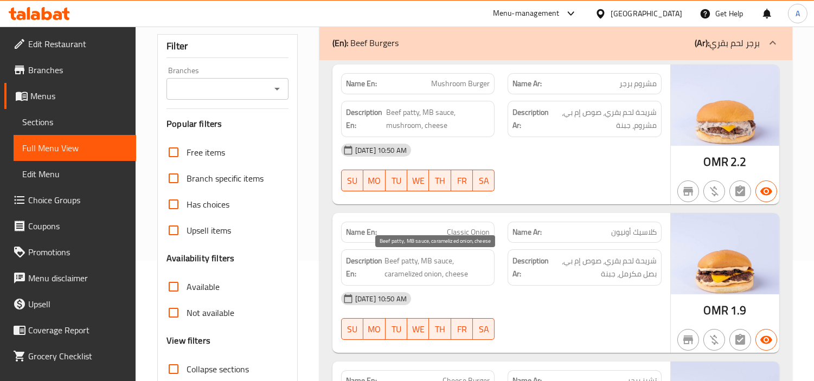
click at [387, 259] on span "Beef patty, MB sauce, caramelized onion, cheese" at bounding box center [438, 267] width 106 height 27
click at [445, 266] on span "Beef patty, MB sauce, caramelized onion, cheese" at bounding box center [438, 267] width 106 height 27
click at [424, 260] on span "Beef patty, MB sauce, caramelized onion, cheese" at bounding box center [438, 267] width 106 height 27
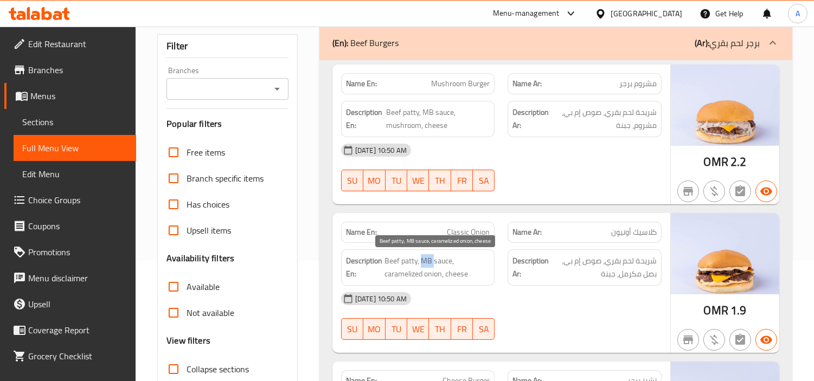
click at [424, 260] on span "Beef patty, MB sauce, caramelized onion, cheese" at bounding box center [438, 267] width 106 height 27
click at [428, 275] on span "Beef patty, MB sauce, caramelized onion, cheese" at bounding box center [438, 267] width 106 height 27
click at [415, 278] on span "Beef patty, MB sauce, caramelized onion, cheese" at bounding box center [438, 267] width 106 height 27
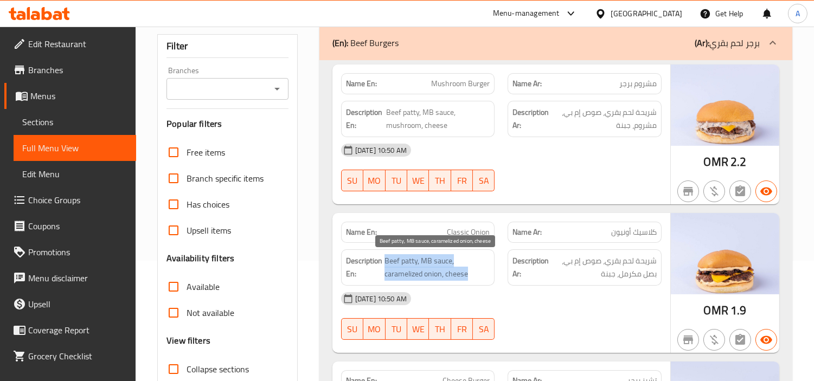
click at [415, 278] on span "Beef patty, MB sauce, caramelized onion, cheese" at bounding box center [438, 267] width 106 height 27
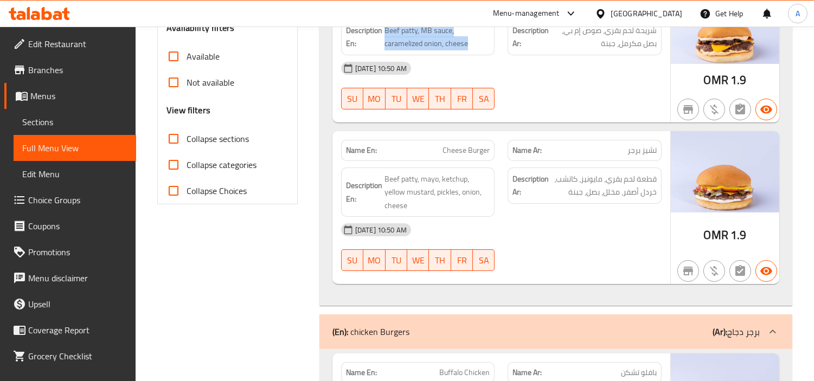
scroll to position [361, 0]
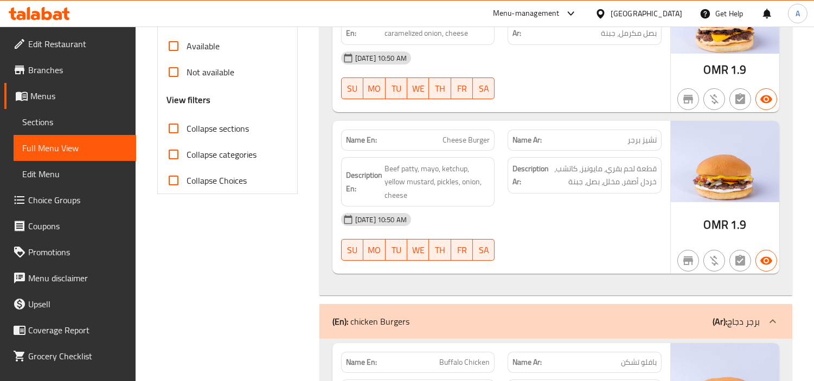
click at [481, 137] on span "Cheese Burger" at bounding box center [466, 140] width 47 height 11
click at [456, 139] on span "Cheese Burger" at bounding box center [466, 140] width 47 height 11
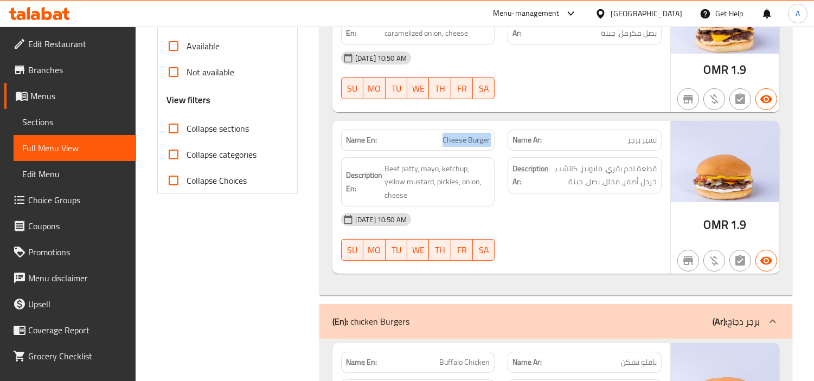
click at [446, 139] on span "Cheese Burger" at bounding box center [466, 140] width 47 height 11
click at [458, 142] on span "Cheese Burger" at bounding box center [466, 140] width 47 height 11
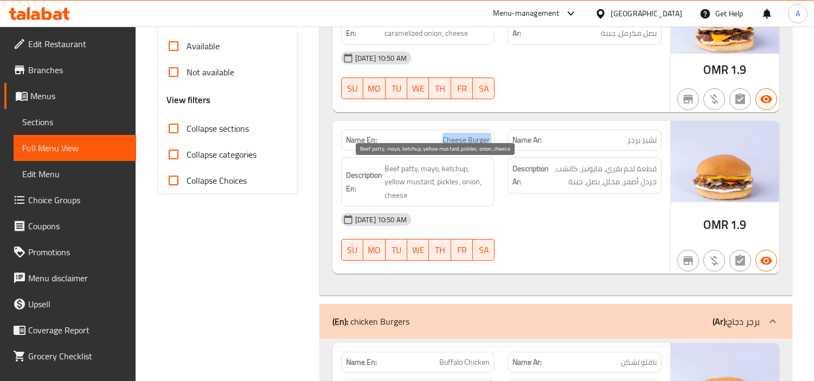
click at [407, 171] on span "Beef patty, mayo, ketchup, yellow mustard, pickles, onion, cheese" at bounding box center [438, 182] width 106 height 40
click at [389, 169] on span "Beef patty, mayo, ketchup, yellow mustard, pickles, onion, cheese" at bounding box center [438, 182] width 106 height 40
click at [426, 169] on span "Beef patty, mayo, ketchup, yellow mustard, pickles, onion, cheese" at bounding box center [438, 182] width 106 height 40
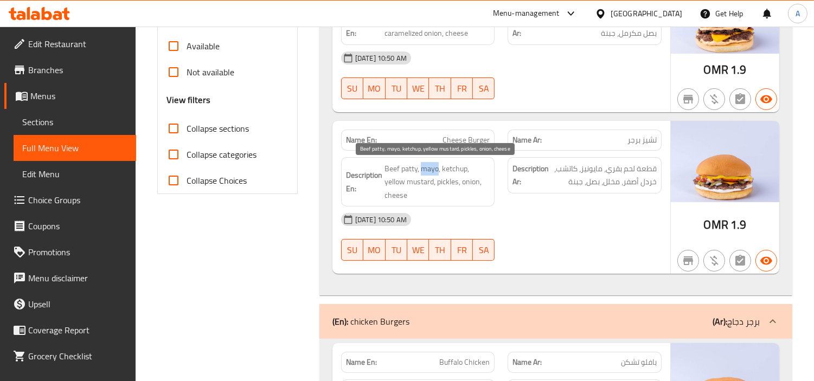
click at [426, 169] on span "Beef patty, mayo, ketchup, yellow mustard, pickles, onion, cheese" at bounding box center [438, 182] width 106 height 40
click at [460, 165] on span "Beef patty, mayo, ketchup, yellow mustard, pickles, onion, cheese" at bounding box center [438, 182] width 106 height 40
click at [423, 182] on span "Beef patty, mayo, ketchup, yellow mustard, pickles, onion, cheese" at bounding box center [438, 182] width 106 height 40
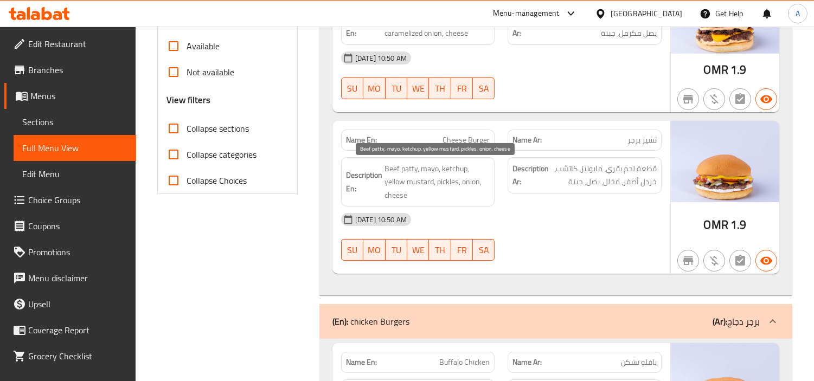
click at [393, 185] on span "Beef patty, mayo, ketchup, yellow mustard, pickles, onion, cheese" at bounding box center [438, 182] width 106 height 40
click at [442, 182] on span "Beef patty, mayo, ketchup, yellow mustard, pickles, onion, cheese" at bounding box center [438, 182] width 106 height 40
click at [472, 181] on span "Beef patty, mayo, ketchup, yellow mustard, pickles, onion, cheese" at bounding box center [438, 182] width 106 height 40
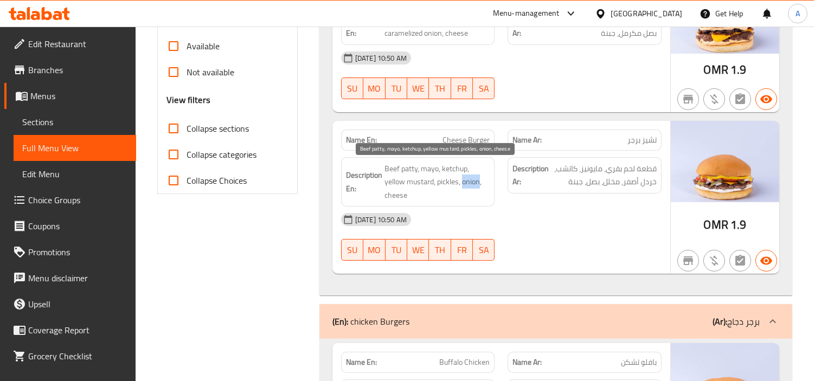
click at [472, 181] on span "Beef patty, mayo, ketchup, yellow mustard, pickles, onion, cheese" at bounding box center [438, 182] width 106 height 40
click at [388, 194] on span "Beef patty, mayo, ketchup, yellow mustard, pickles, onion, cheese" at bounding box center [438, 182] width 106 height 40
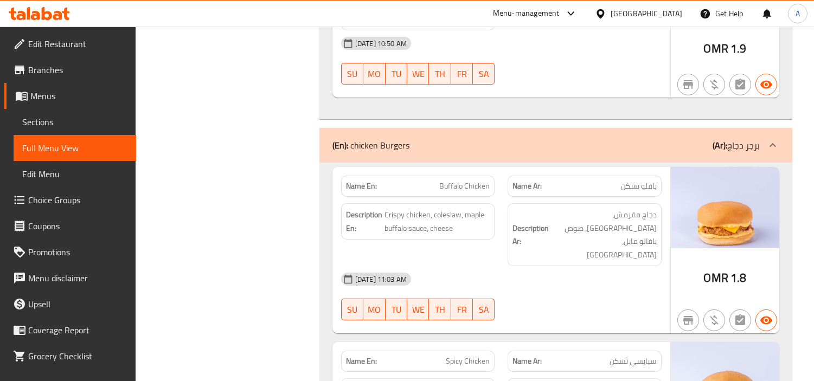
scroll to position [543, 0]
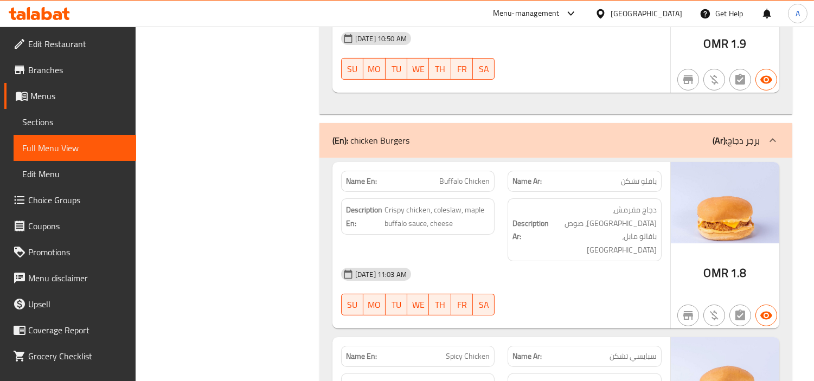
click at [450, 183] on span "Buffalo Chicken" at bounding box center [464, 181] width 50 height 11
click at [416, 213] on span "Crispy chicken, coleslaw, maple buffalo sauce, cheese" at bounding box center [438, 216] width 106 height 27
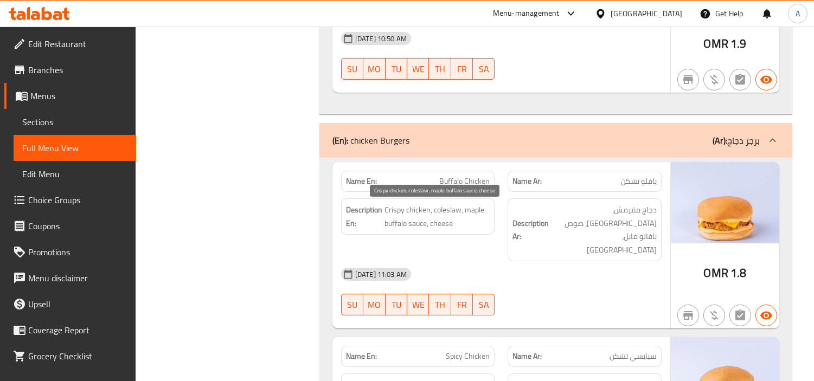
click at [393, 214] on span "Crispy chicken, coleslaw, maple buffalo sauce, cheese" at bounding box center [438, 216] width 106 height 27
click at [448, 212] on span "Crispy chicken, coleslaw, maple buffalo sauce, cheese" at bounding box center [438, 216] width 106 height 27
click at [418, 226] on span "Crispy chicken, coleslaw, maple buffalo sauce, cheese" at bounding box center [438, 216] width 106 height 27
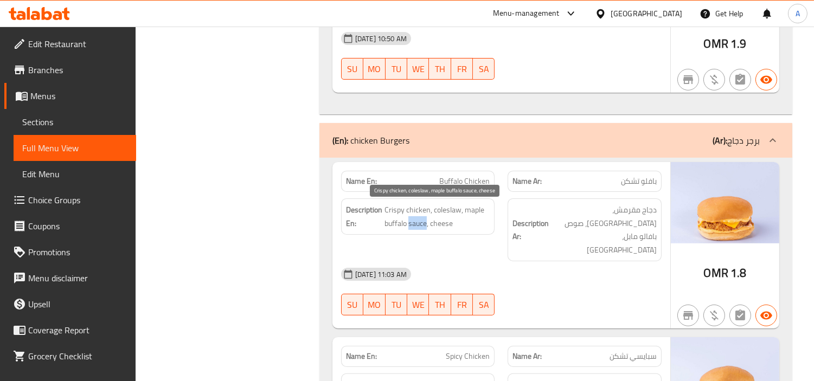
click at [418, 226] on span "Crispy chicken, coleslaw, maple buffalo sauce, cheese" at bounding box center [438, 216] width 106 height 27
click at [391, 226] on span "Crispy chicken, coleslaw, maple buffalo sauce, cheese" at bounding box center [438, 216] width 106 height 27
click at [476, 210] on span "Crispy chicken, coleslaw, maple buffalo sauce, cheese" at bounding box center [438, 216] width 106 height 27
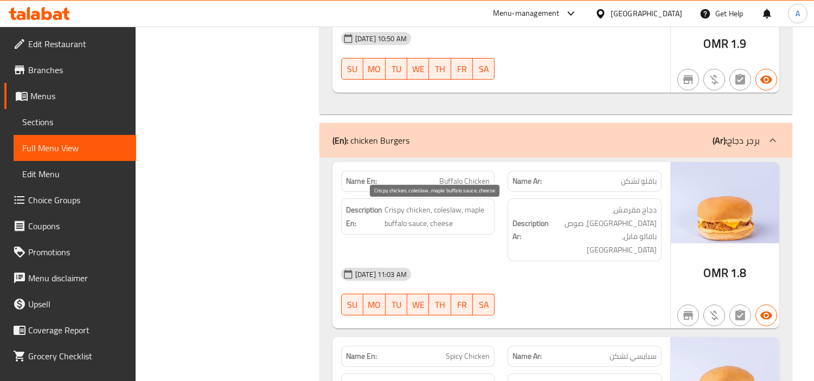
click at [438, 225] on span "Crispy chicken, coleslaw, maple buffalo sauce, cheese" at bounding box center [438, 216] width 106 height 27
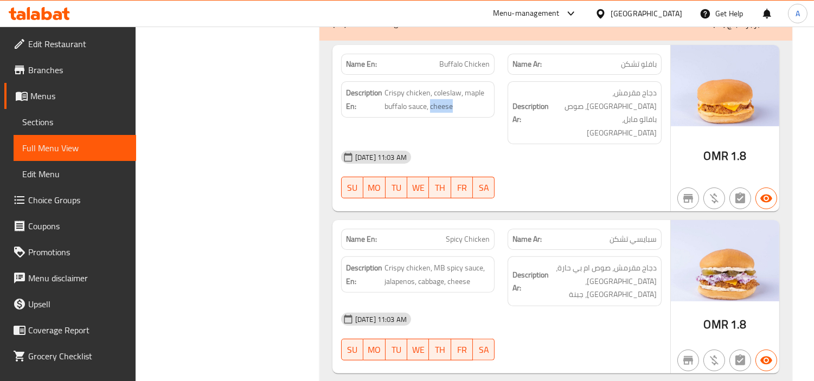
scroll to position [663, 0]
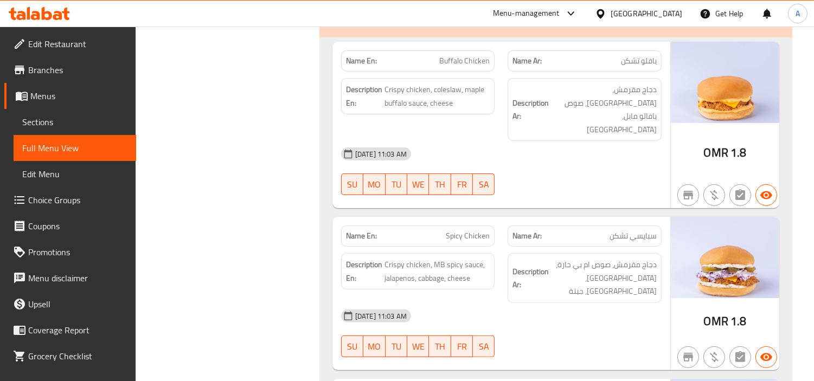
click at [452, 231] on span "Spicy Chicken" at bounding box center [468, 236] width 44 height 11
click at [413, 258] on span "Crispy chicken, MB spicy sauce, jalapenos, cabbage, cheese" at bounding box center [438, 271] width 106 height 27
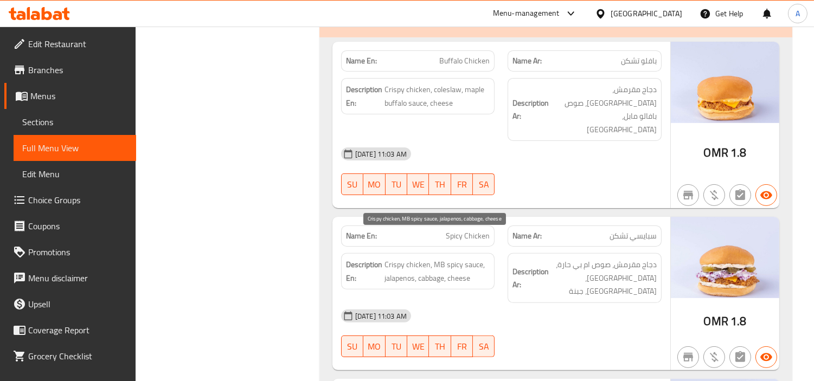
click at [391, 258] on span "Crispy chicken, MB spicy sauce, jalapenos, cabbage, cheese" at bounding box center [438, 271] width 106 height 27
click at [468, 258] on span "Crispy chicken, MB spicy sauce, jalapenos, cabbage, cheese" at bounding box center [438, 271] width 106 height 27
click at [436, 258] on span "Crispy chicken, MB spicy sauce, jalapenos, cabbage, cheese" at bounding box center [438, 271] width 106 height 27
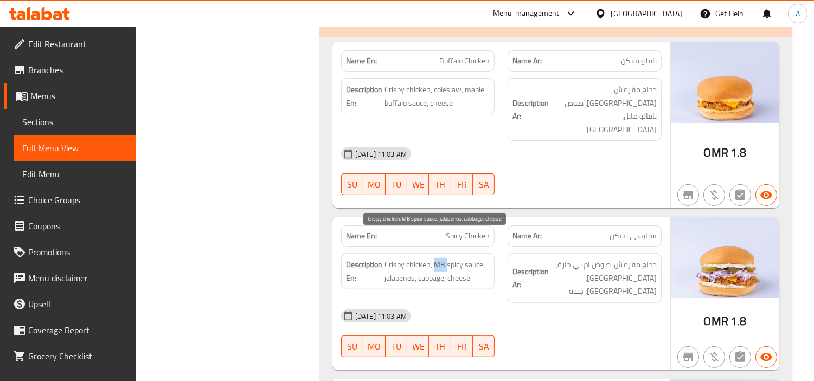
click at [436, 258] on span "Crispy chicken, MB spicy sauce, jalapenos, cabbage, cheese" at bounding box center [438, 271] width 106 height 27
click at [456, 258] on span "Crispy chicken, MB spicy sauce, jalapenos, cabbage, cheese" at bounding box center [438, 271] width 106 height 27
click at [398, 258] on span "Crispy chicken, MB spicy sauce, jalapenos, cabbage, cheese" at bounding box center [438, 271] width 106 height 27
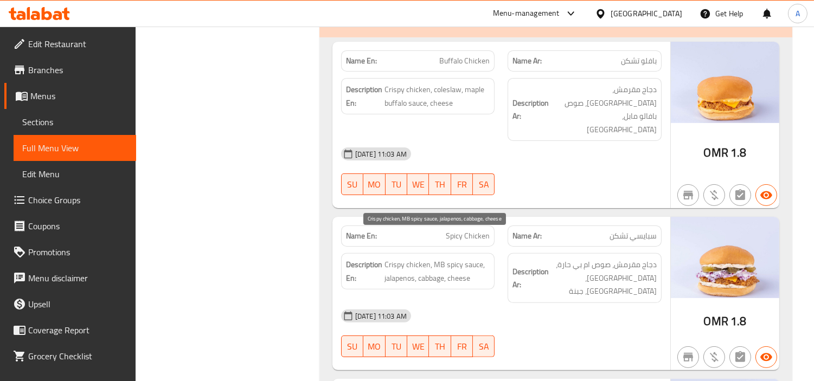
click at [430, 258] on span "Crispy chicken, MB spicy sauce, jalapenos, cabbage, cheese" at bounding box center [438, 271] width 106 height 27
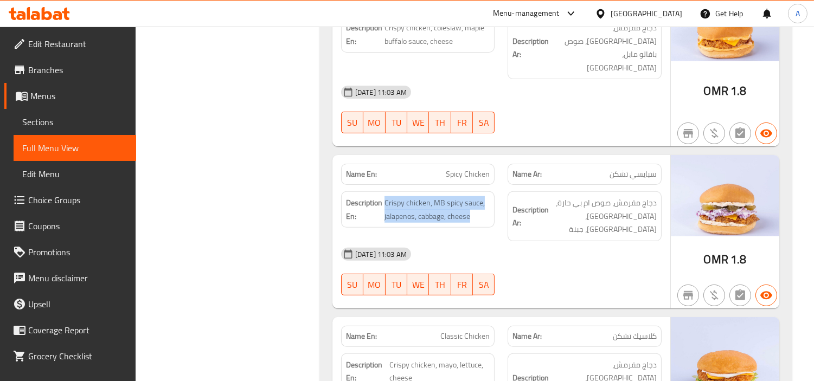
scroll to position [783, 0]
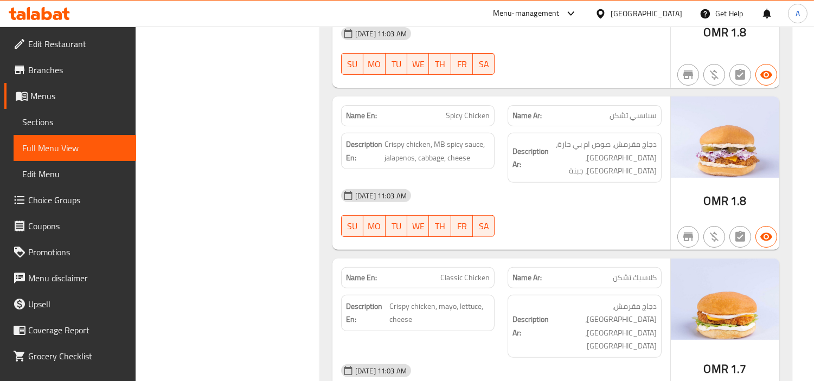
click at [448, 272] on span "Classic Chicken" at bounding box center [465, 277] width 49 height 11
click at [445, 272] on span "Classic Chicken" at bounding box center [465, 277] width 49 height 11
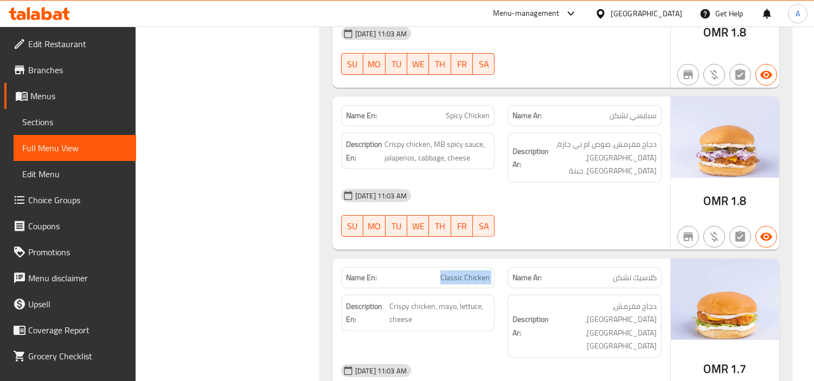
click at [445, 272] on span "Classic Chicken" at bounding box center [465, 277] width 49 height 11
click at [422, 300] on span "Crispy chicken, mayo, lettuce, cheese" at bounding box center [440, 313] width 101 height 27
click at [403, 300] on span "Crispy chicken, mayo, lettuce, cheese" at bounding box center [440, 313] width 101 height 27
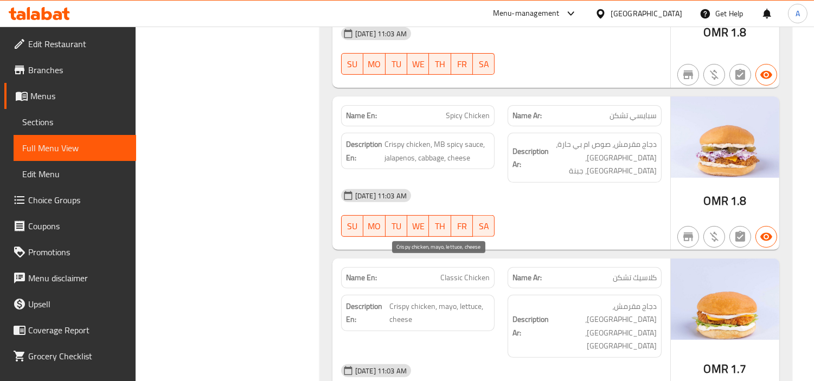
click at [443, 300] on span "Crispy chicken, mayo, lettuce, cheese" at bounding box center [440, 313] width 101 height 27
click at [470, 300] on span "Crispy chicken, mayo, lettuce, cheese" at bounding box center [440, 313] width 101 height 27
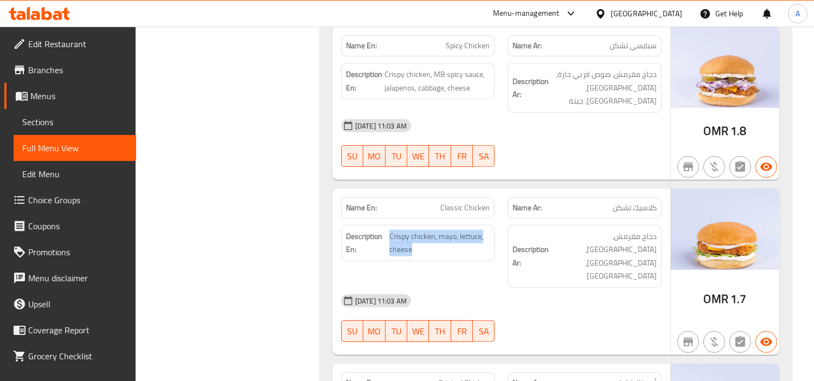
scroll to position [964, 0]
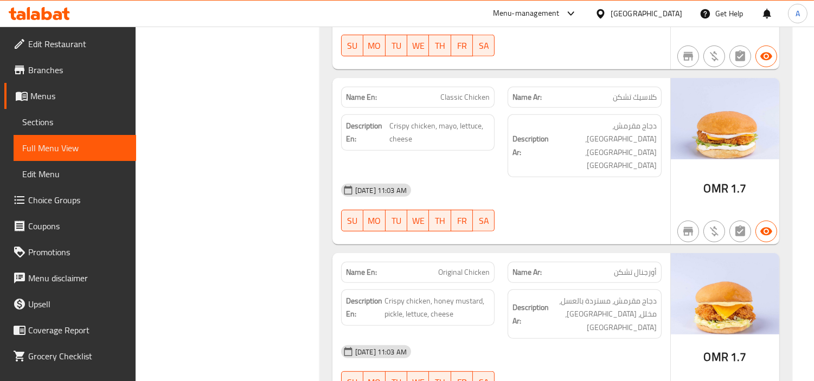
click at [454, 267] on span "Original Chicken" at bounding box center [464, 272] width 52 height 11
click at [415, 295] on span "Crispy chicken, honey mustard, pickle, lettuce, cheese" at bounding box center [438, 308] width 106 height 27
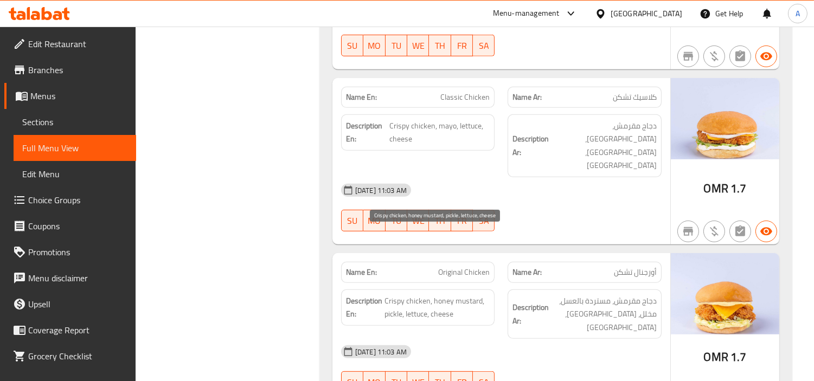
click at [399, 295] on span "Crispy chicken, honey mustard, pickle, lettuce, cheese" at bounding box center [438, 308] width 106 height 27
click at [464, 295] on span "Crispy chicken, honey mustard, pickle, lettuce, cheese" at bounding box center [438, 308] width 106 height 27
click at [452, 295] on span "Crispy chicken, honey mustard, pickle, lettuce, cheese" at bounding box center [438, 308] width 106 height 27
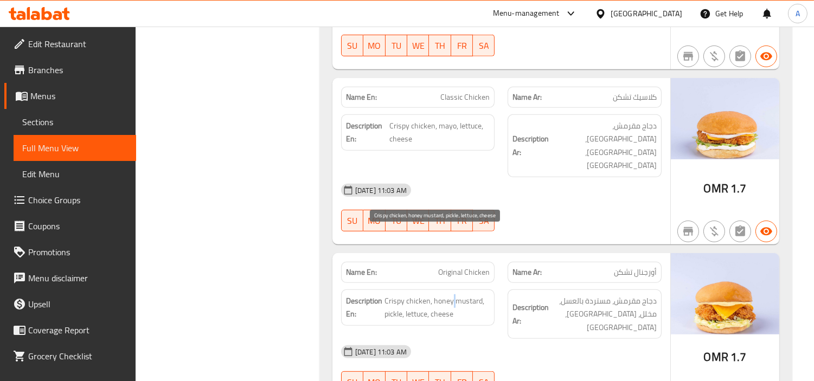
click at [452, 295] on span "Crispy chicken, honey mustard, pickle, lettuce, cheese" at bounding box center [438, 308] width 106 height 27
click at [392, 295] on span "Crispy chicken, honey mustard, pickle, lettuce, cheese" at bounding box center [438, 308] width 106 height 27
click at [414, 295] on span "Crispy chicken, honey mustard, pickle, lettuce, cheese" at bounding box center [438, 308] width 106 height 27
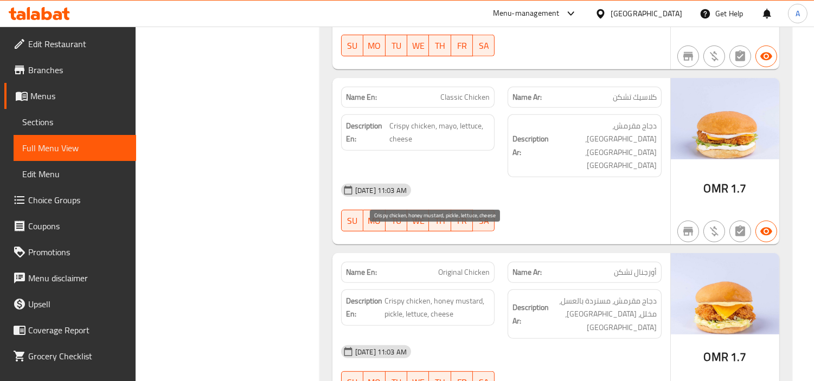
click at [443, 295] on span "Crispy chicken, honey mustard, pickle, lettuce, cheese" at bounding box center [438, 308] width 106 height 27
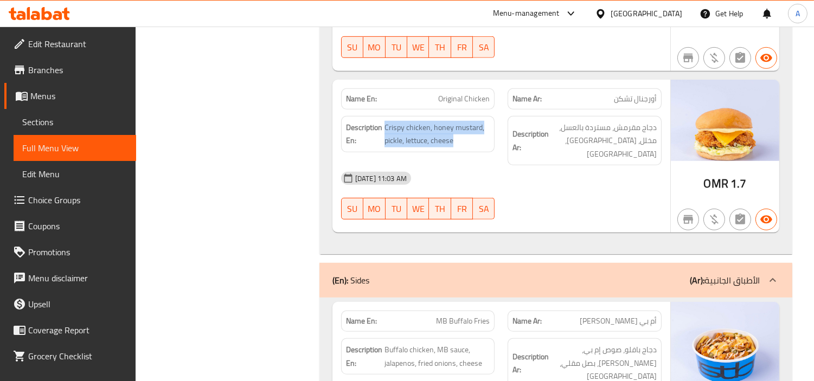
scroll to position [1145, 0]
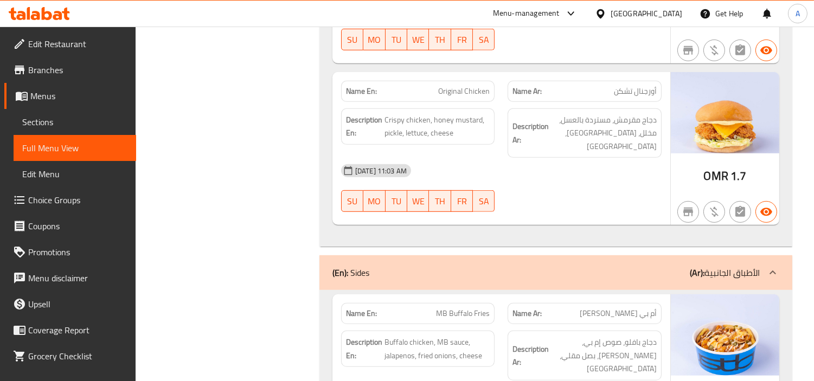
click at [435, 308] on p "Name En: MB Buffalo Fries" at bounding box center [418, 313] width 144 height 11
click at [452, 308] on span "MB Buffalo Fries" at bounding box center [463, 313] width 54 height 11
click at [477, 308] on span "MB Buffalo Fries" at bounding box center [463, 313] width 54 height 11
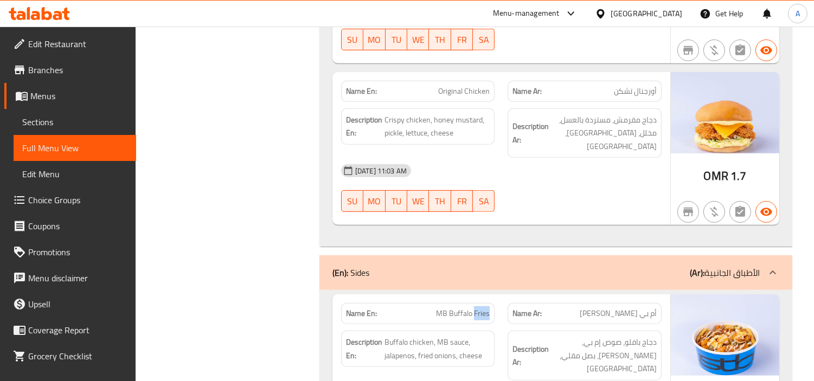
click at [477, 308] on span "MB Buffalo Fries" at bounding box center [463, 313] width 54 height 11
click at [426, 336] on span "Buffalo chicken, MB sauce, jalapenos, fried onions, cheese" at bounding box center [438, 349] width 106 height 27
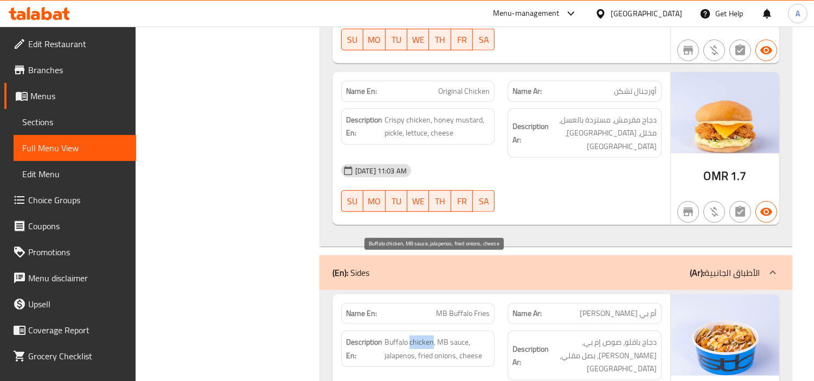
click at [426, 336] on span "Buffalo chicken, MB sauce, jalapenos, fried onions, cheese" at bounding box center [438, 349] width 106 height 27
click at [393, 336] on span "Buffalo chicken, MB sauce, jalapenos, fried onions, cheese" at bounding box center [438, 349] width 106 height 27
click at [421, 336] on span "Buffalo chicken, MB sauce, jalapenos, fried onions, cheese" at bounding box center [438, 349] width 106 height 27
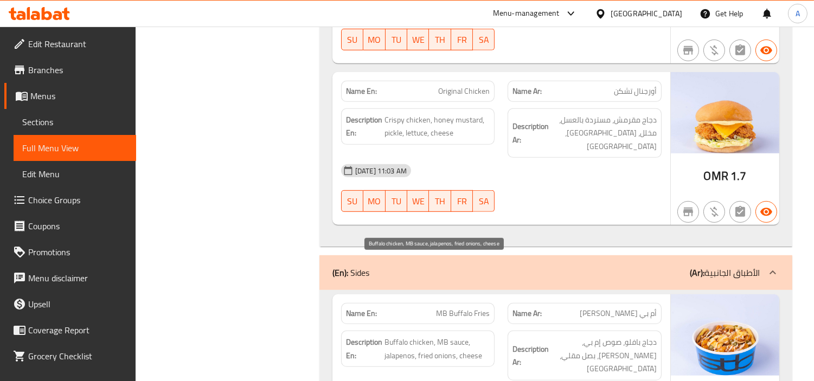
click at [396, 336] on span "Buffalo chicken, MB sauce, jalapenos, fried onions, cheese" at bounding box center [438, 349] width 106 height 27
click at [456, 336] on span "Buffalo chicken, MB sauce, jalapenos, fried onions, cheese" at bounding box center [438, 349] width 106 height 27
click at [439, 336] on span "Buffalo chicken, MB sauce, jalapenos, fried onions, cheese" at bounding box center [438, 349] width 106 height 27
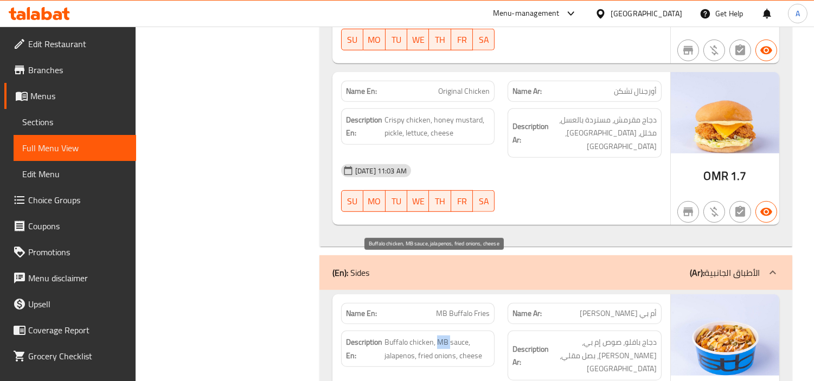
click at [439, 336] on span "Buffalo chicken, MB sauce, jalapenos, fried onions, cheese" at bounding box center [438, 349] width 106 height 27
click at [397, 336] on span "Buffalo chicken, MB sauce, jalapenos, fried onions, cheese" at bounding box center [438, 349] width 106 height 27
click at [438, 336] on span "Buffalo chicken, MB sauce, jalapenos, fried onions, cheese" at bounding box center [438, 349] width 106 height 27
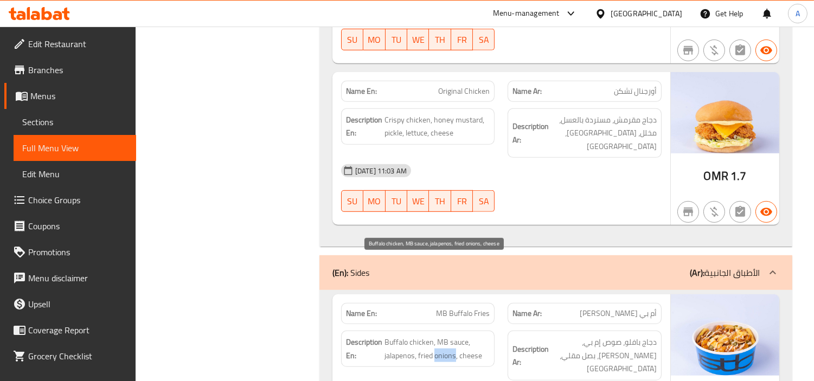
click at [420, 336] on span "Buffalo chicken, MB sauce, jalapenos, fried onions, cheese" at bounding box center [438, 349] width 106 height 27
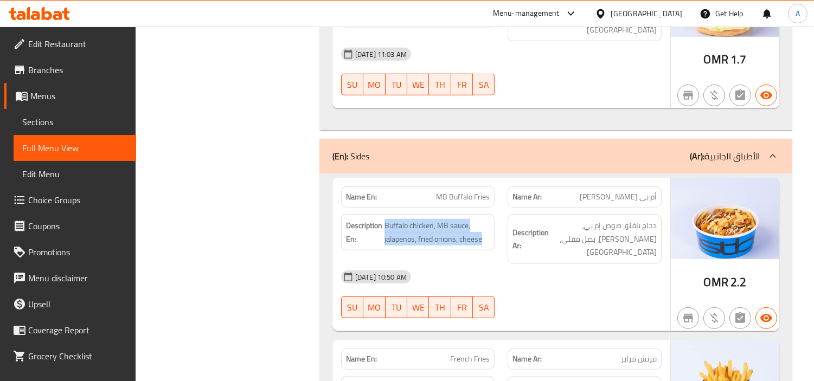
scroll to position [1266, 0]
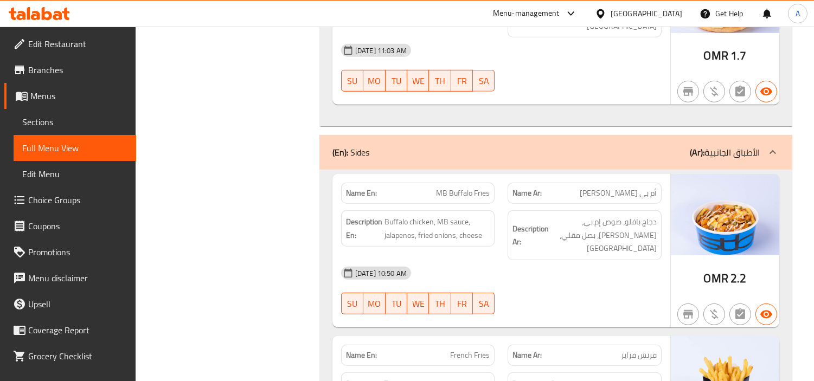
click at [467, 350] on span "French Fries" at bounding box center [470, 355] width 40 height 11
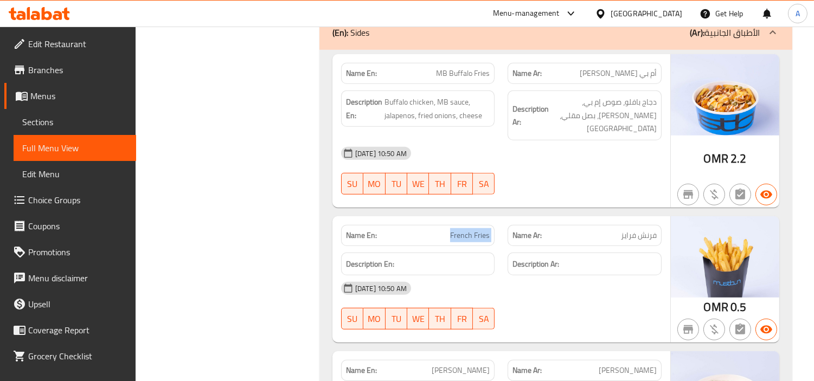
scroll to position [1386, 0]
click at [448, 365] on span "Alfredo Pasta" at bounding box center [461, 370] width 58 height 11
click at [480, 365] on span "Alfredo Pasta" at bounding box center [461, 370] width 58 height 11
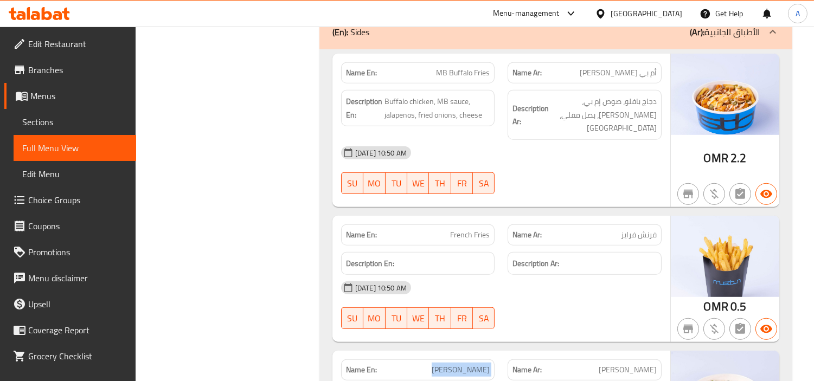
click at [480, 365] on span "Alfredo Pasta" at bounding box center [461, 370] width 58 height 11
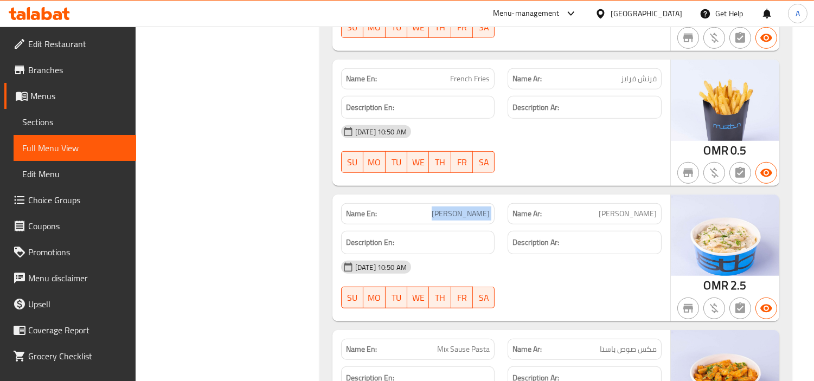
scroll to position [1567, 0]
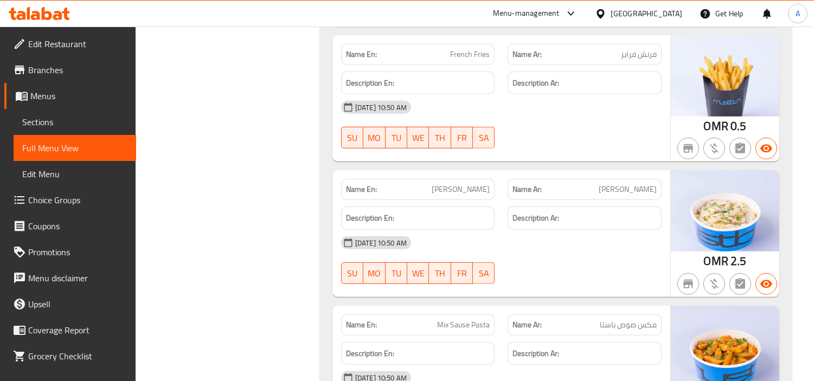
click at [479, 315] on div "Name En: Mix Sause Pasta" at bounding box center [418, 325] width 154 height 21
click at [439, 320] on span "Mix Sause Pasta" at bounding box center [463, 325] width 53 height 11
click at [481, 320] on span "Mix Sause Pasta" at bounding box center [463, 325] width 53 height 11
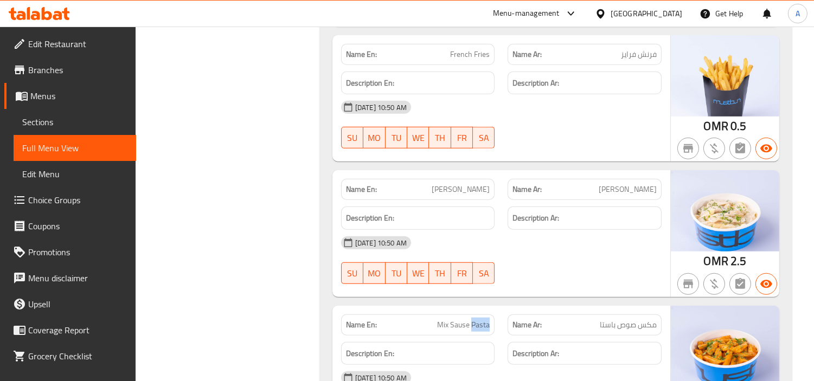
click at [481, 320] on span "Mix Sause Pasta" at bounding box center [463, 325] width 53 height 11
click at [442, 320] on span "Mix Sause Pasta" at bounding box center [463, 325] width 53 height 11
click at [459, 320] on span "Mix Sause Pasta" at bounding box center [463, 325] width 53 height 11
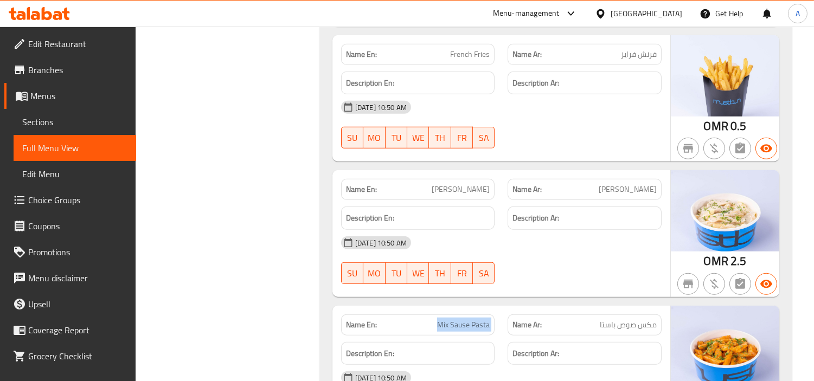
click at [459, 320] on span "Mix Sause Pasta" at bounding box center [463, 325] width 53 height 11
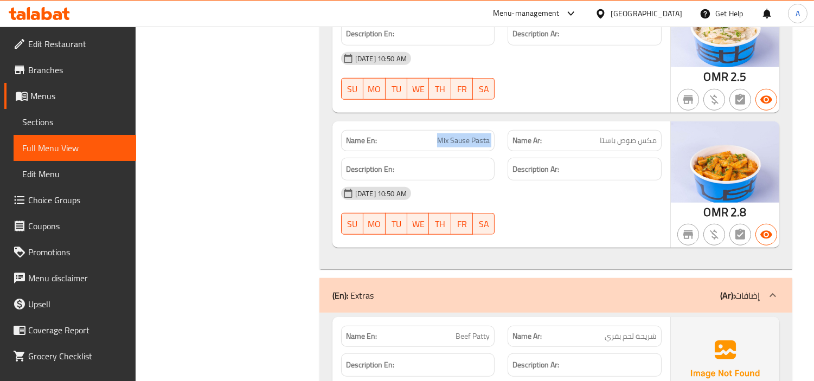
scroll to position [1808, 0]
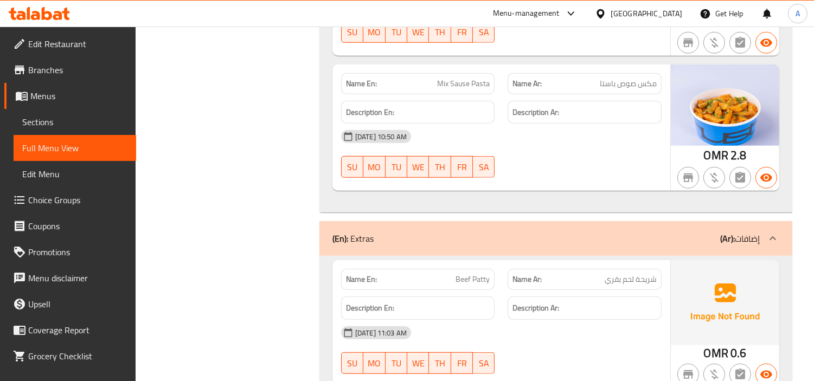
click at [486, 274] on span "Beef Patty" at bounding box center [473, 279] width 34 height 11
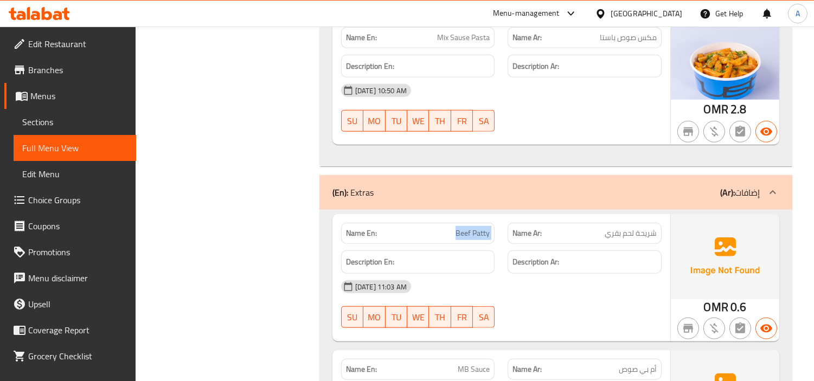
scroll to position [1868, 0]
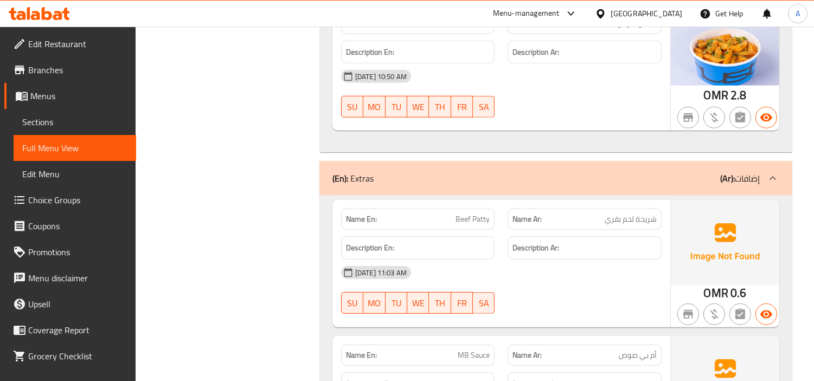
click at [468, 350] on span "MB Sauce" at bounding box center [474, 355] width 32 height 11
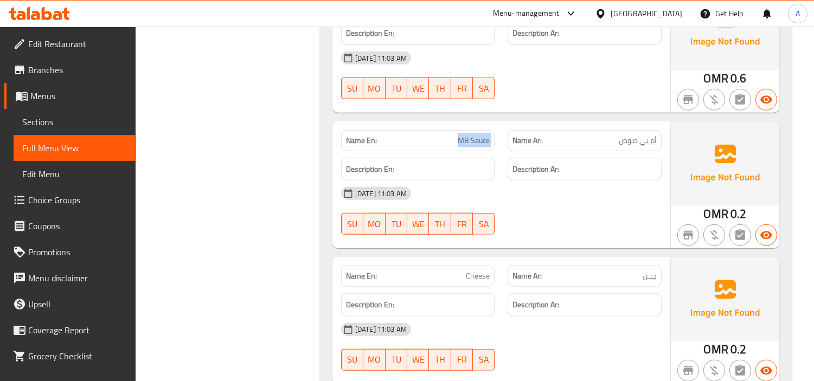
scroll to position [2109, 0]
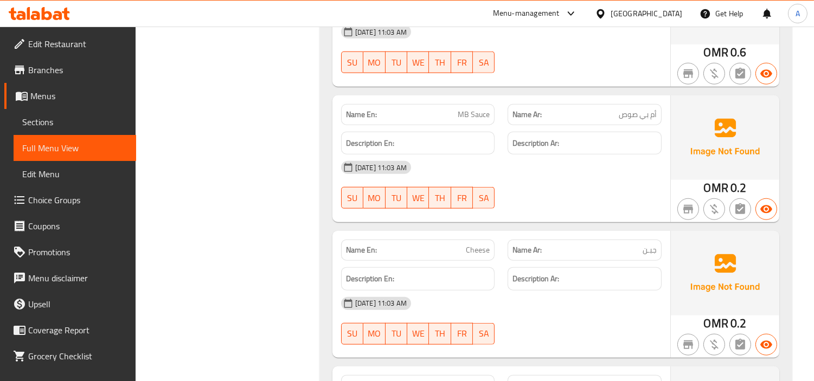
click at [479, 245] on span "Cheese" at bounding box center [478, 250] width 24 height 11
click at [469, 375] on div "Name En: Onion" at bounding box center [418, 385] width 154 height 21
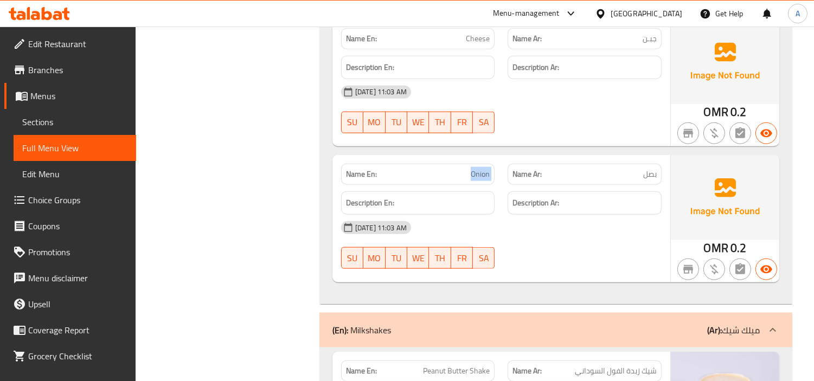
scroll to position [2351, 0]
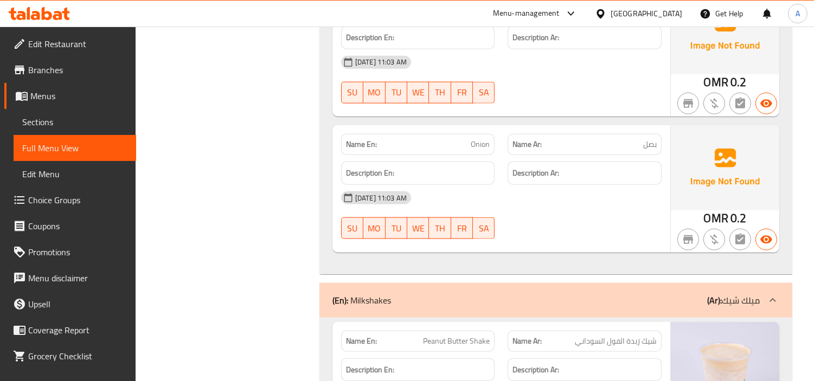
click at [481, 336] on span "Peanut Butter Shake" at bounding box center [456, 341] width 67 height 11
click at [460, 336] on span "Peanut Butter Shake" at bounding box center [456, 341] width 67 height 11
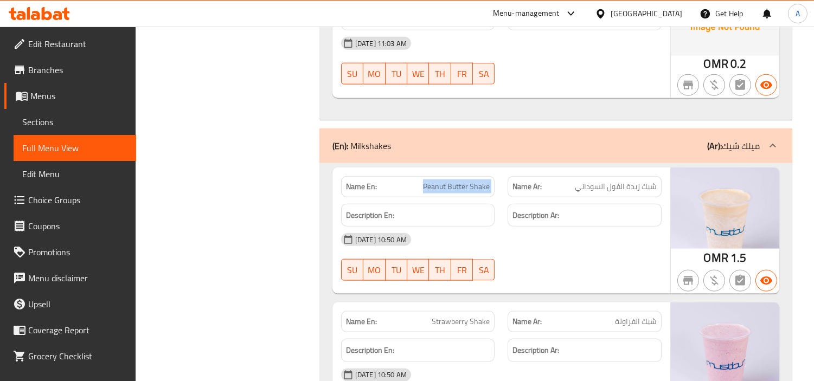
scroll to position [2531, 0]
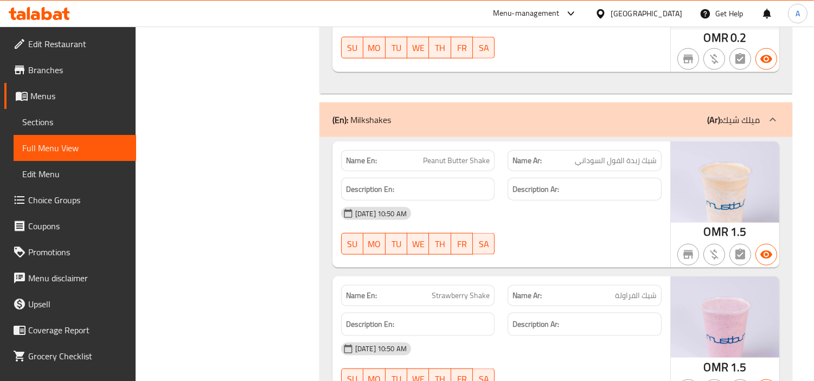
click at [480, 290] on span "Strawberry Shake" at bounding box center [461, 295] width 58 height 11
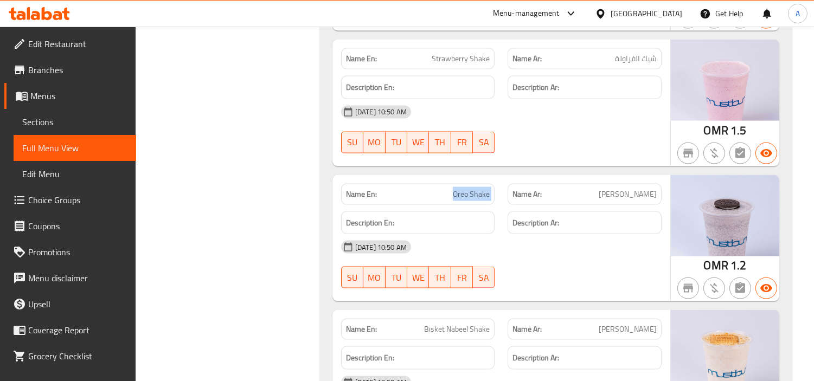
scroll to position [2773, 0]
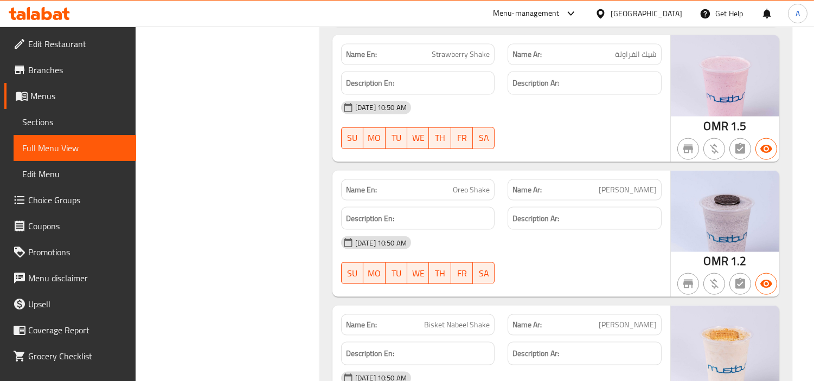
click at [484, 320] on span "Bisket Nabeel Shake" at bounding box center [457, 325] width 66 height 11
click at [435, 320] on span "Bisket Nabeel Shake" at bounding box center [457, 325] width 66 height 11
click at [459, 320] on span "Bisket Nabeel Shake" at bounding box center [457, 325] width 66 height 11
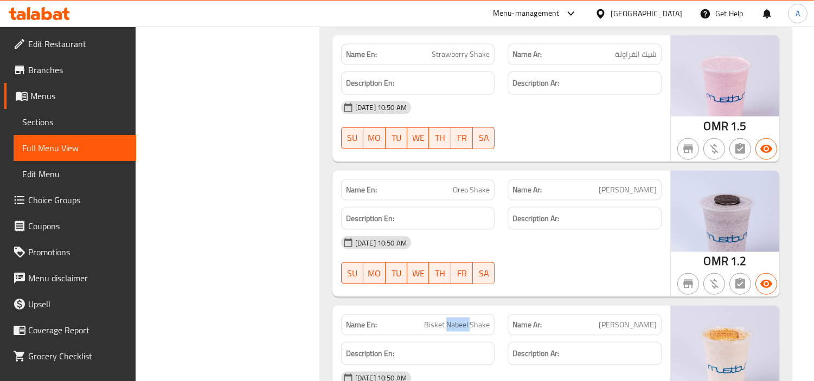
click at [459, 320] on span "Bisket Nabeel Shake" at bounding box center [457, 325] width 66 height 11
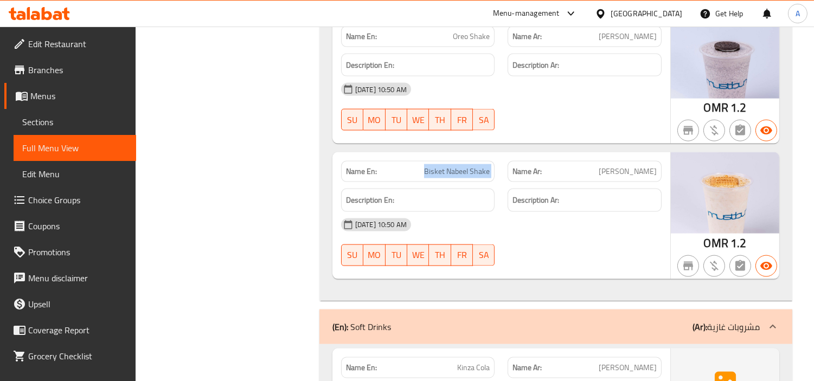
scroll to position [2954, 0]
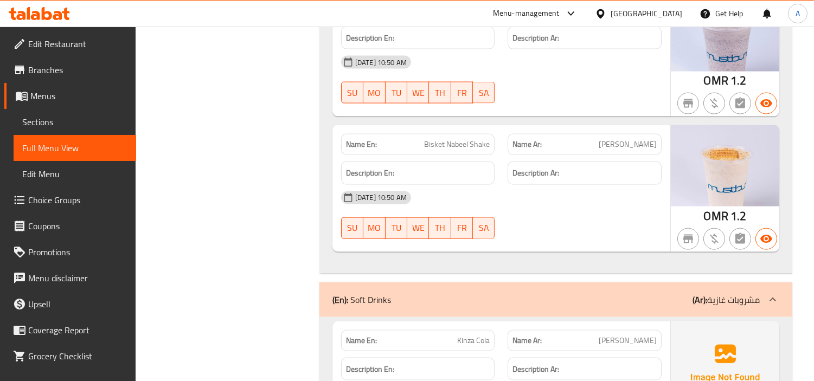
click at [467, 335] on span "Kinza Cola" at bounding box center [473, 340] width 33 height 11
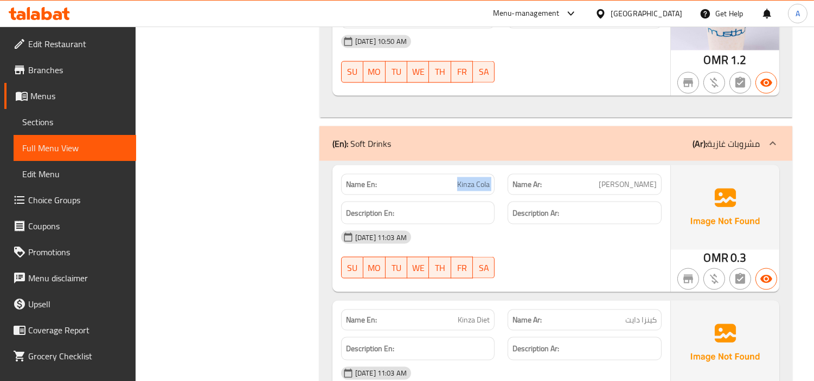
scroll to position [3134, 0]
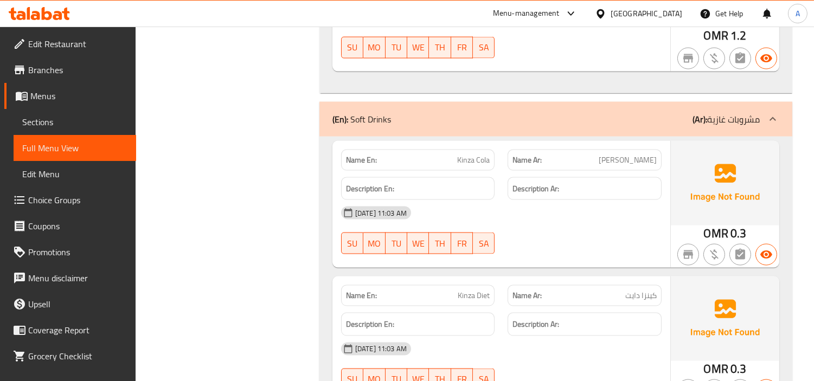
click at [465, 285] on div "Name En: Kinza Diet" at bounding box center [418, 295] width 154 height 21
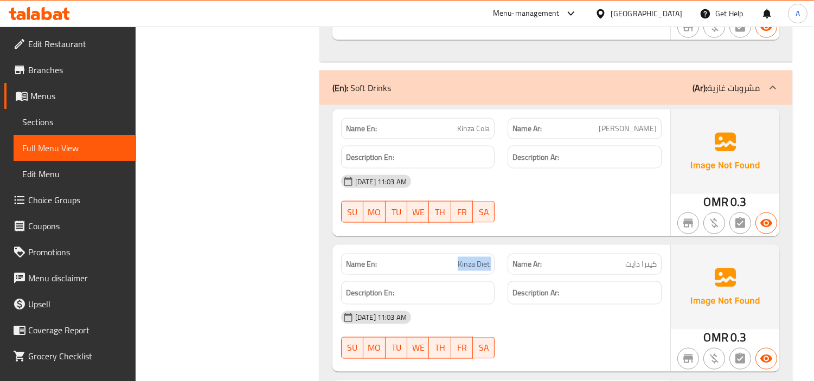
scroll to position [3194, 0]
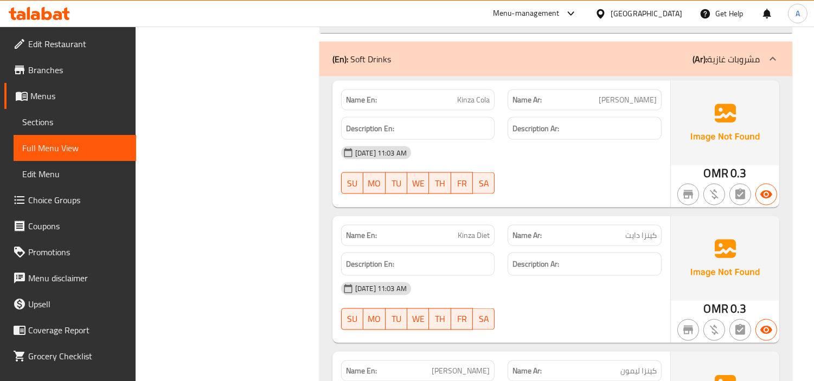
click at [458, 366] on span "Kinza Lemon" at bounding box center [461, 371] width 58 height 11
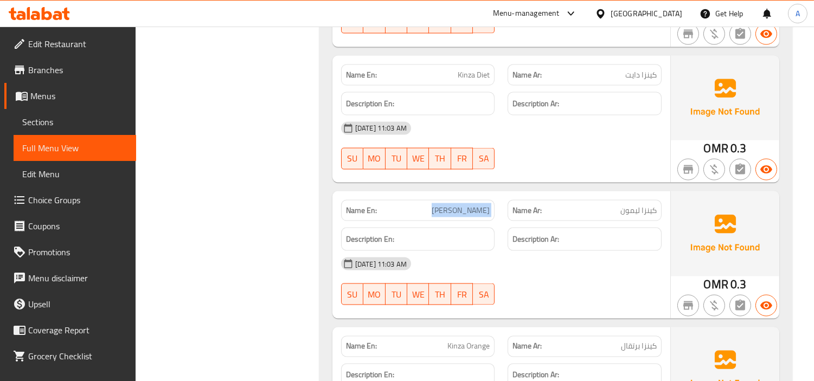
scroll to position [3376, 0]
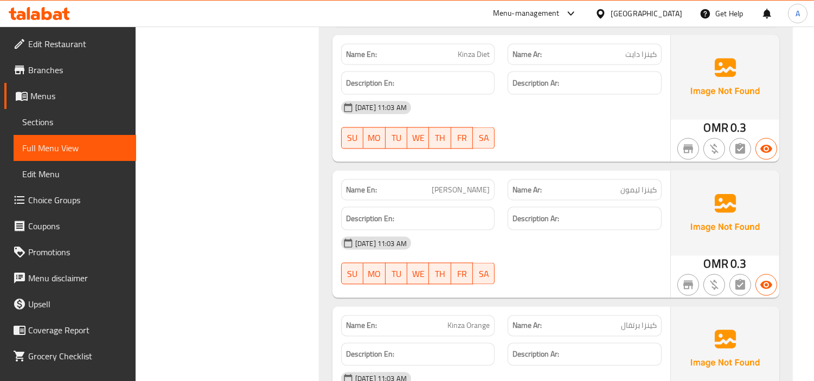
click at [459, 321] on span "Kinza Orange" at bounding box center [469, 326] width 42 height 11
click at [458, 321] on span "Kinza Orange" at bounding box center [469, 326] width 42 height 11
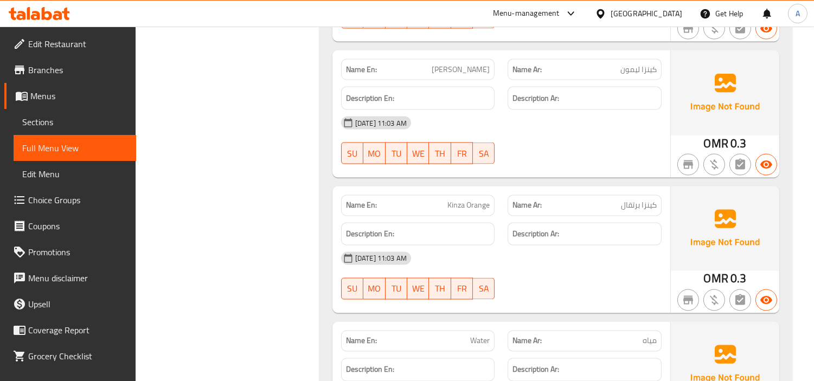
click at [462, 336] on p "Name En: Water" at bounding box center [418, 341] width 144 height 11
click at [554, 246] on div "11-09-2025 11:03 AM SU MO TU WE TH FR SA" at bounding box center [502, 276] width 334 height 61
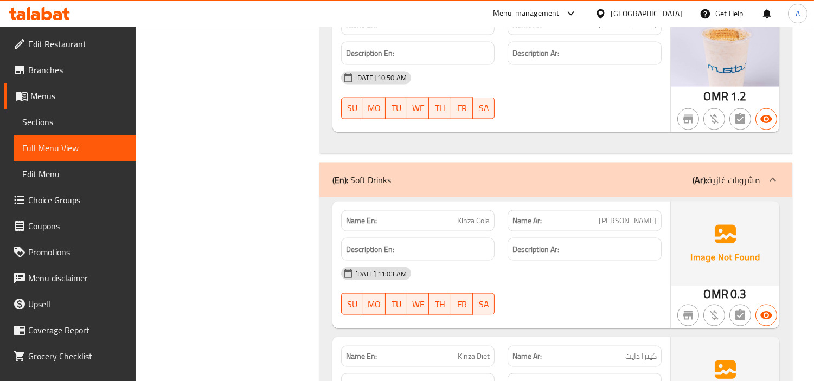
scroll to position [3074, 0]
click at [592, 260] on div "11-09-2025 11:03 AM SU MO TU WE TH FR SA" at bounding box center [502, 290] width 334 height 61
click at [35, 127] on span "Sections" at bounding box center [74, 122] width 105 height 13
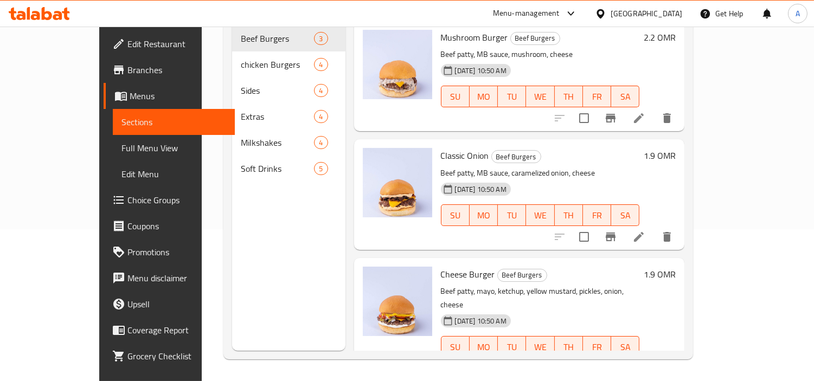
scroll to position [152, 0]
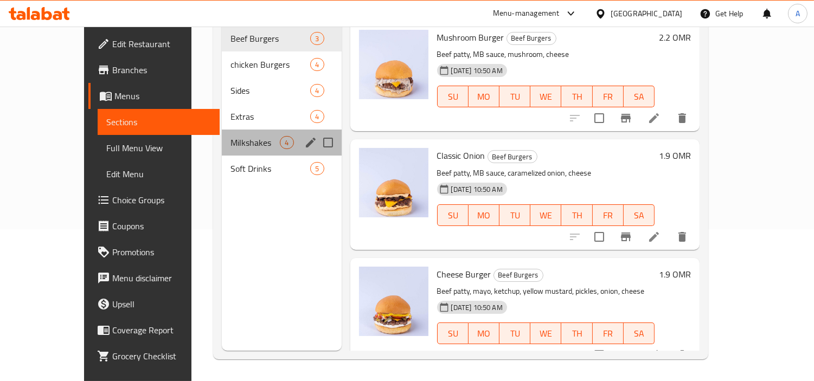
click at [222, 138] on div "Milkshakes 4" at bounding box center [281, 143] width 119 height 26
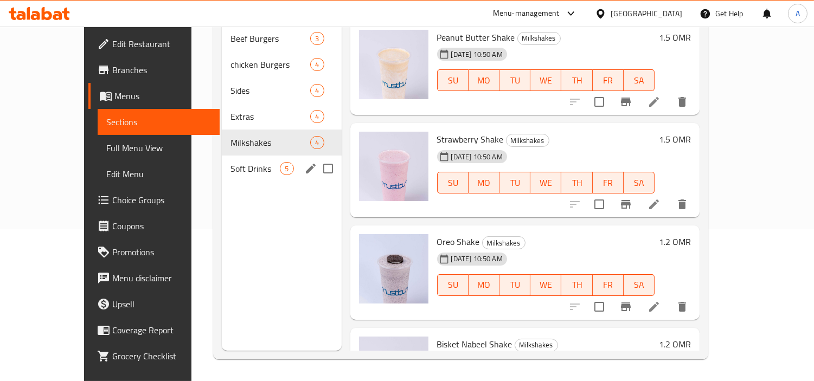
click at [222, 163] on div "Soft Drinks 5" at bounding box center [281, 169] width 119 height 26
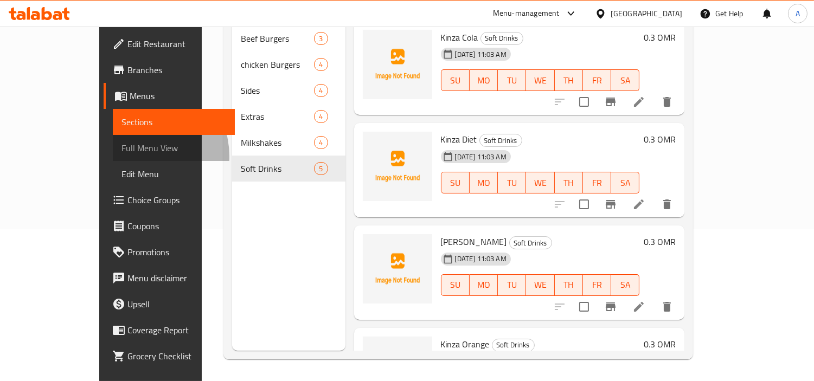
click at [113, 156] on link "Full Menu View" at bounding box center [174, 148] width 123 height 26
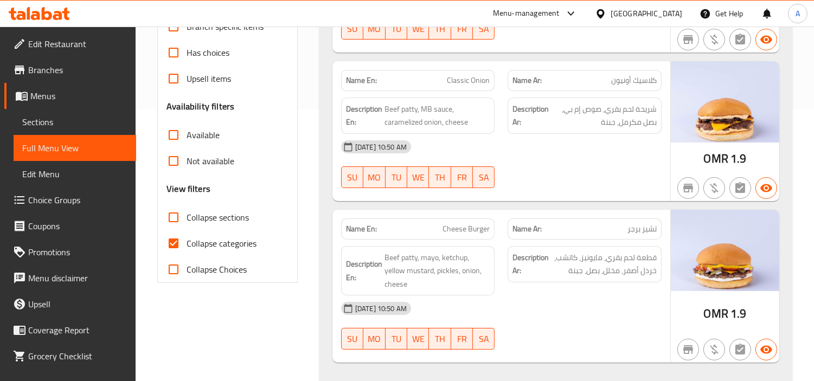
scroll to position [393, 0]
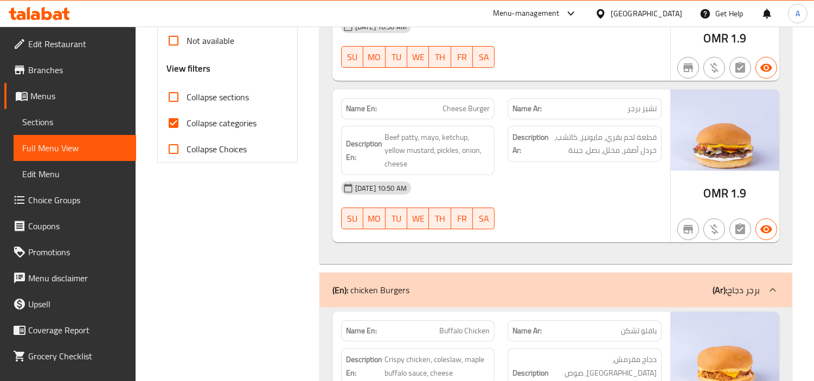
click at [173, 128] on input "Collapse categories" at bounding box center [174, 123] width 26 height 26
checkbox input "false"
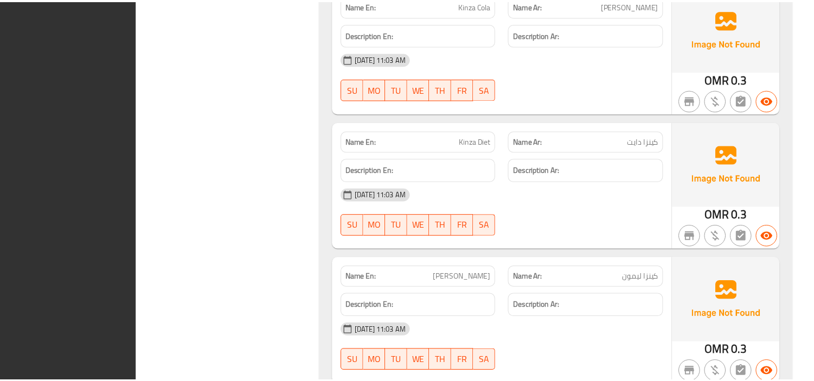
scroll to position [3503, 0]
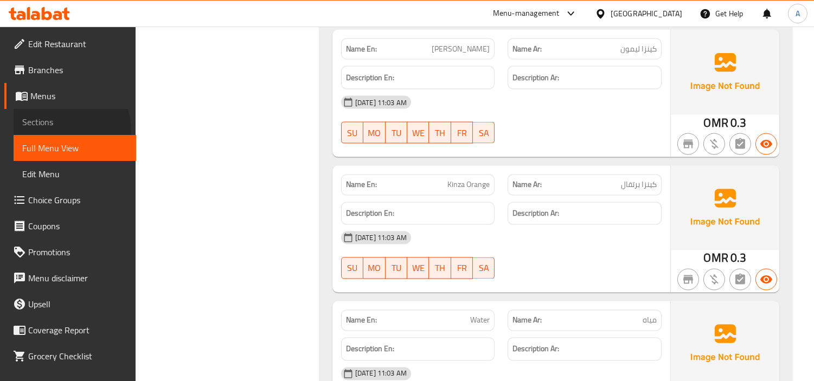
click at [53, 132] on link "Sections" at bounding box center [75, 122] width 123 height 26
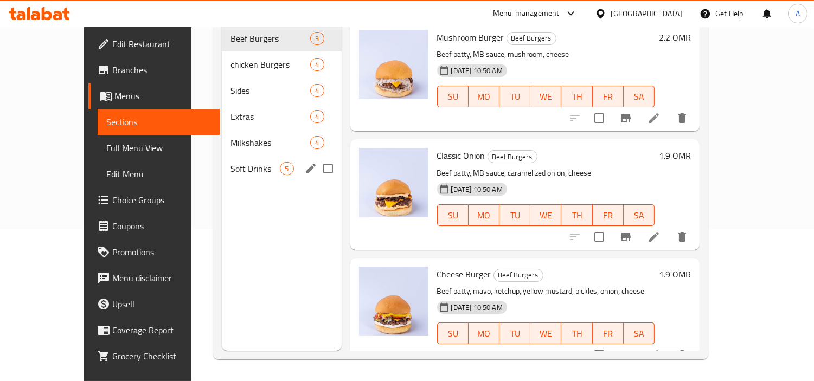
click at [223, 161] on div "Soft Drinks 5" at bounding box center [281, 169] width 119 height 26
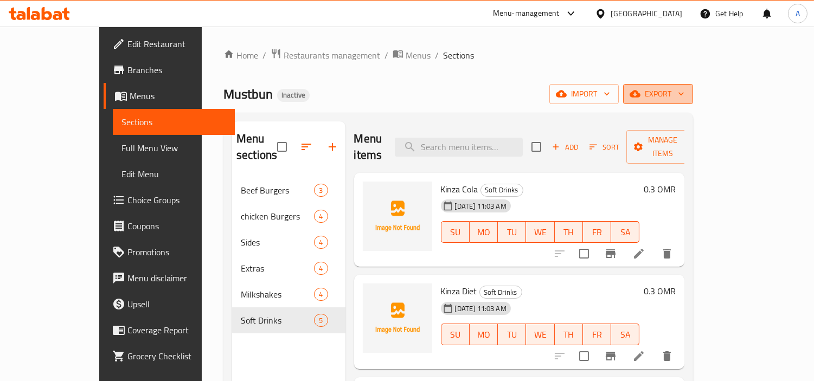
click at [685, 93] on span "export" at bounding box center [658, 94] width 53 height 14
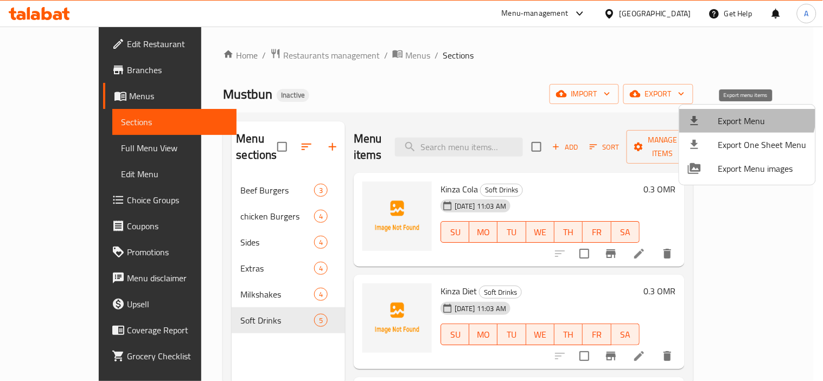
click at [742, 114] on span "Export Menu" at bounding box center [762, 120] width 88 height 13
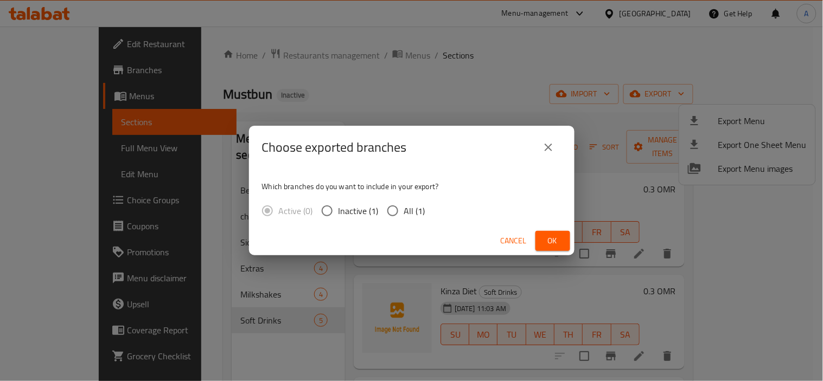
click at [508, 241] on span "Cancel" at bounding box center [514, 241] width 26 height 14
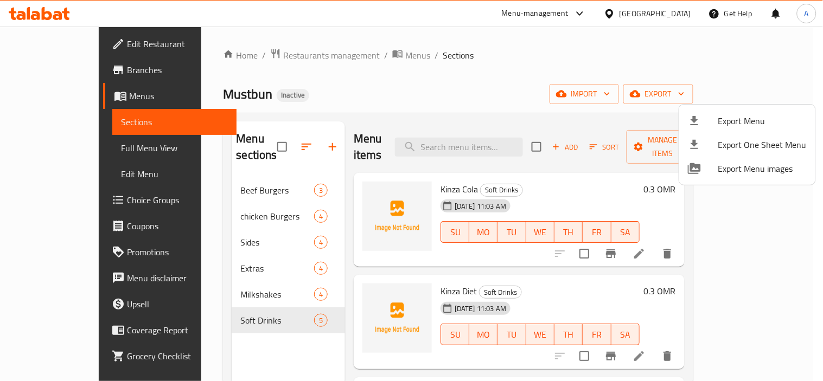
click at [185, 212] on div at bounding box center [411, 190] width 823 height 381
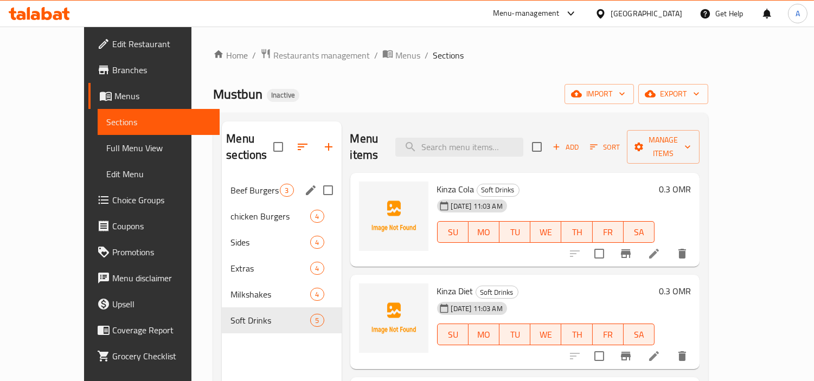
click at [231, 184] on span "Beef Burgers" at bounding box center [255, 190] width 49 height 13
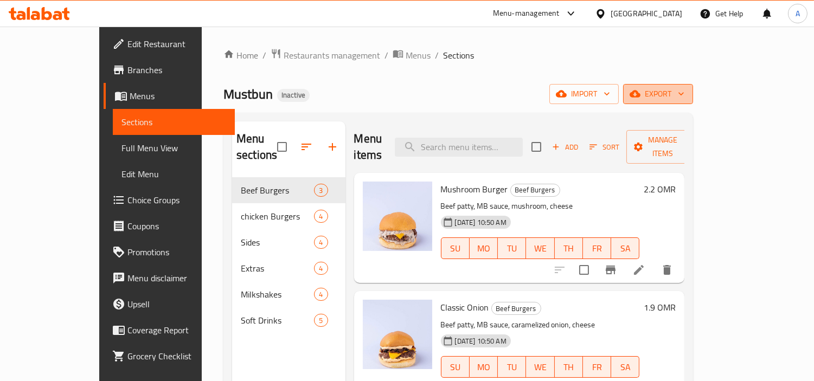
click at [685, 88] on span "export" at bounding box center [658, 94] width 53 height 14
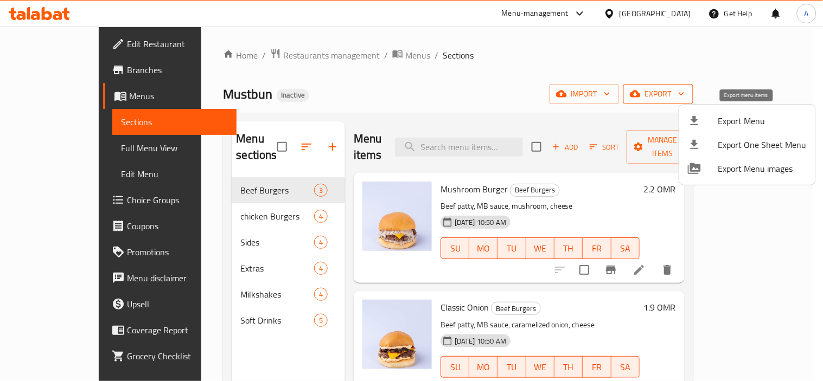
click at [736, 116] on span "Export Menu" at bounding box center [762, 120] width 88 height 13
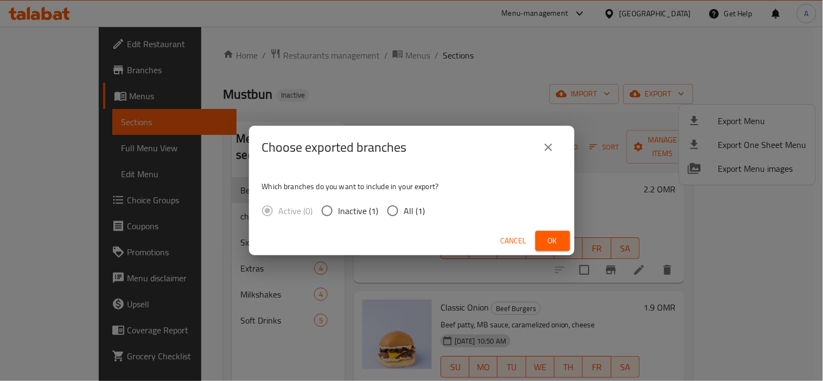
click at [384, 212] on input "All (1)" at bounding box center [392, 211] width 23 height 23
radio input "true"
click at [559, 239] on span "Ok" at bounding box center [552, 241] width 17 height 14
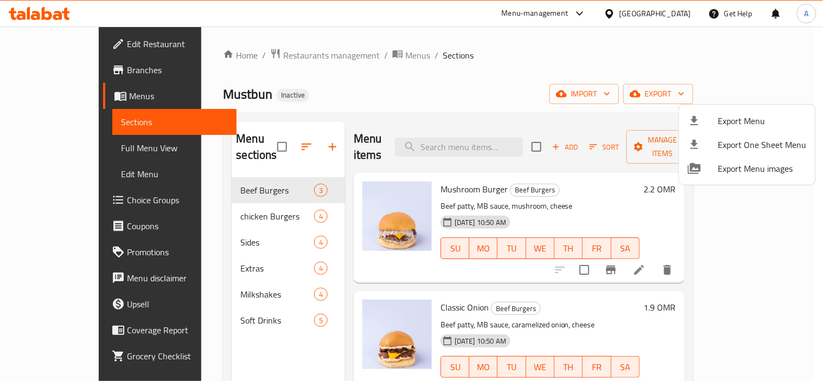
click at [713, 102] on div at bounding box center [411, 190] width 823 height 381
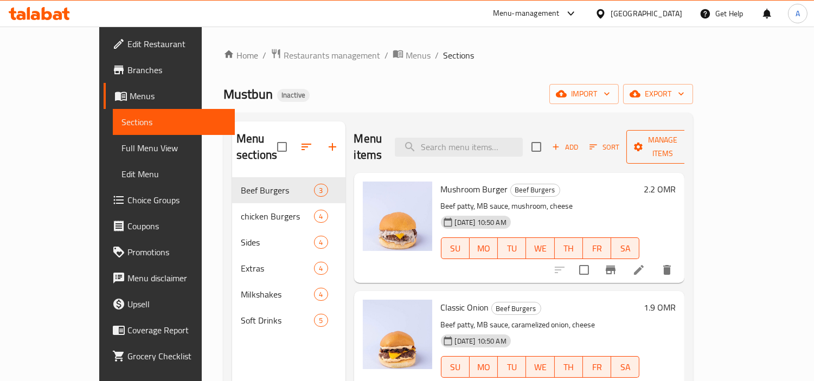
click at [691, 135] on span "Manage items" at bounding box center [662, 146] width 55 height 27
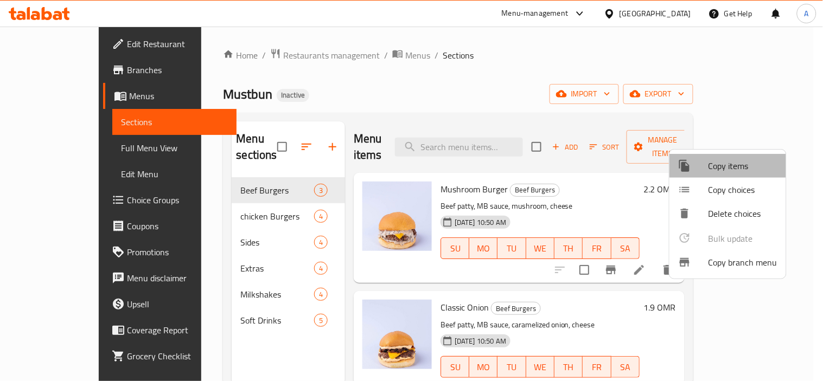
click at [727, 160] on span "Copy items" at bounding box center [743, 166] width 69 height 13
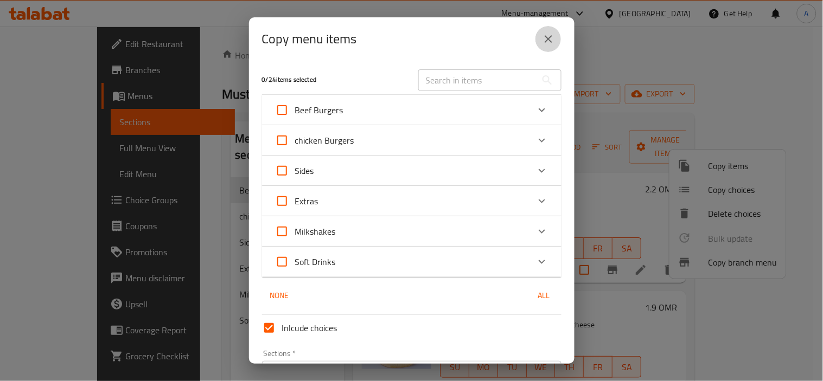
click at [543, 39] on icon "close" at bounding box center [548, 39] width 13 height 13
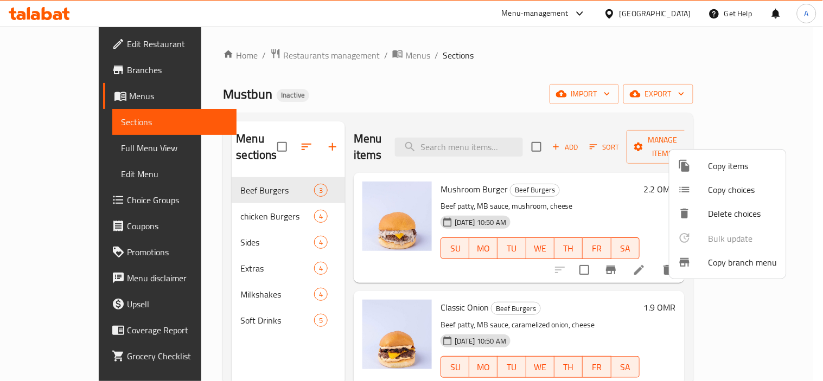
click at [603, 106] on div at bounding box center [411, 190] width 823 height 381
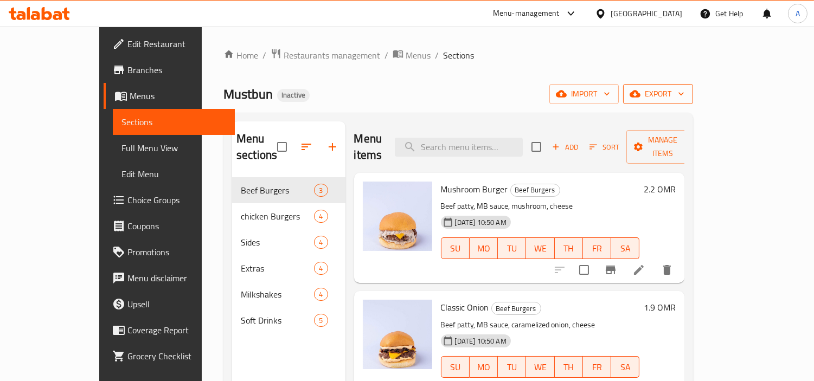
click at [687, 95] on icon "button" at bounding box center [681, 93] width 11 height 11
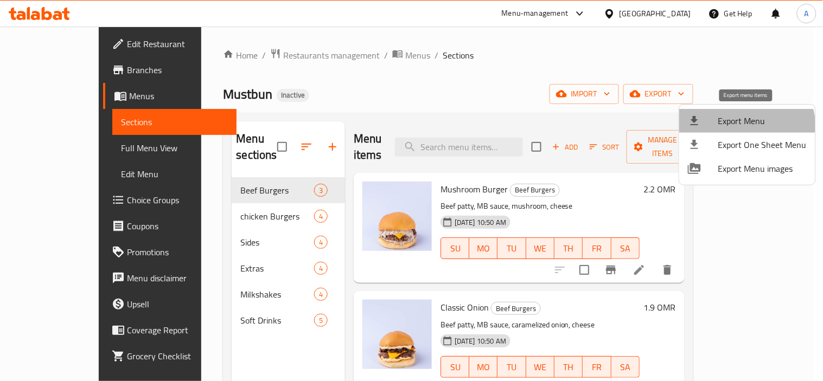
click at [727, 131] on li "Export Menu" at bounding box center [747, 121] width 136 height 24
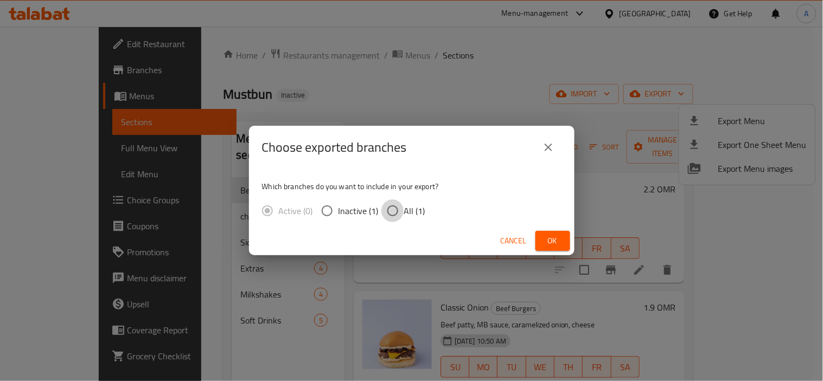
click at [393, 209] on input "All (1)" at bounding box center [392, 211] width 23 height 23
radio input "true"
click at [545, 240] on span "Ok" at bounding box center [552, 241] width 17 height 14
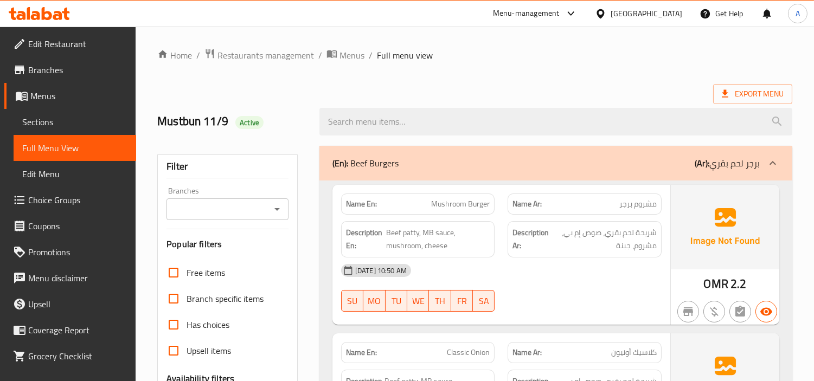
drag, startPoint x: 36, startPoint y: 69, endPoint x: 137, endPoint y: 86, distance: 102.8
click at [36, 69] on span "Branches" at bounding box center [77, 69] width 99 height 13
